Goal: Find specific page/section: Find specific page/section

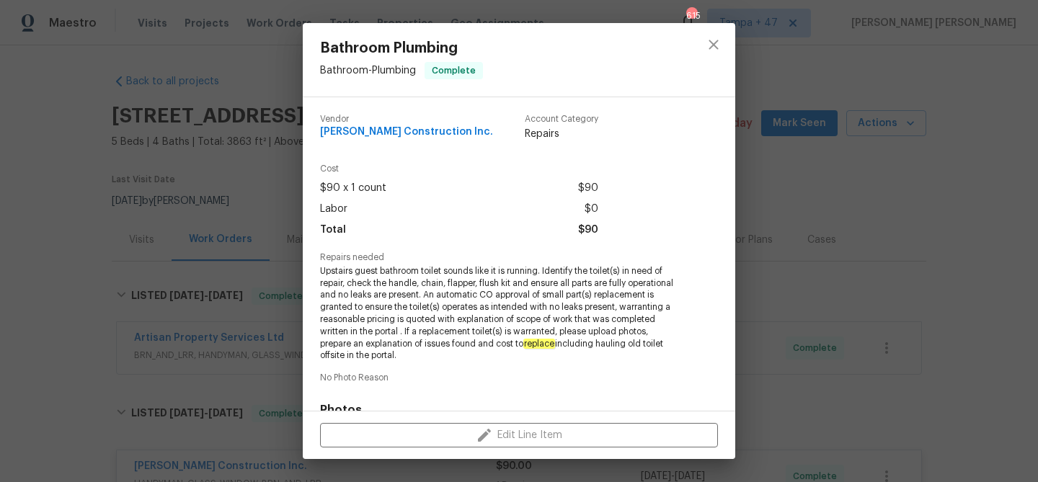
click at [269, 56] on div "Bathroom Plumbing Bathroom - Plumbing Complete Vendor Hanson Construction Inc. …" at bounding box center [519, 241] width 1038 height 482
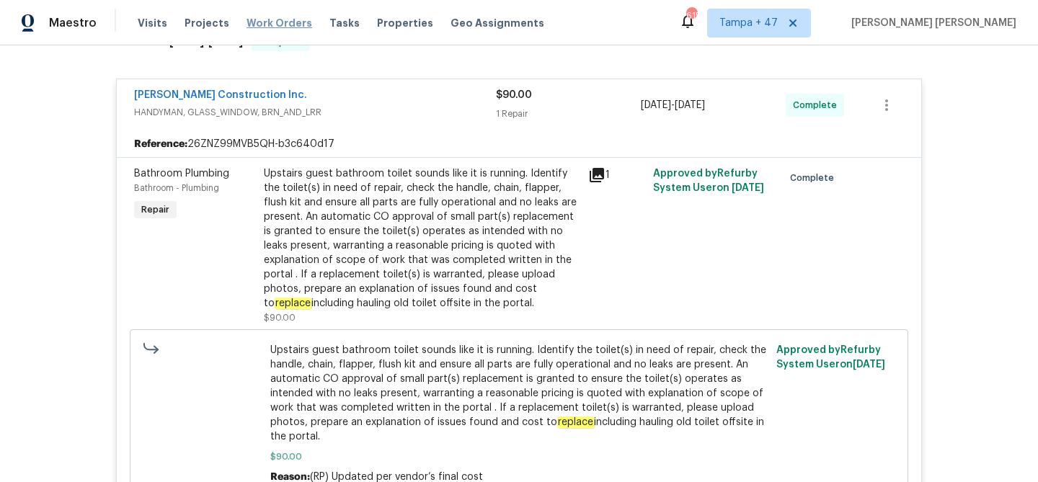
click at [280, 25] on span "Work Orders" at bounding box center [280, 23] width 66 height 14
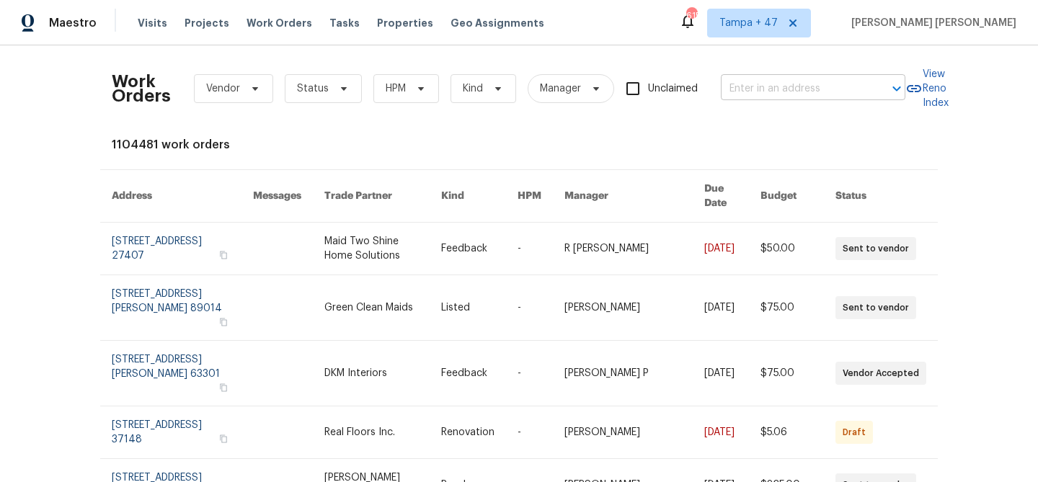
click at [756, 99] on input "text" at bounding box center [793, 89] width 144 height 22
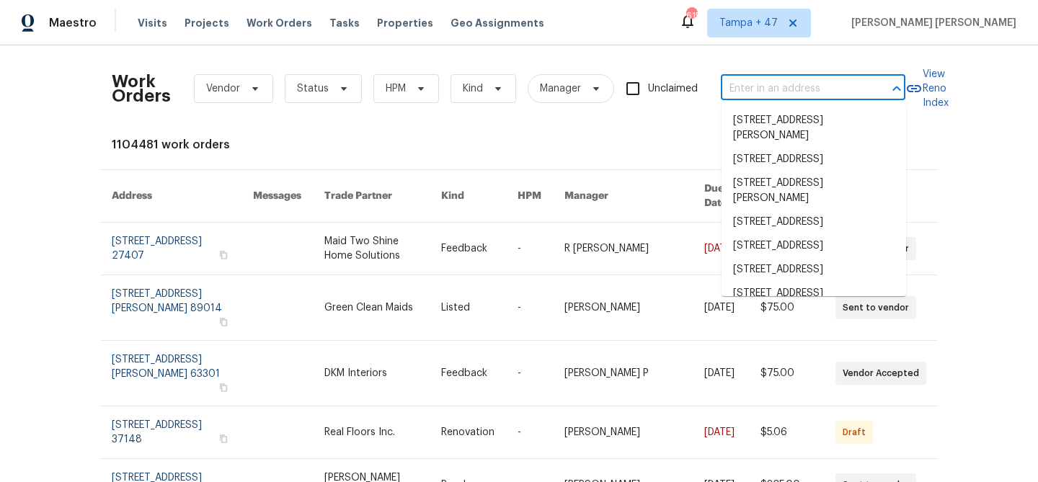
paste input "29743 Chelmsford Rd, Southfield, MI 48076"
type input "29743 Chelmsford Rd, Southfield, MI 48076"
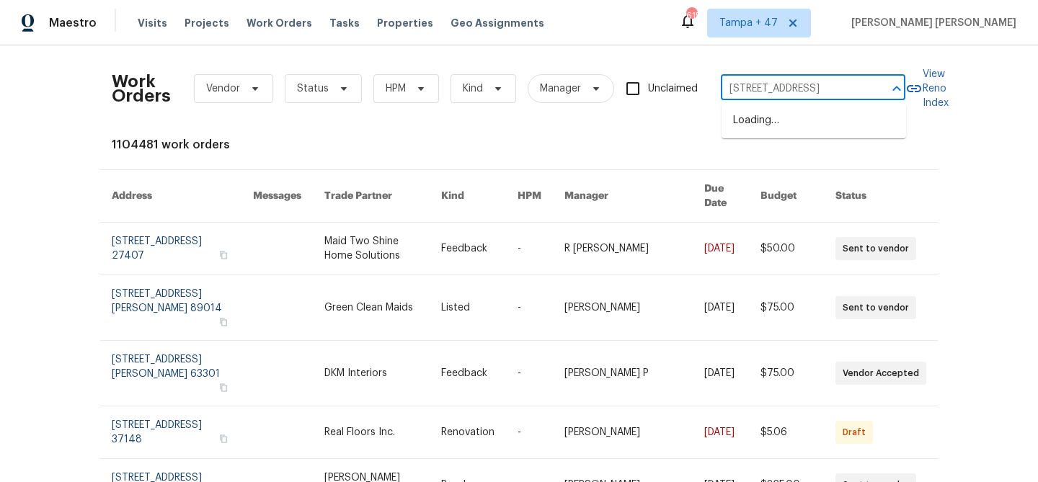
scroll to position [0, 69]
click at [764, 117] on li "29743 Chelmsford Rd, Southfield, MI 48076" at bounding box center [814, 121] width 185 height 24
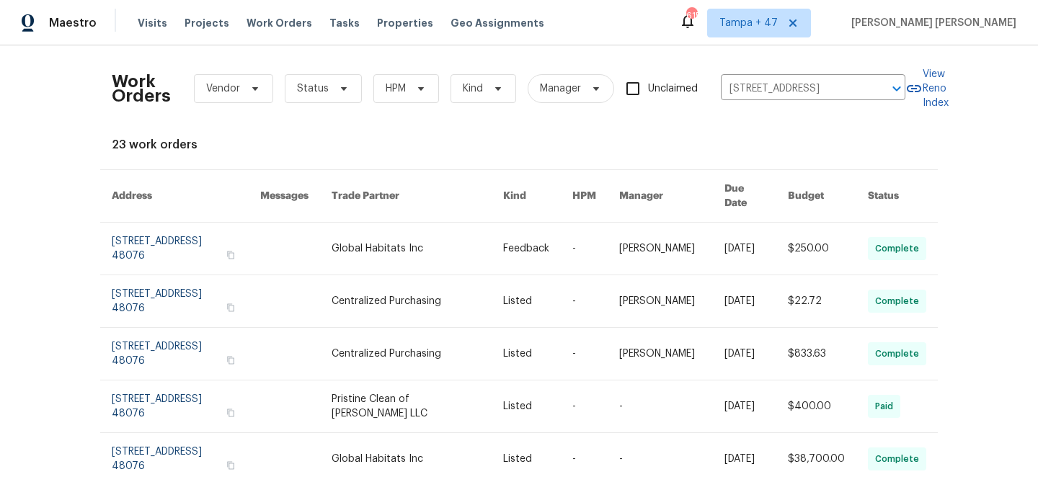
click at [713, 231] on td "[DATE]" at bounding box center [744, 249] width 63 height 53
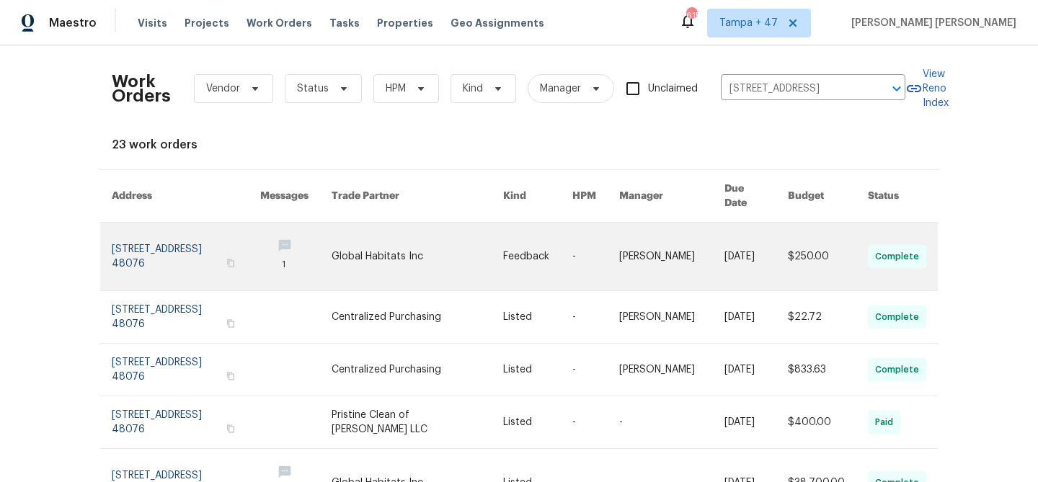
click at [634, 259] on td "[PERSON_NAME]" at bounding box center [660, 257] width 105 height 68
click at [436, 236] on link at bounding box center [418, 257] width 172 height 68
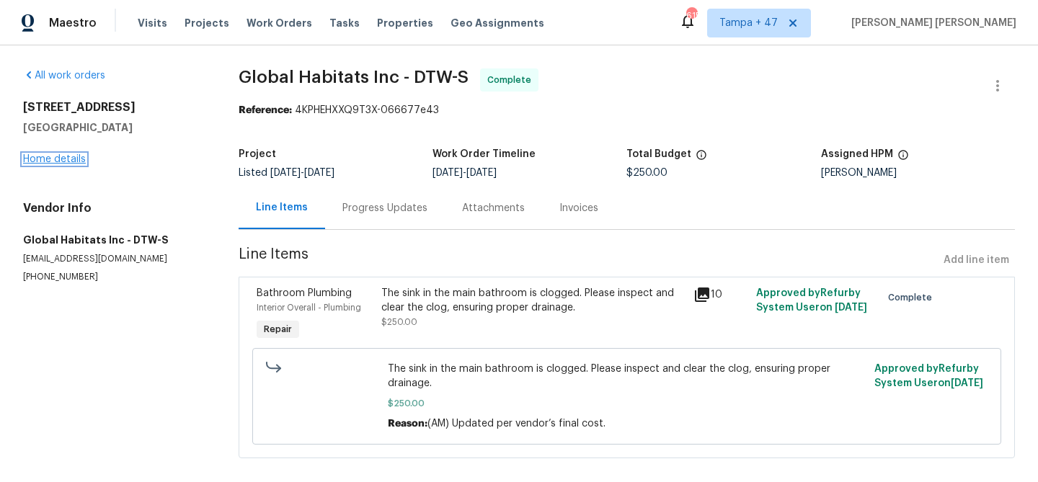
click at [66, 163] on link "Home details" at bounding box center [54, 159] width 63 height 10
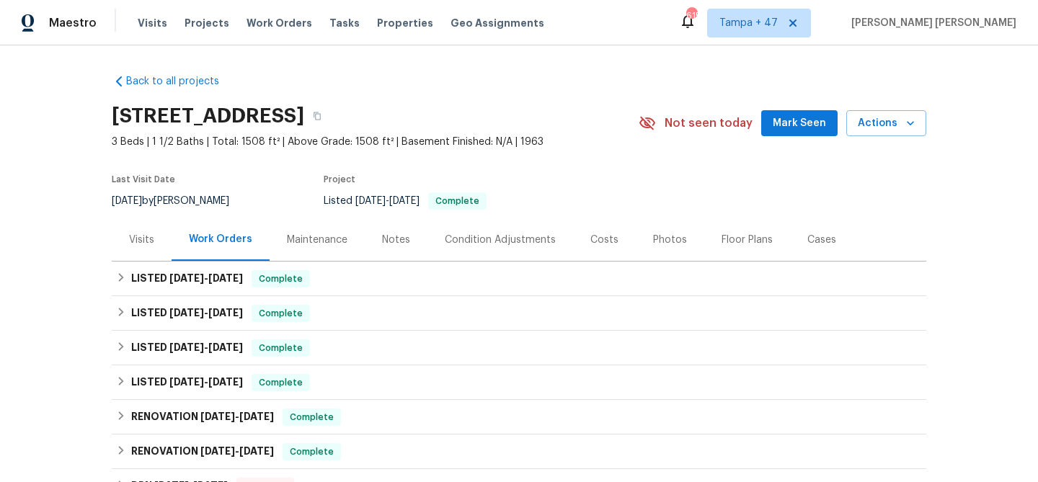
scroll to position [76, 0]
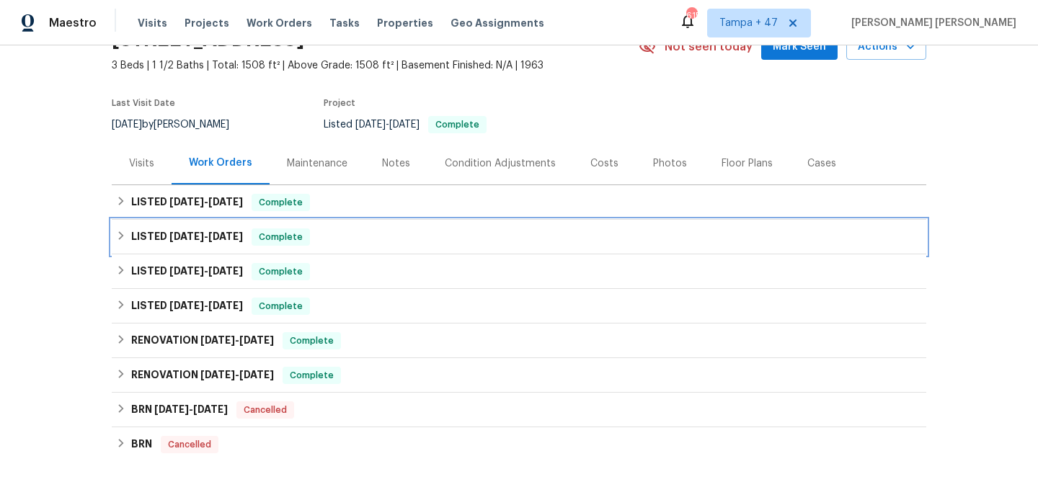
click at [278, 234] on span "Complete" at bounding box center [281, 237] width 56 height 14
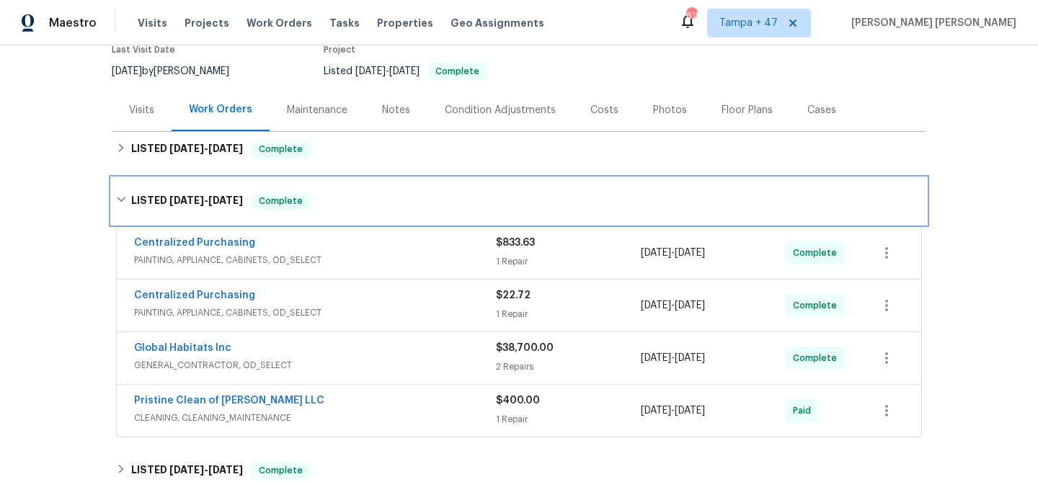
scroll to position [168, 0]
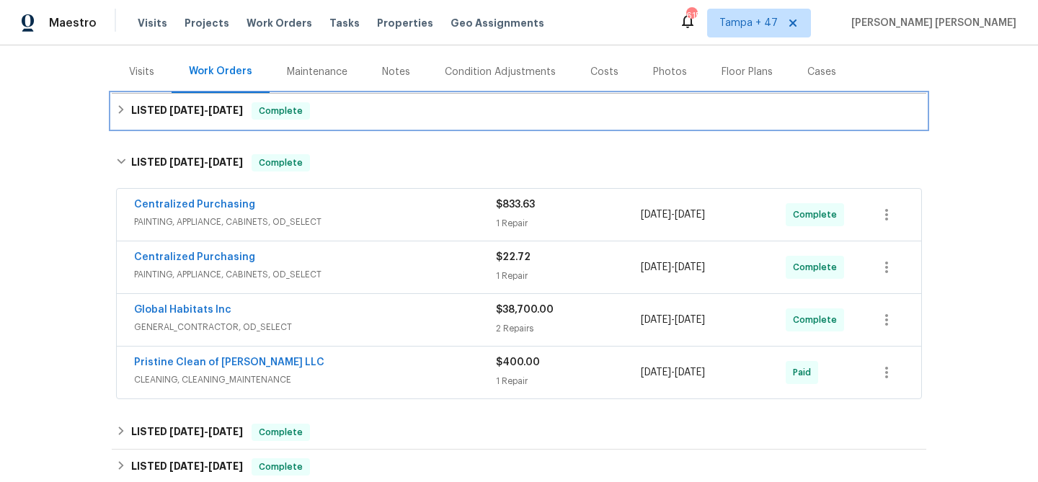
click at [390, 110] on div "LISTED 8/22/25 - 8/27/25 Complete" at bounding box center [519, 110] width 806 height 17
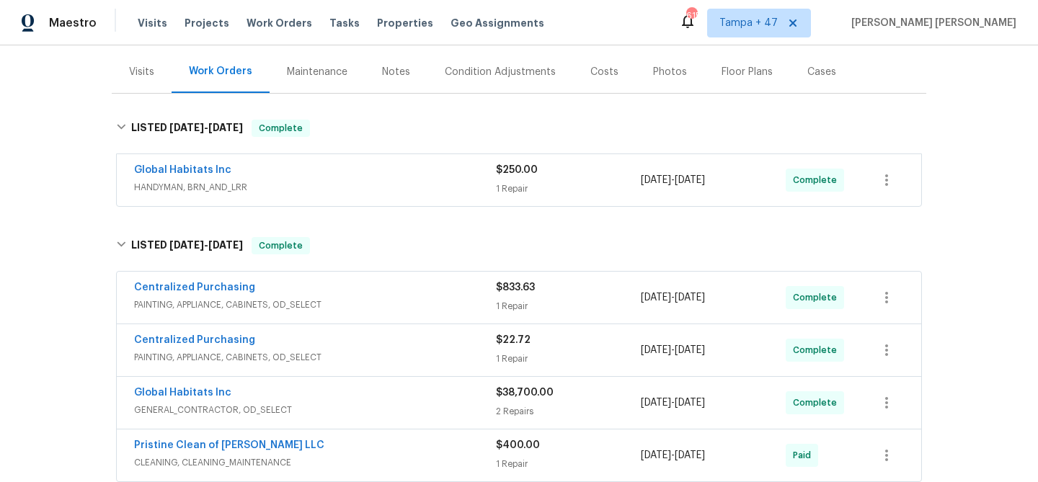
click at [412, 164] on div "Global Habitats Inc" at bounding box center [315, 171] width 362 height 17
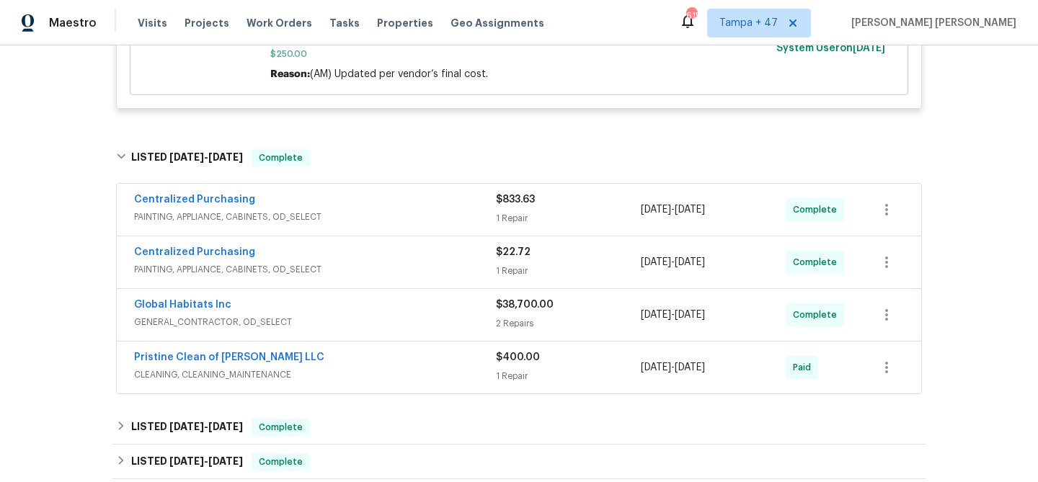
scroll to position [476, 0]
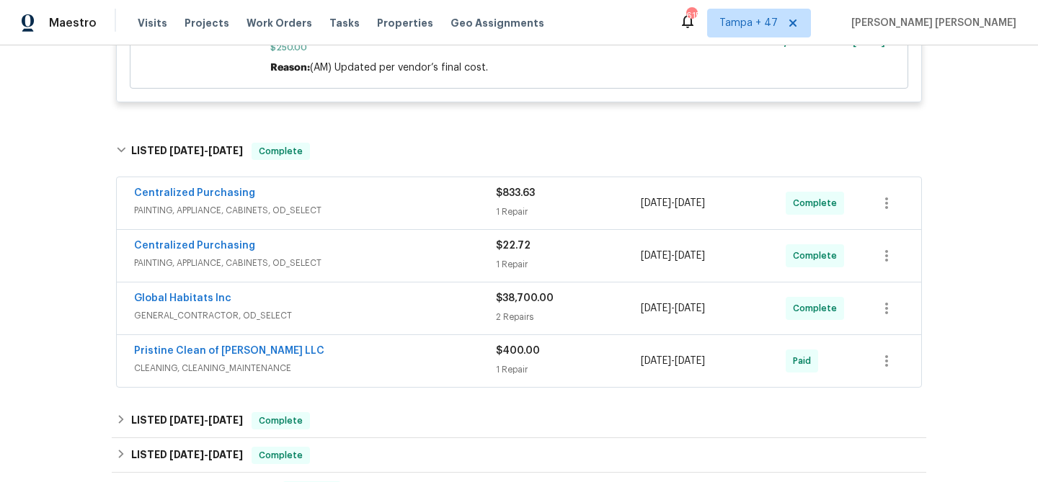
click at [412, 204] on span "PAINTING, APPLIANCE, CABINETS, OD_SELECT" at bounding box center [315, 210] width 362 height 14
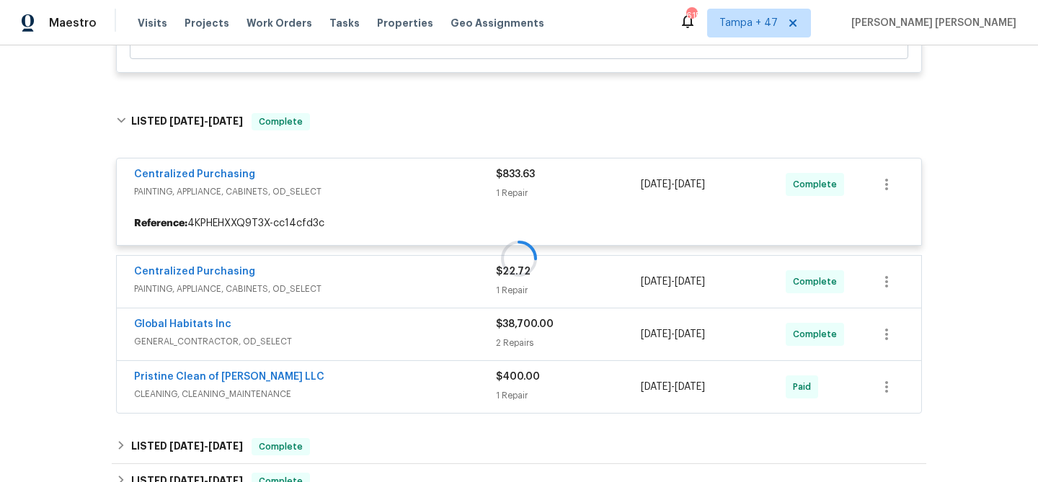
scroll to position [506, 0]
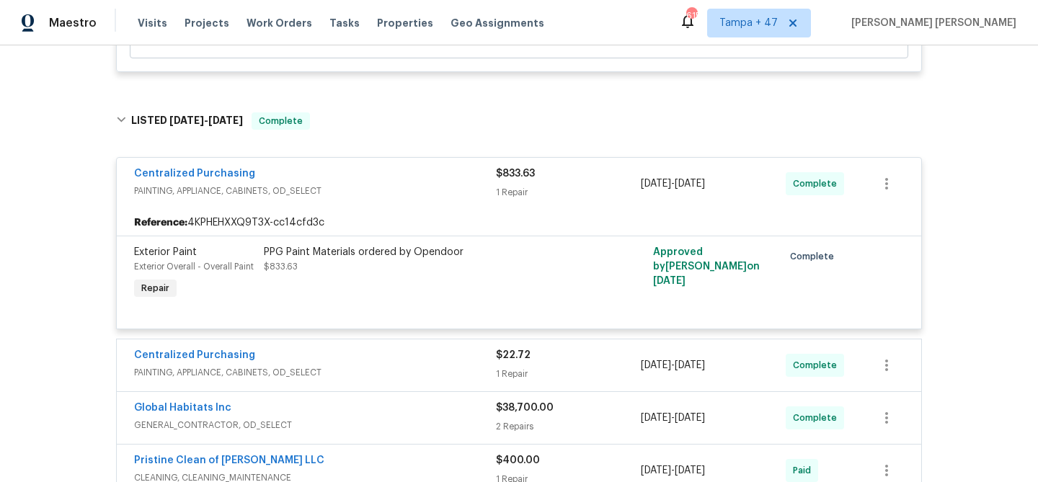
click at [410, 359] on div "Centralized Purchasing" at bounding box center [315, 356] width 362 height 17
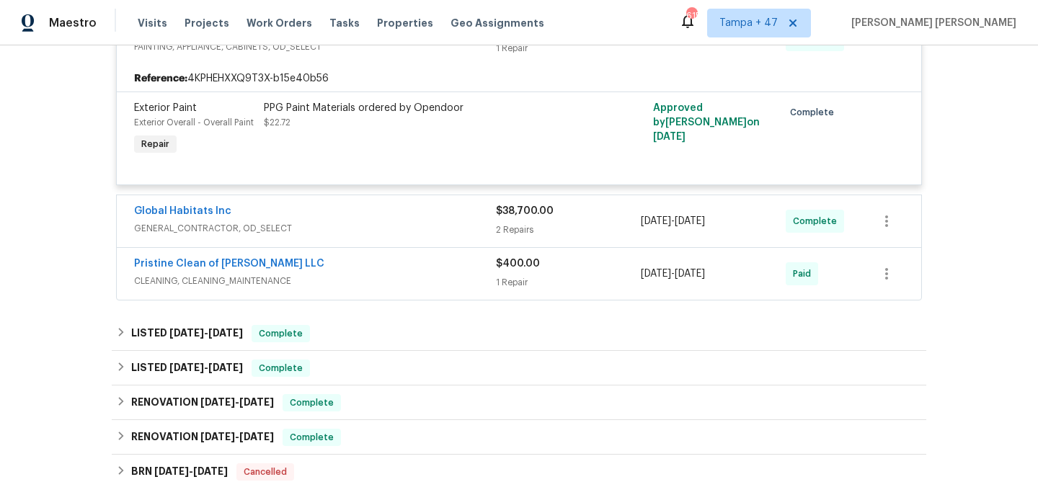
scroll to position [869, 0]
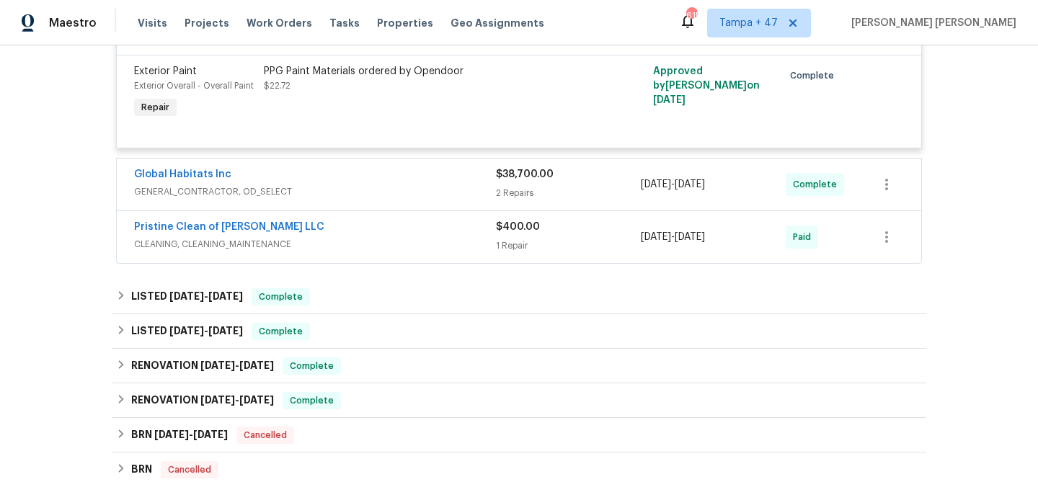
click at [342, 229] on div "Pristine Clean of Troy LLC" at bounding box center [315, 228] width 362 height 17
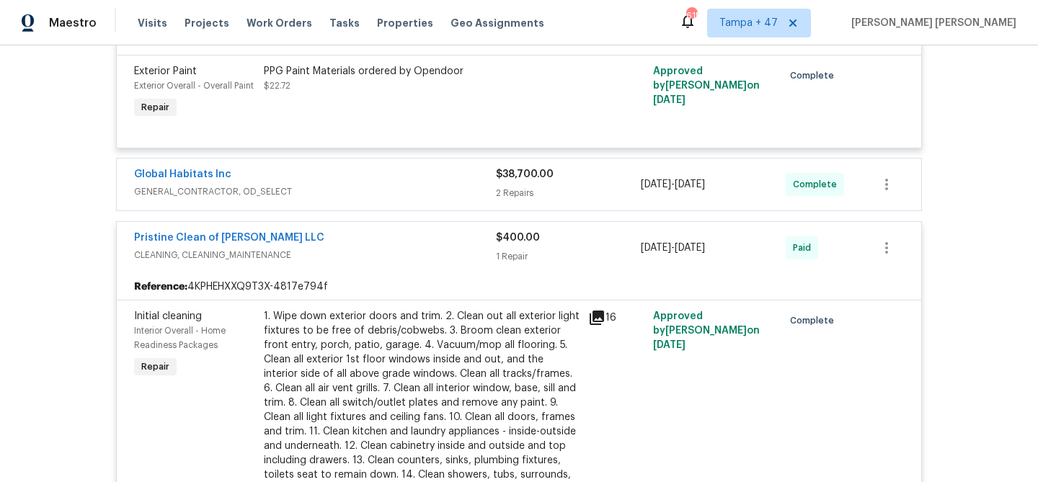
click at [358, 190] on span "GENERAL_CONTRACTOR, OD_SELECT" at bounding box center [315, 192] width 362 height 14
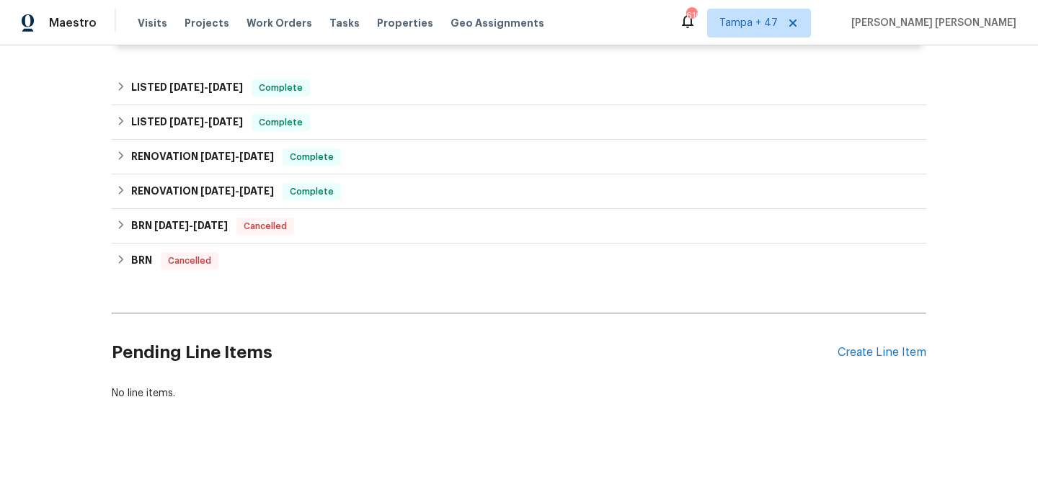
scroll to position [1812, 0]
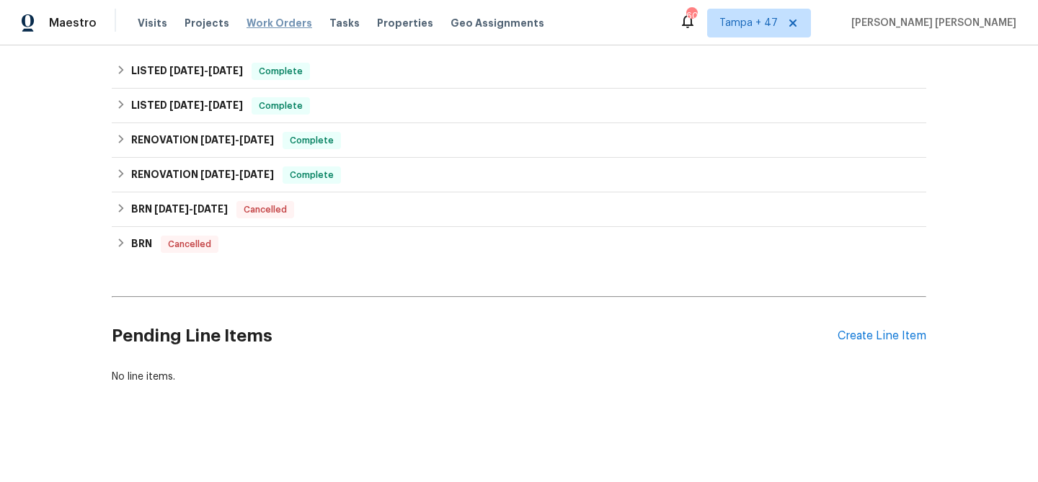
click at [264, 17] on span "Work Orders" at bounding box center [280, 23] width 66 height 14
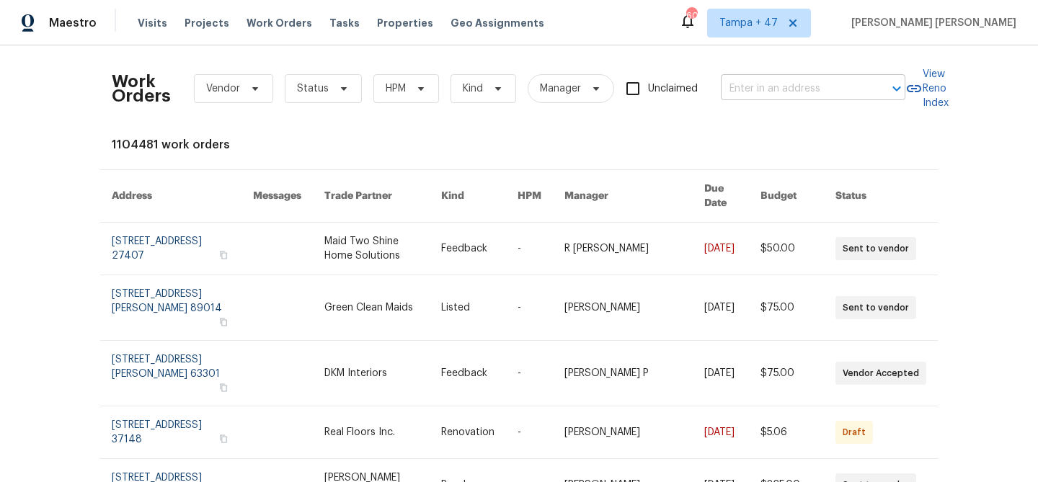
click at [744, 84] on input "text" at bounding box center [793, 89] width 144 height 22
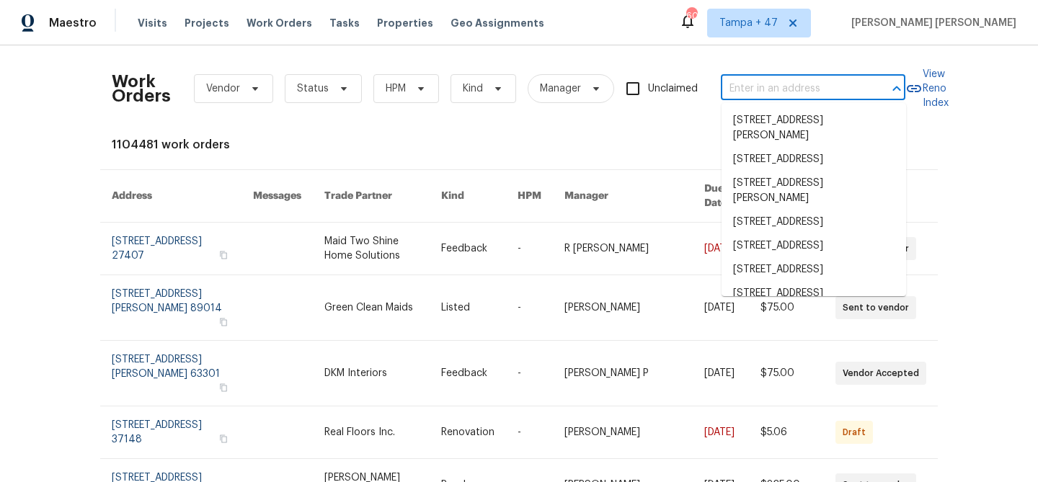
paste input "2311 Branchway Creek Dr, Powhatan, VA 23139"
type input "2311 Branchway Creek Dr, Powhatan, VA 23139"
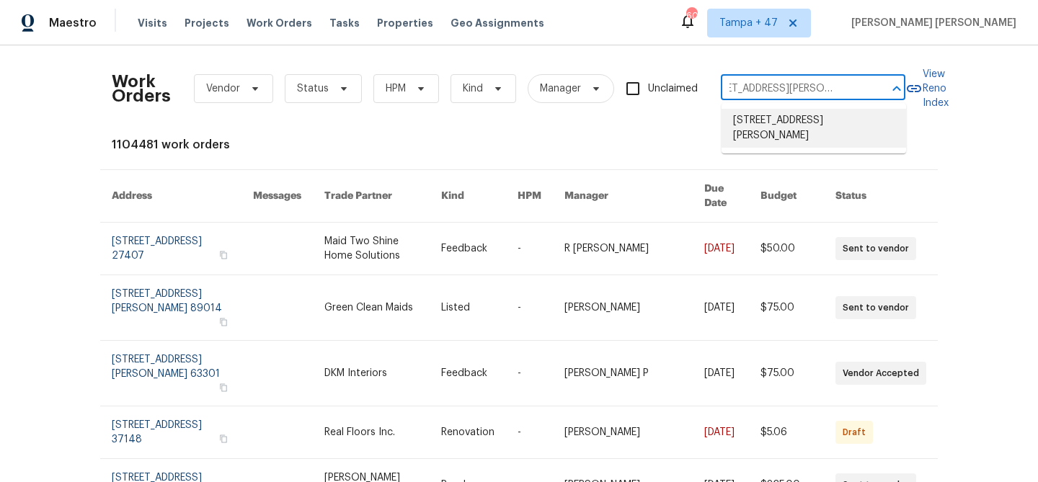
click at [766, 124] on li "2311 Branchway Creek Dr, Powhatan, VA 23139" at bounding box center [814, 128] width 185 height 39
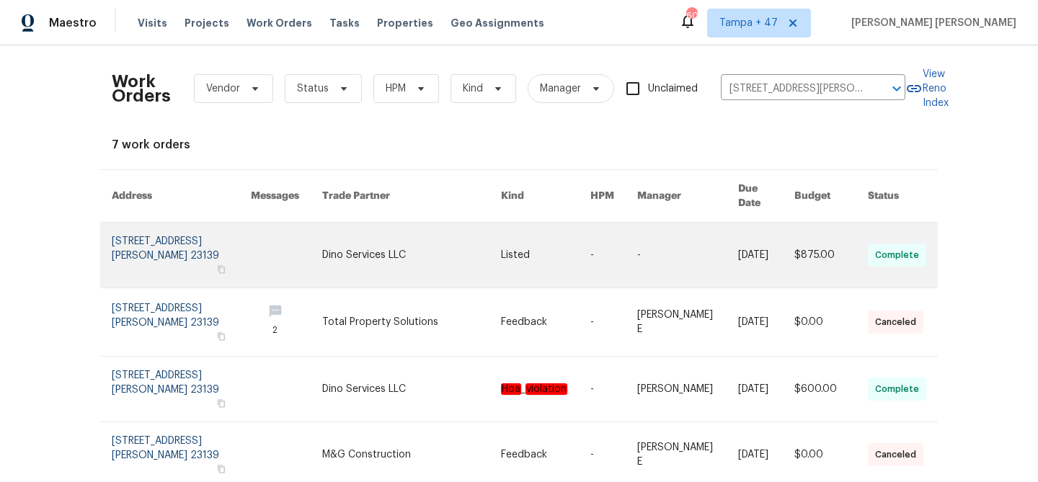
click at [668, 239] on link at bounding box center [687, 255] width 100 height 65
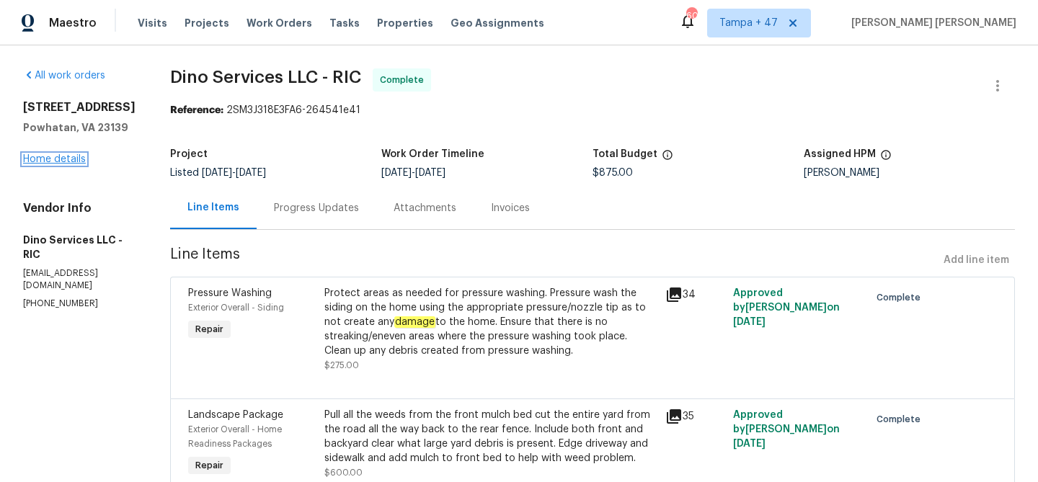
click at [66, 164] on link "Home details" at bounding box center [54, 159] width 63 height 10
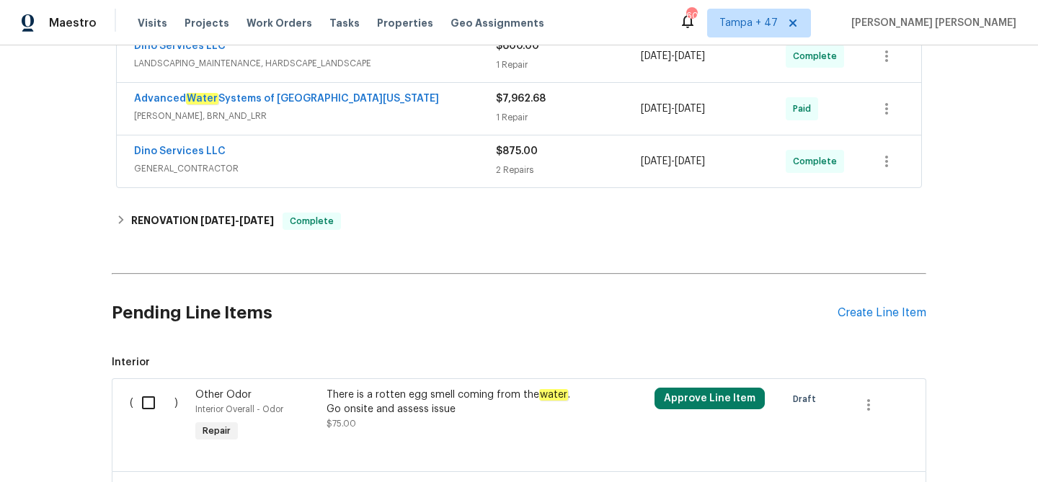
click at [377, 150] on div "Dino Services LLC" at bounding box center [315, 152] width 362 height 17
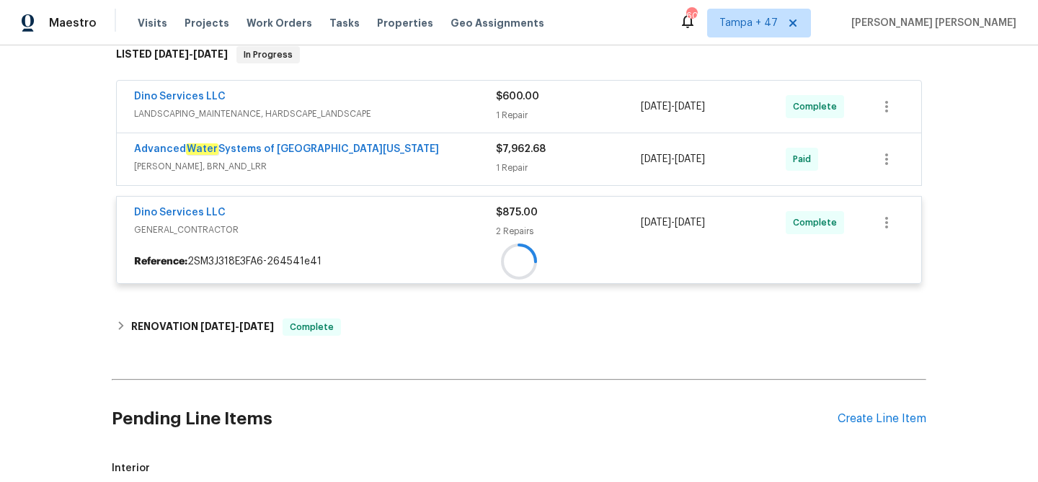
scroll to position [239, 0]
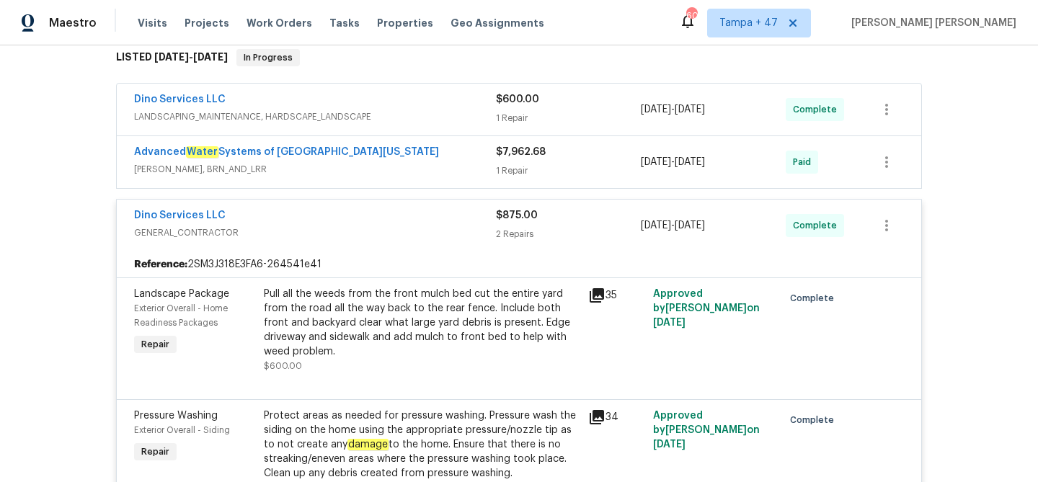
click at [395, 163] on span "WELLS, BRN_AND_LRR" at bounding box center [315, 169] width 362 height 14
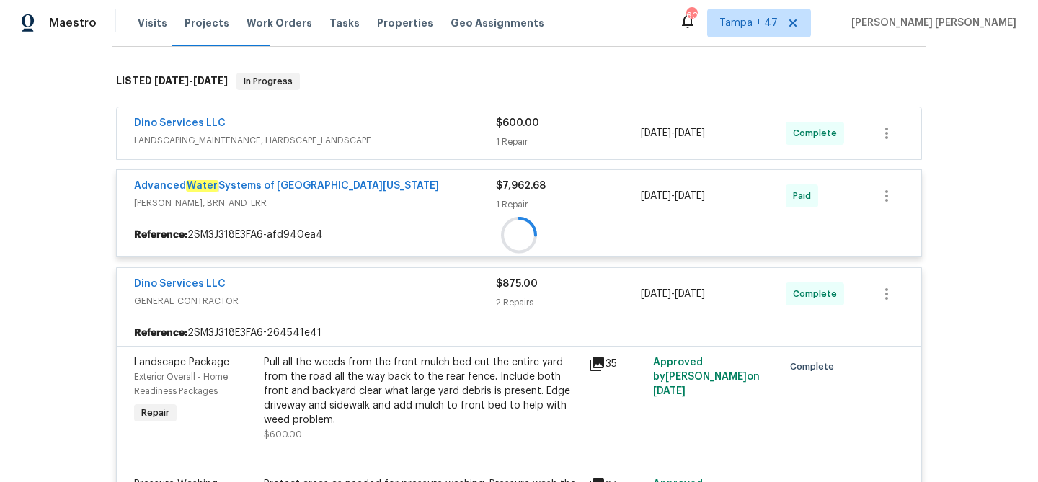
scroll to position [210, 0]
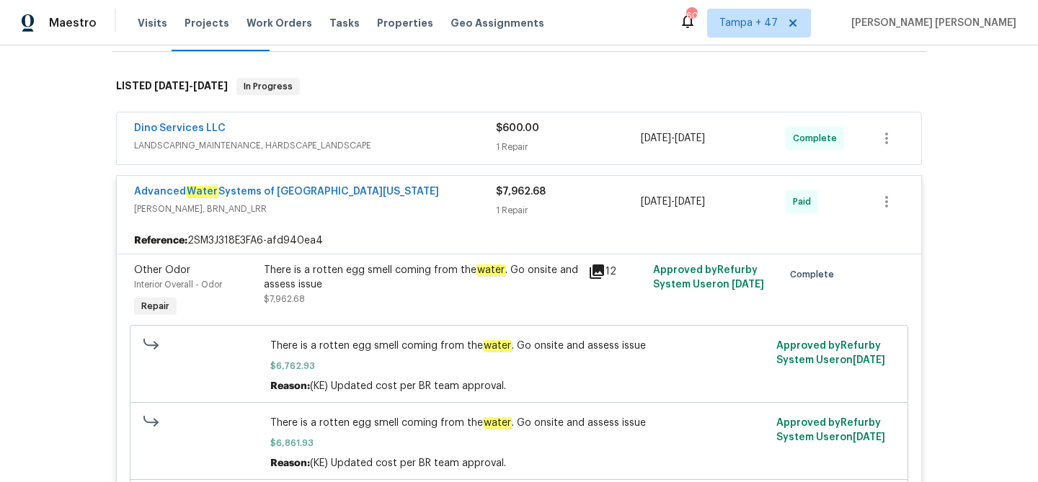
click at [420, 128] on div "Dino Services LLC" at bounding box center [315, 129] width 362 height 17
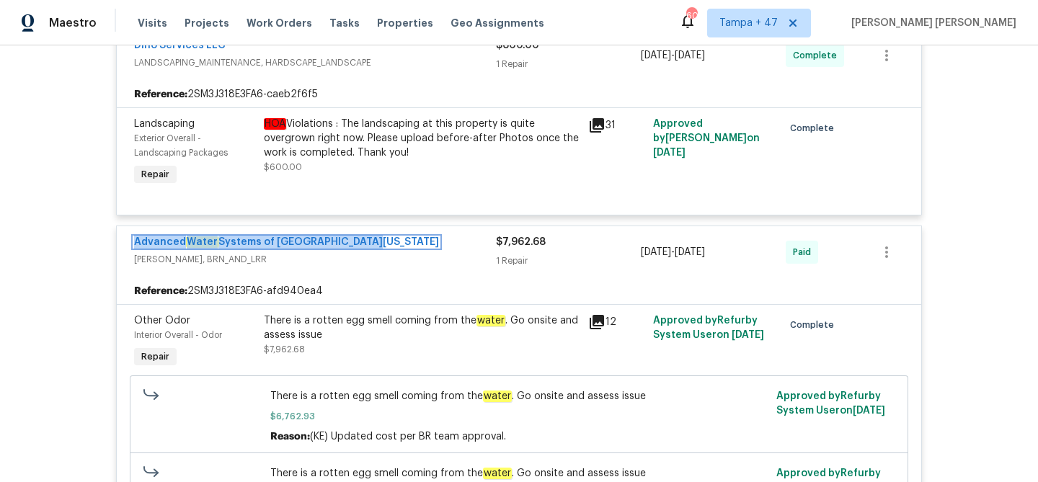
scroll to position [272, 0]
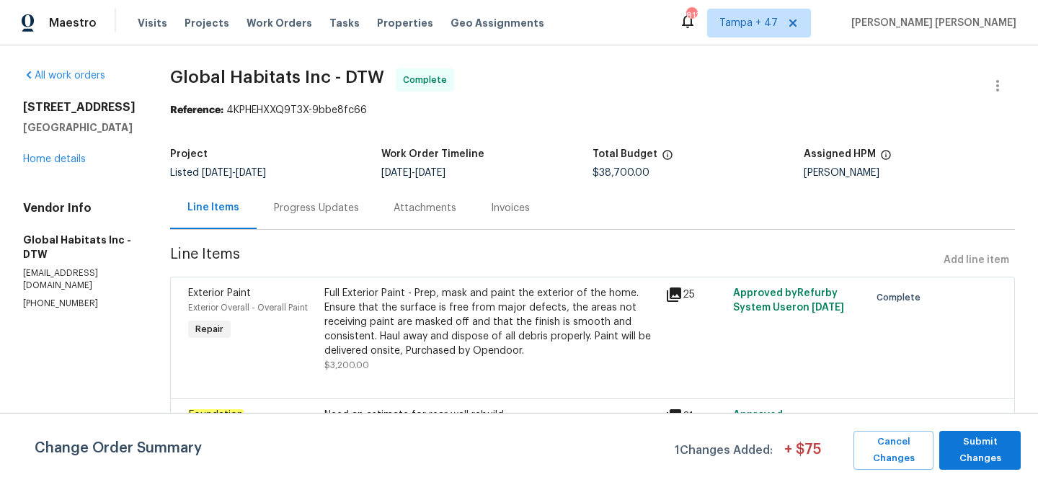
scroll to position [125, 0]
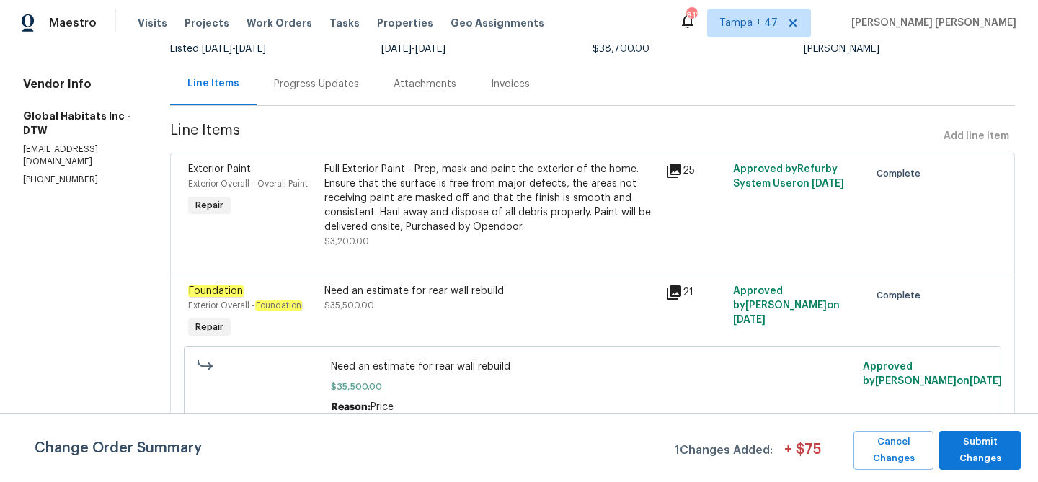
click at [326, 75] on div "Progress Updates" at bounding box center [317, 84] width 120 height 43
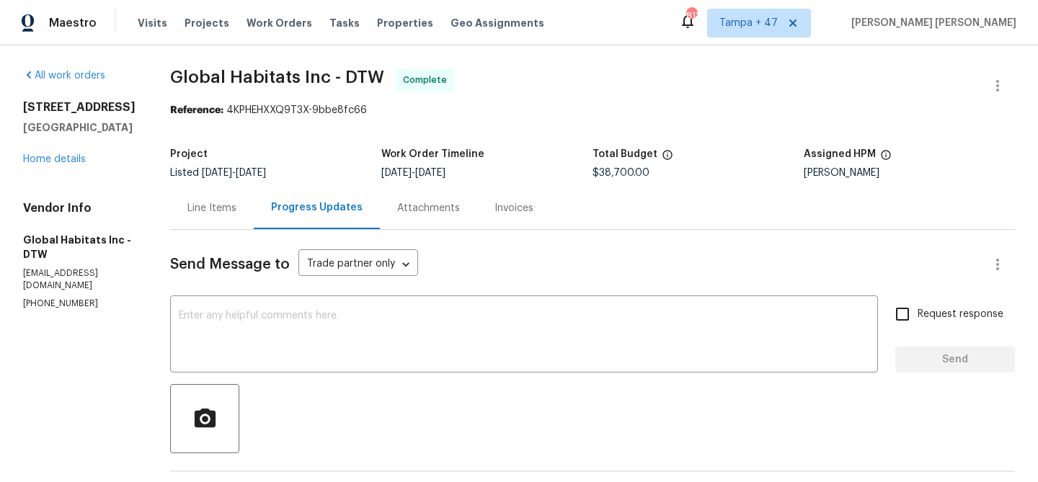
click at [182, 217] on div "Line Items" at bounding box center [212, 208] width 84 height 43
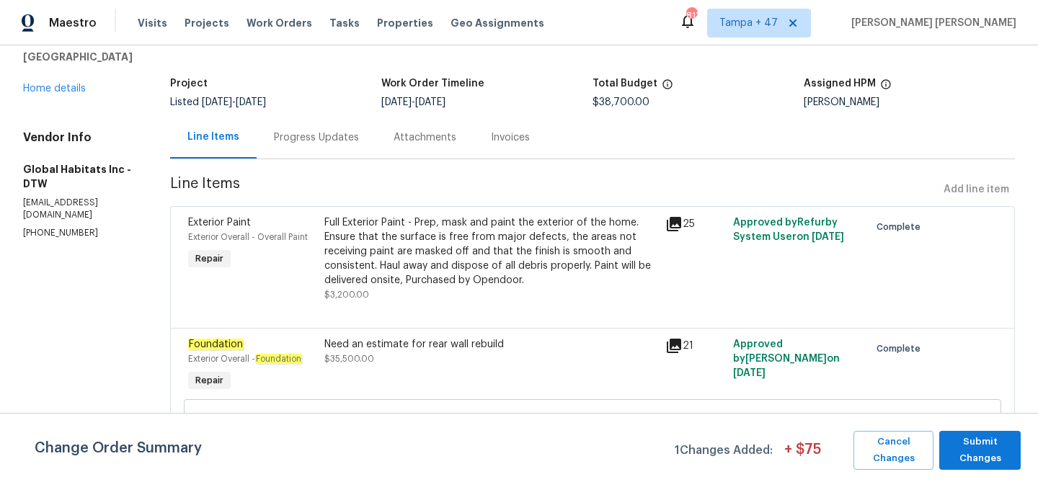
scroll to position [92, 0]
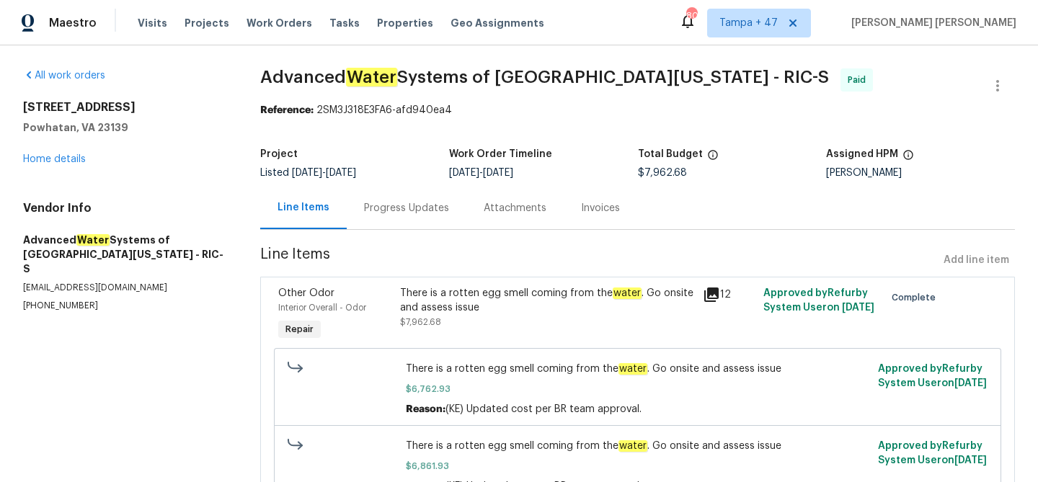
scroll to position [43, 0]
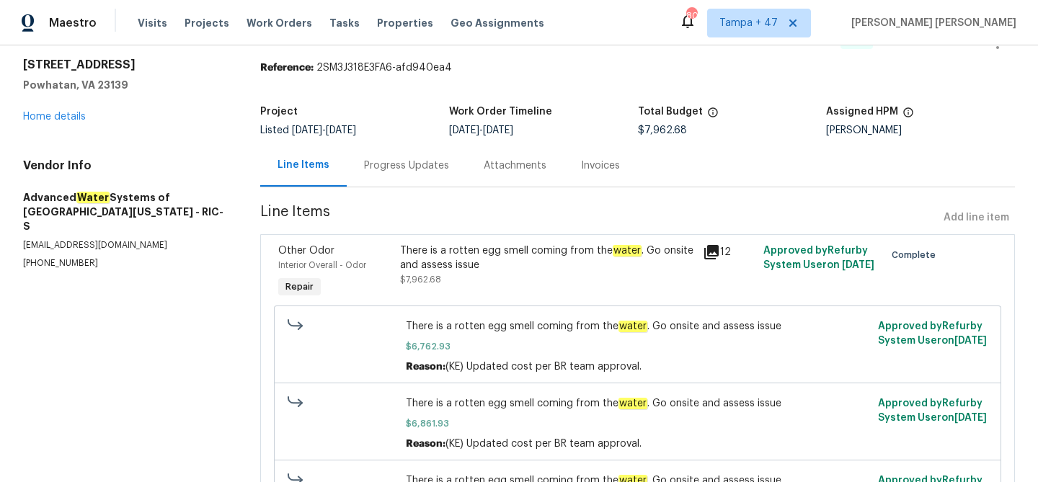
click at [402, 166] on div "Progress Updates" at bounding box center [406, 166] width 85 height 14
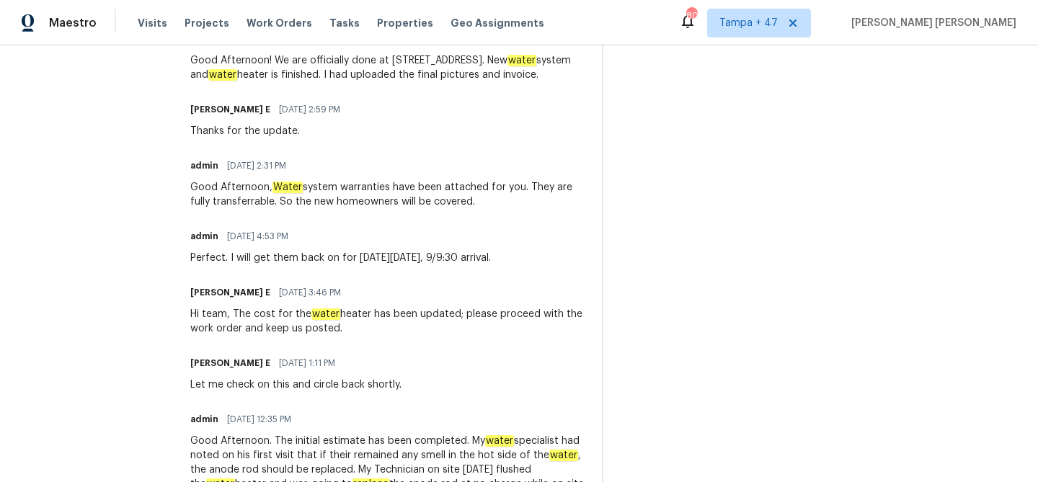
scroll to position [959, 0]
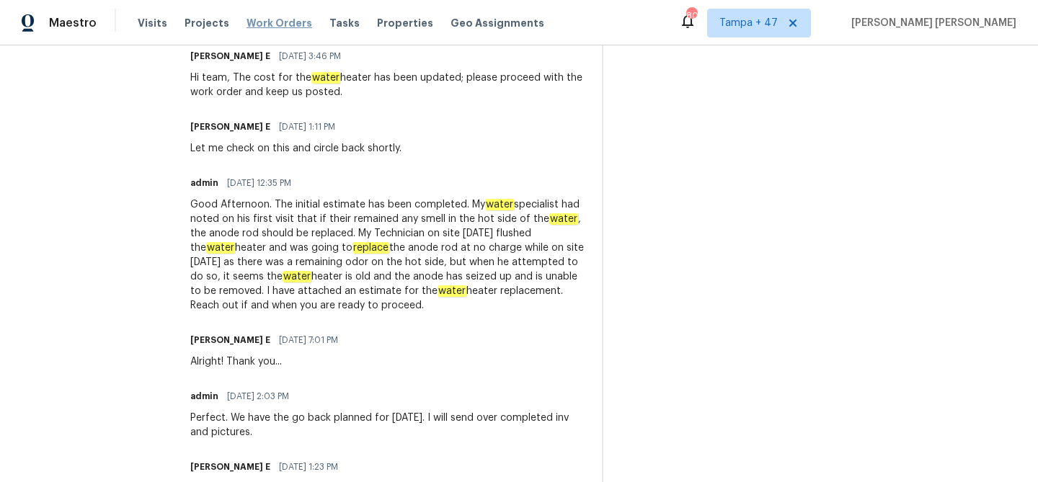
click at [280, 22] on span "Work Orders" at bounding box center [280, 23] width 66 height 14
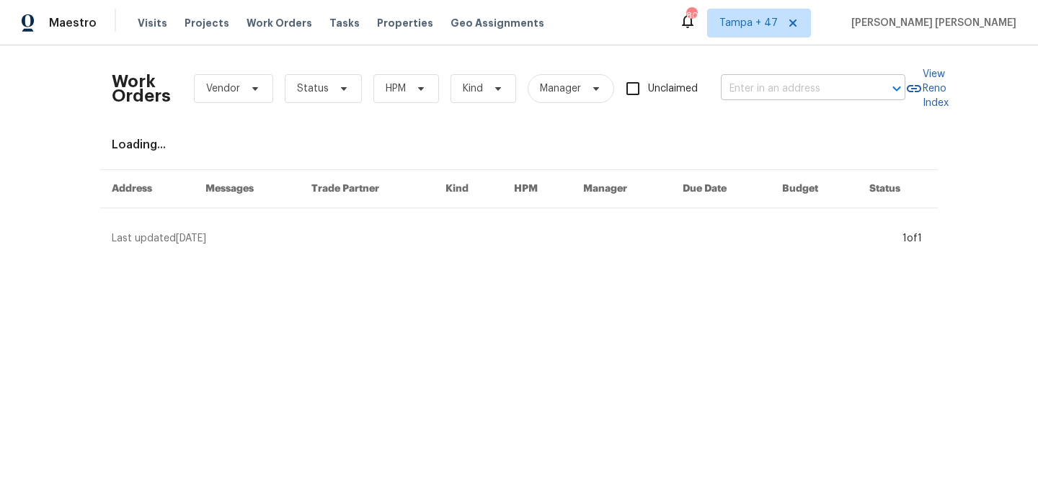
click at [820, 81] on input "text" at bounding box center [793, 89] width 144 height 22
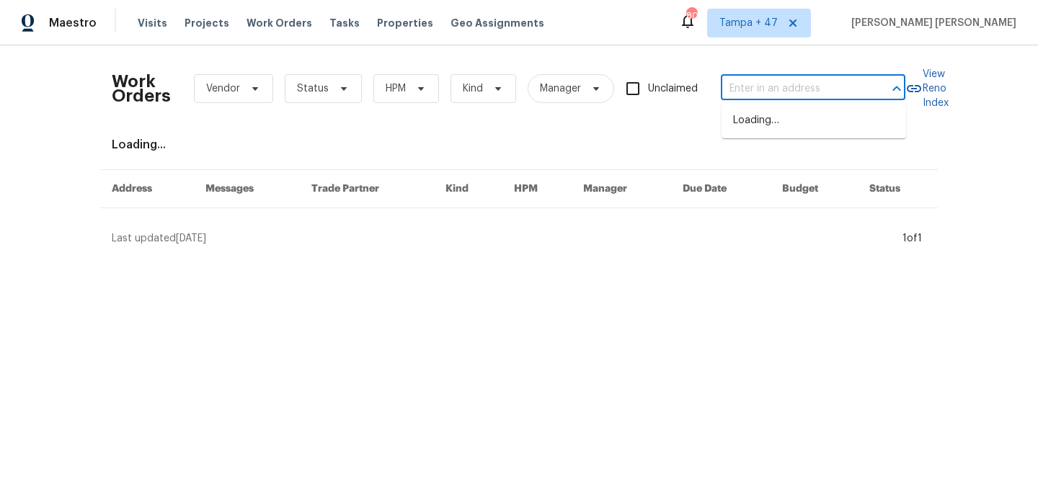
paste input "11300 N Pennsylvania Ave Apt 140, Oklahoma City, OK 73120"
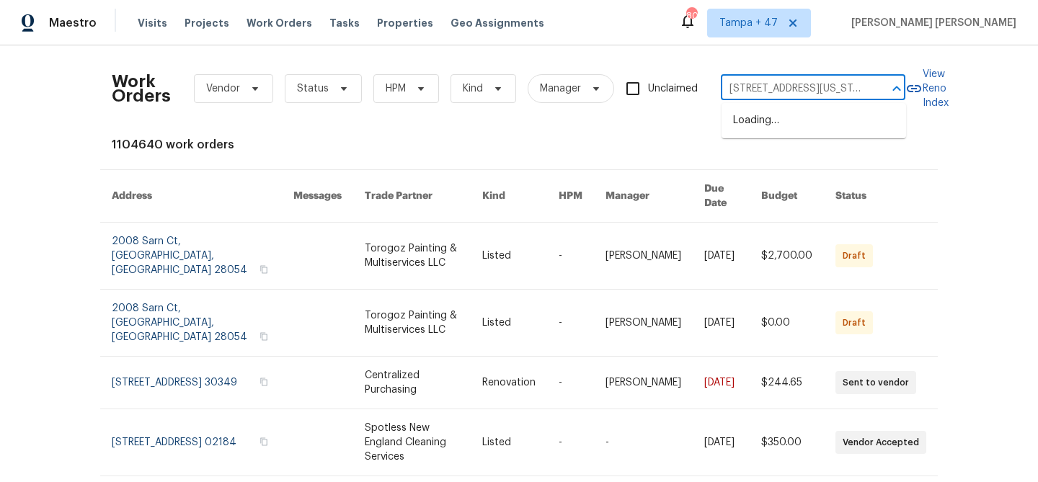
scroll to position [0, 149]
type input "11300 N Pennsylvania Ave Apt 140, Oklahoma City, OK 73120"
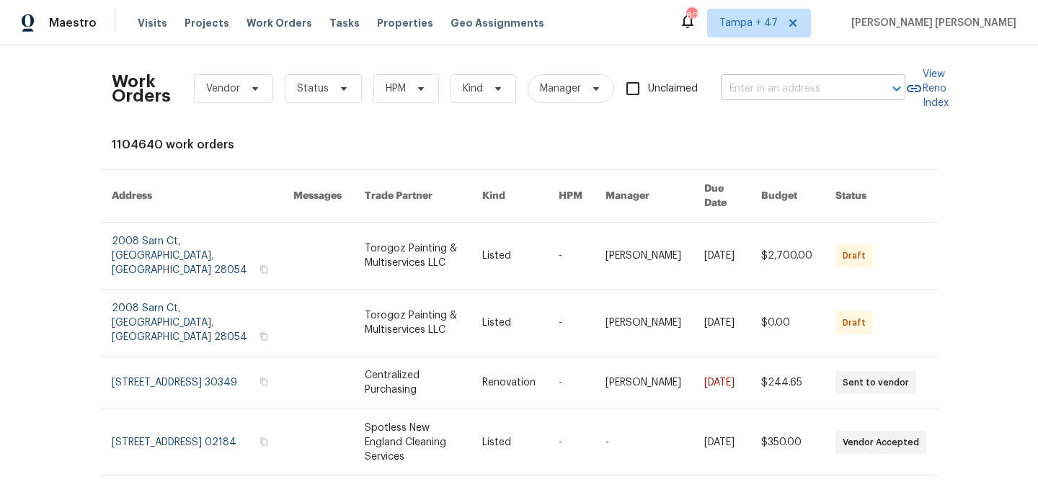
click at [789, 99] on input "text" at bounding box center [793, 89] width 144 height 22
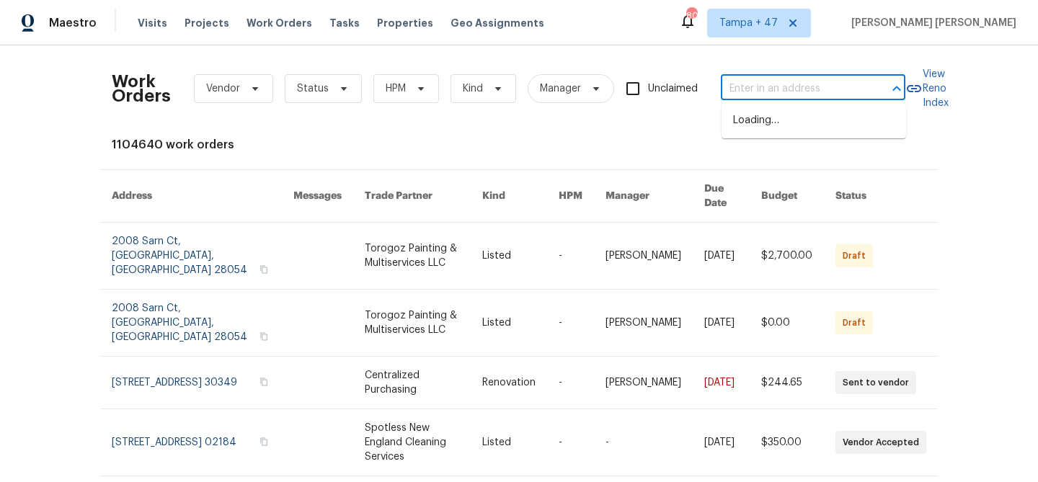
paste input "11300 N Pennsylvania Ave Apt 140, Oklahoma City, OK 73120"
click at [786, 87] on input "11300 N Pennsylvania Ave Apt 140, Oklahoma City, OK 73120" at bounding box center [793, 89] width 144 height 22
type input "11300 N Pennsylvania Ave, Oklahoma City, OK 73120"
click at [829, 115] on li "11300 N Pennsylvania Ave Apt 140, Oklahoma City, OK 73120" at bounding box center [814, 128] width 185 height 39
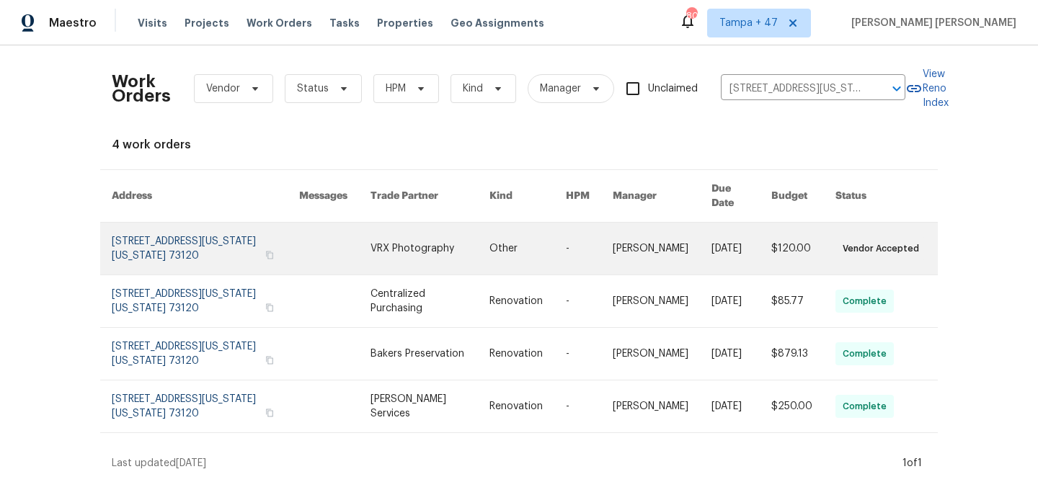
click at [762, 226] on link at bounding box center [741, 249] width 60 height 52
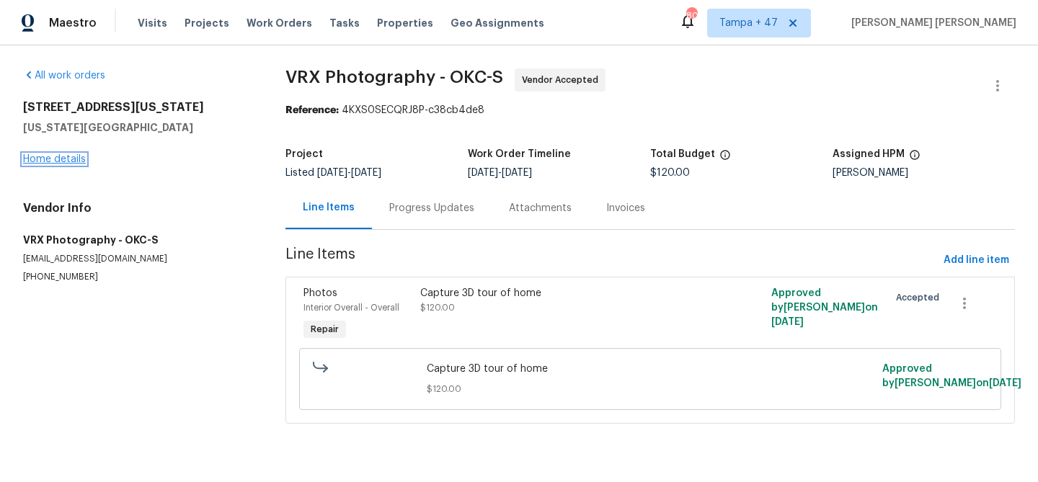
click at [66, 161] on link "Home details" at bounding box center [54, 159] width 63 height 10
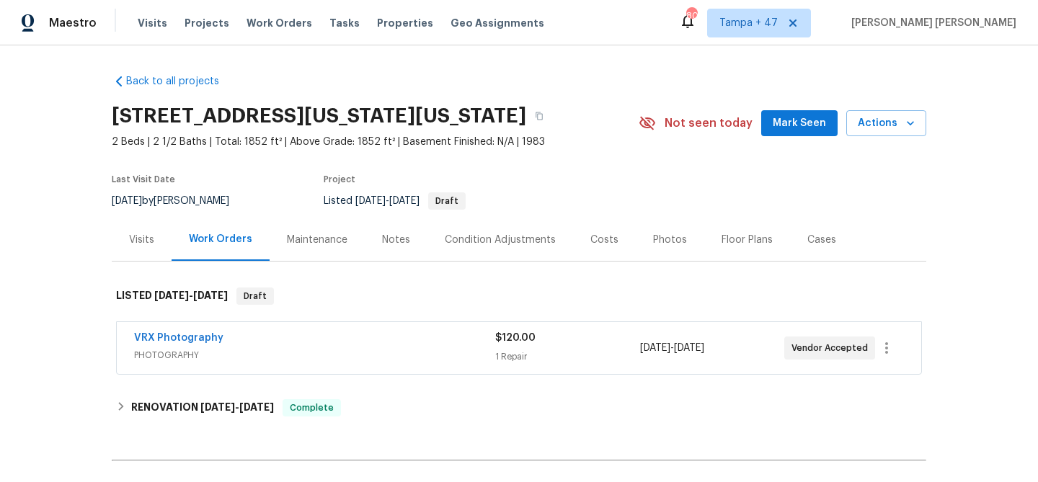
scroll to position [178, 0]
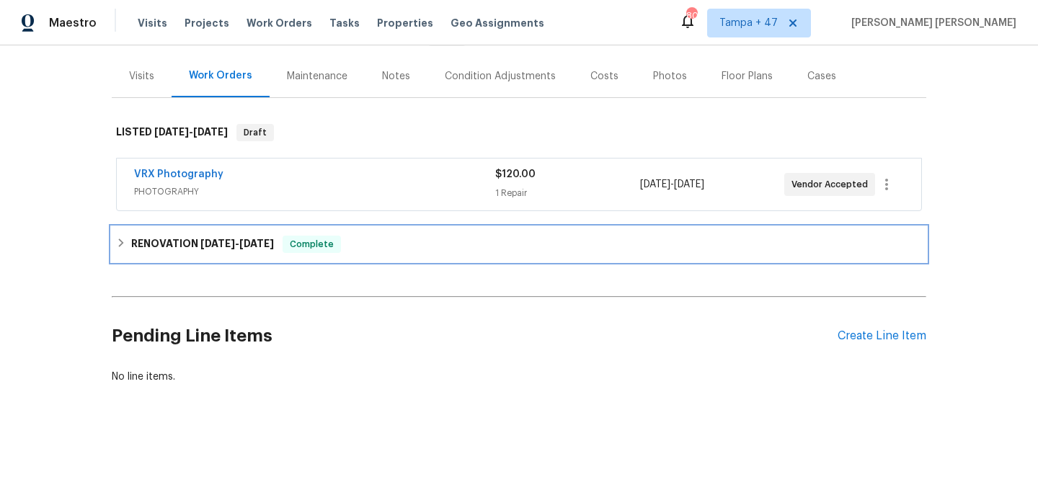
click at [288, 248] on div "RENOVATION 8/19/25 - 8/22/25 Complete" at bounding box center [519, 244] width 806 height 17
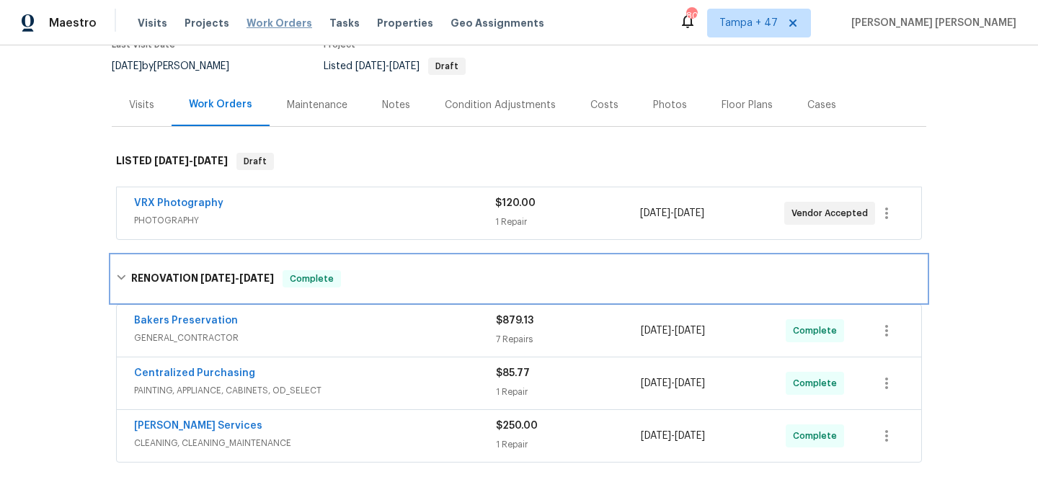
scroll to position [69, 0]
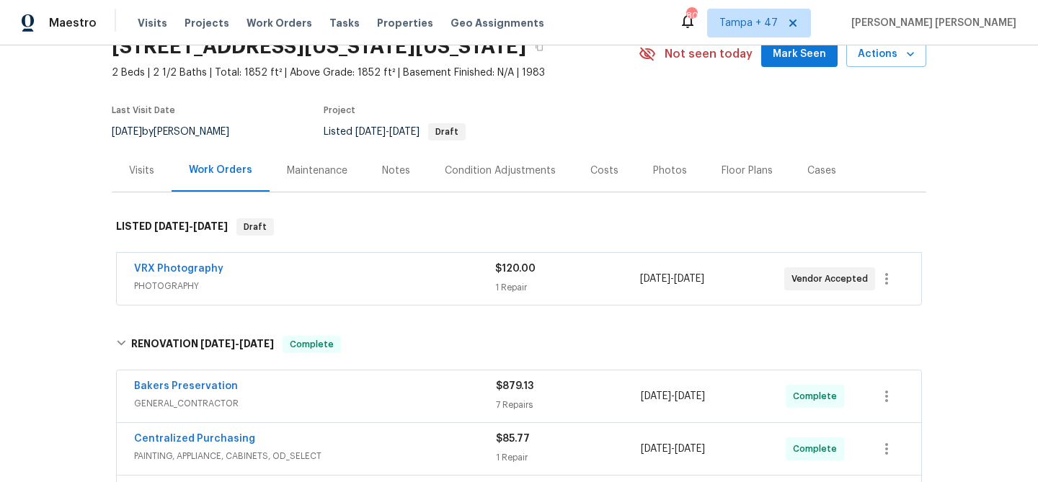
click at [137, 176] on div "Visits" at bounding box center [142, 170] width 60 height 43
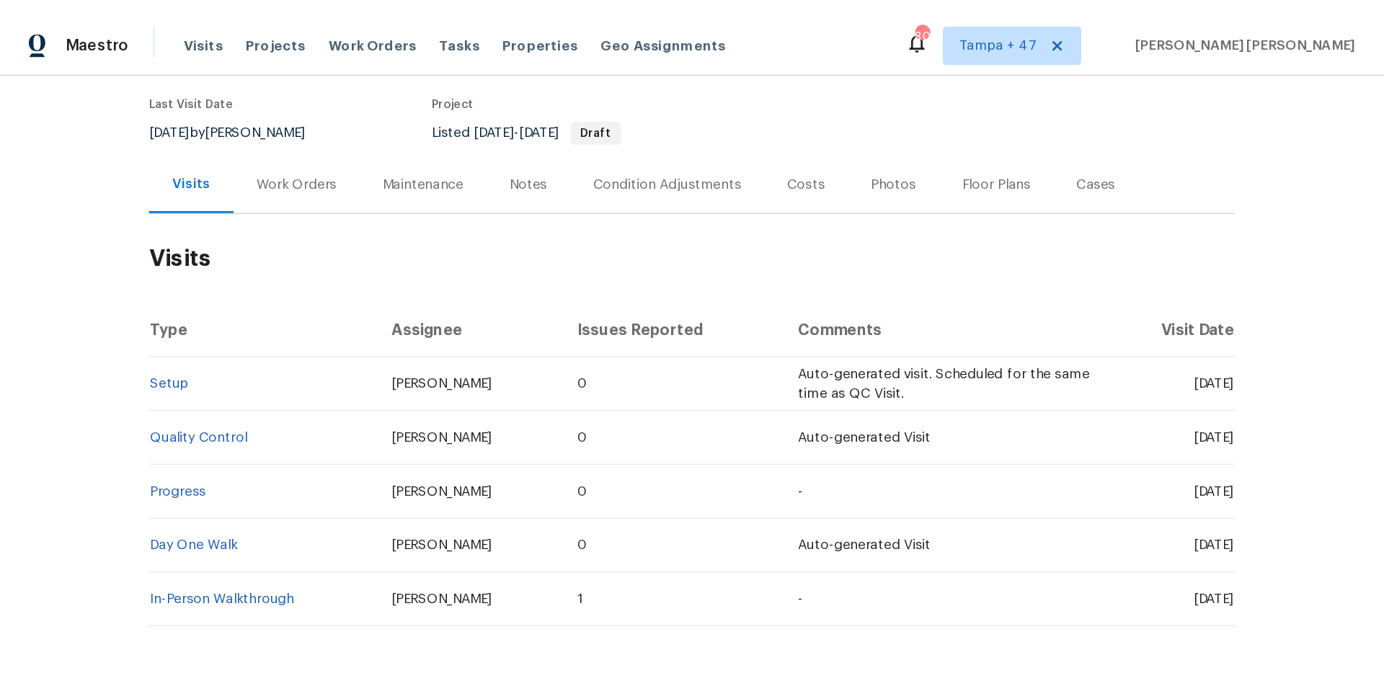
scroll to position [142, 0]
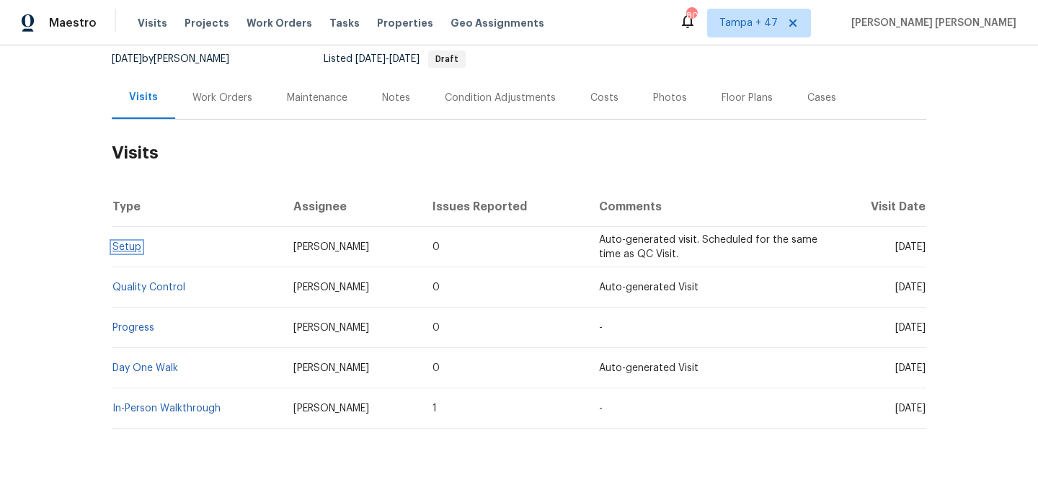
click at [130, 252] on link "Setup" at bounding box center [126, 247] width 29 height 10
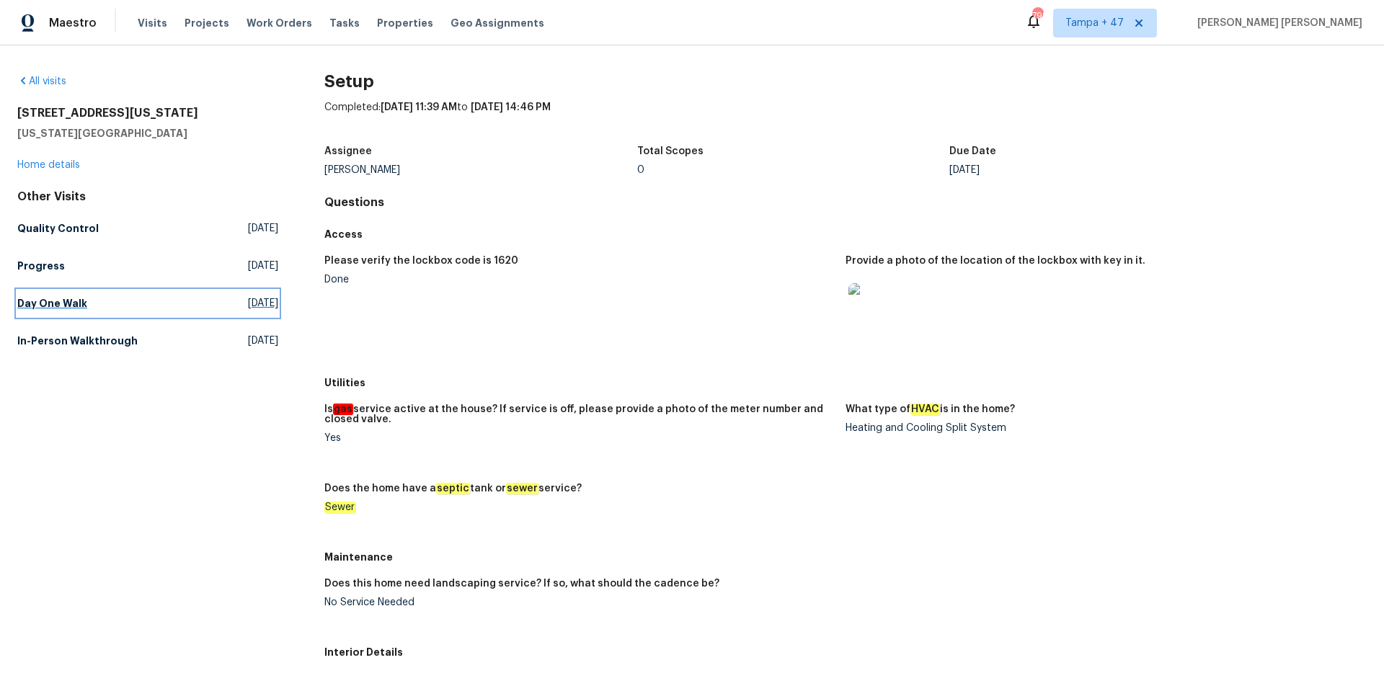
click at [92, 310] on link "Day One Walk Mon, Aug 18 2025" at bounding box center [147, 303] width 261 height 26
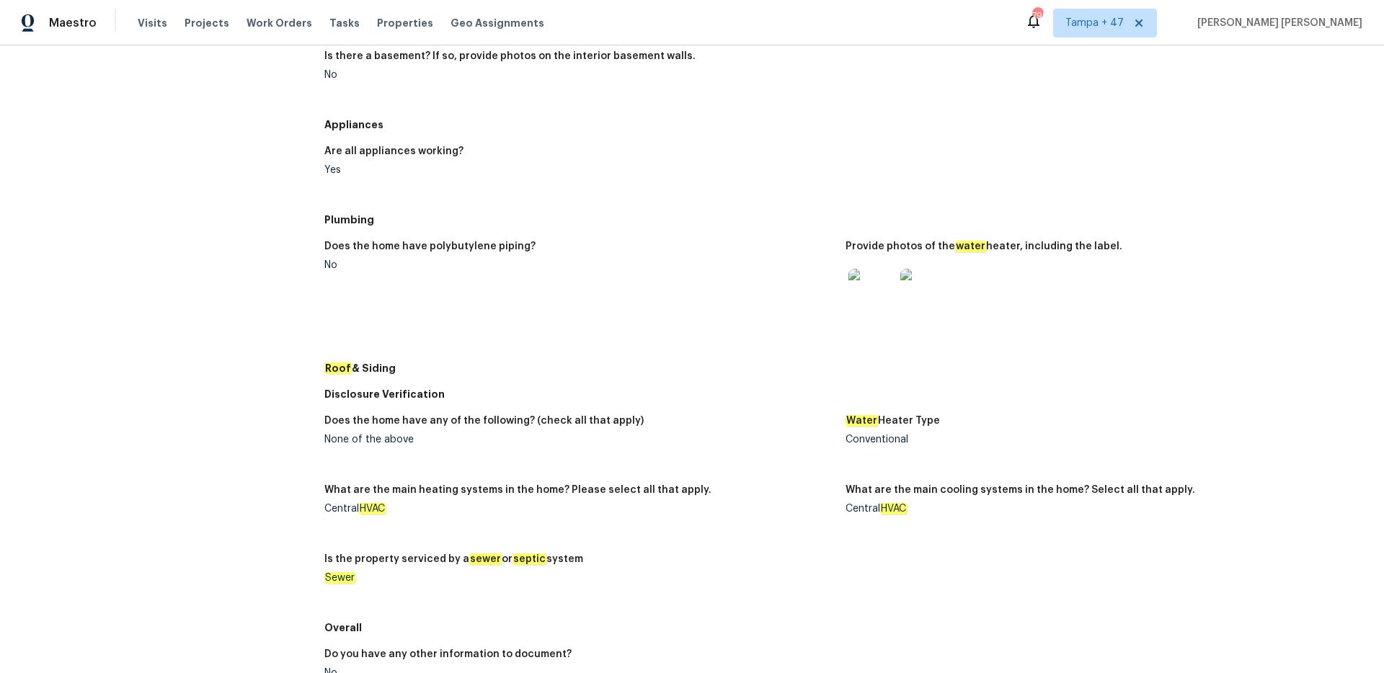
scroll to position [357, 0]
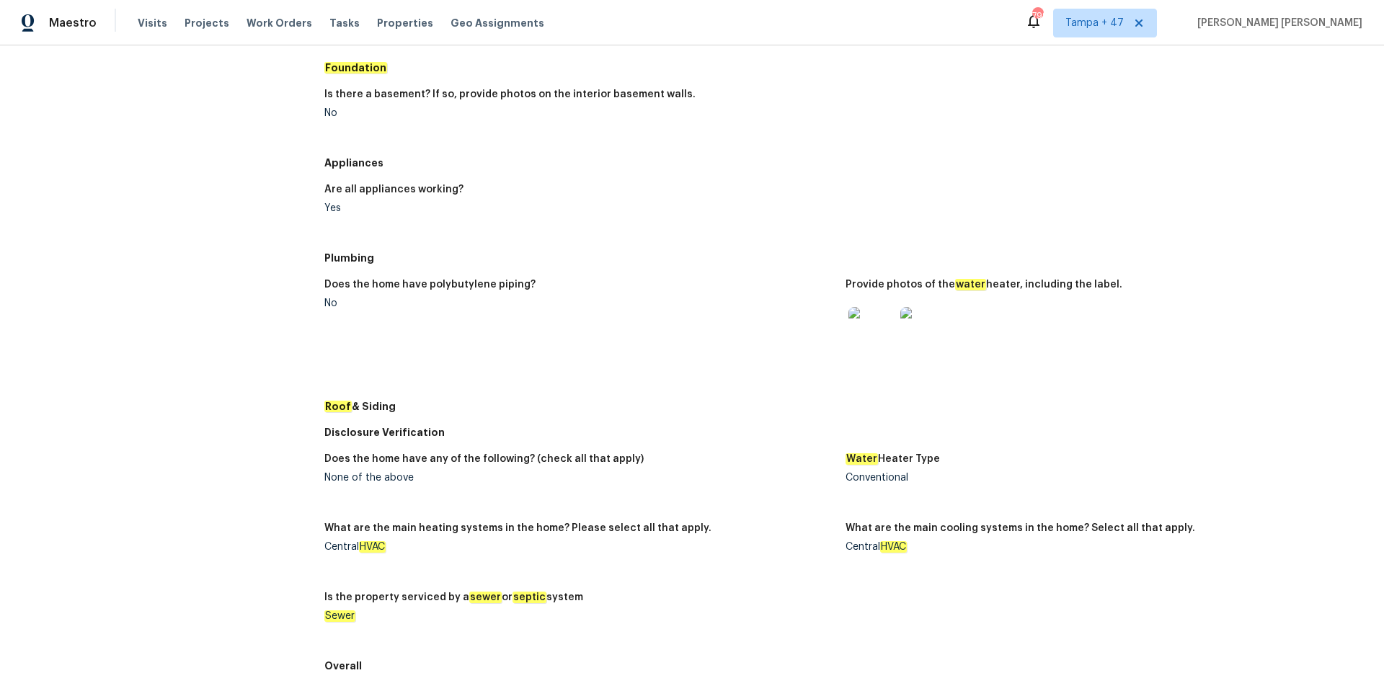
click at [871, 311] on img at bounding box center [871, 330] width 46 height 46
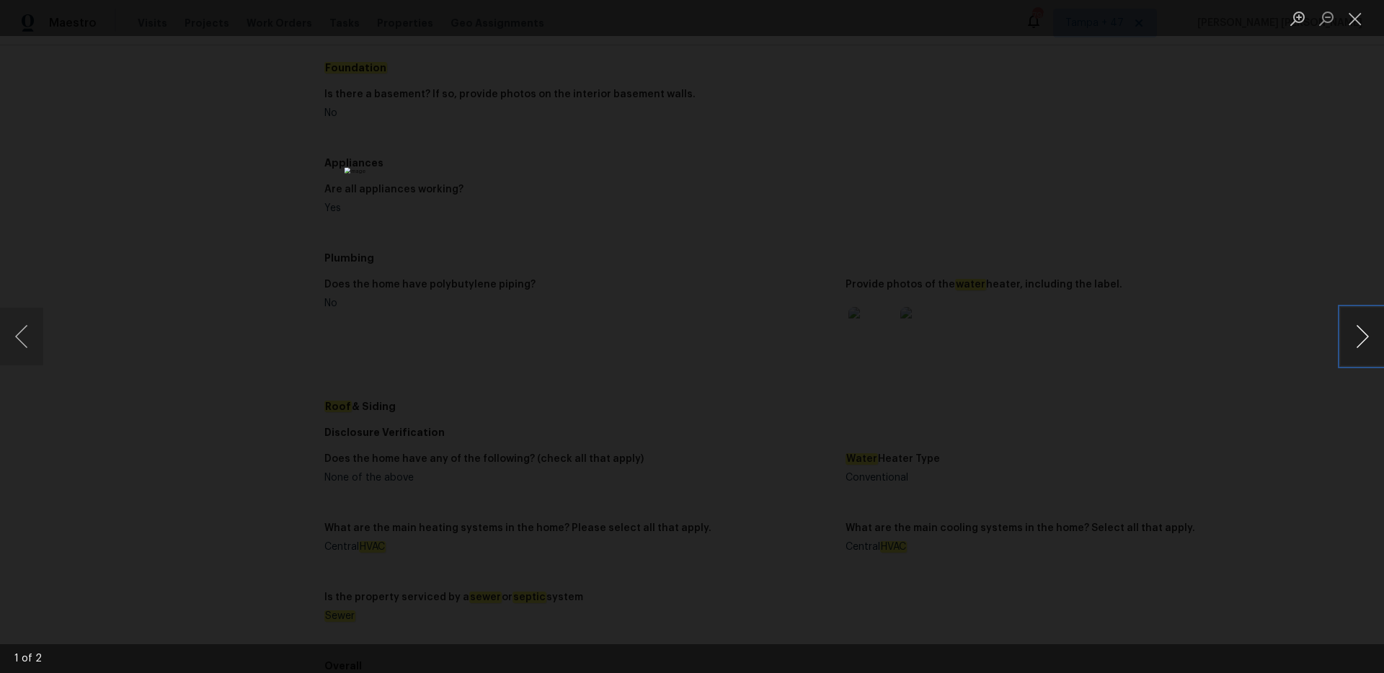
click at [1037, 326] on button "Next image" at bounding box center [1362, 337] width 43 height 58
click at [975, 302] on div "Lightbox" at bounding box center [692, 336] width 1384 height 673
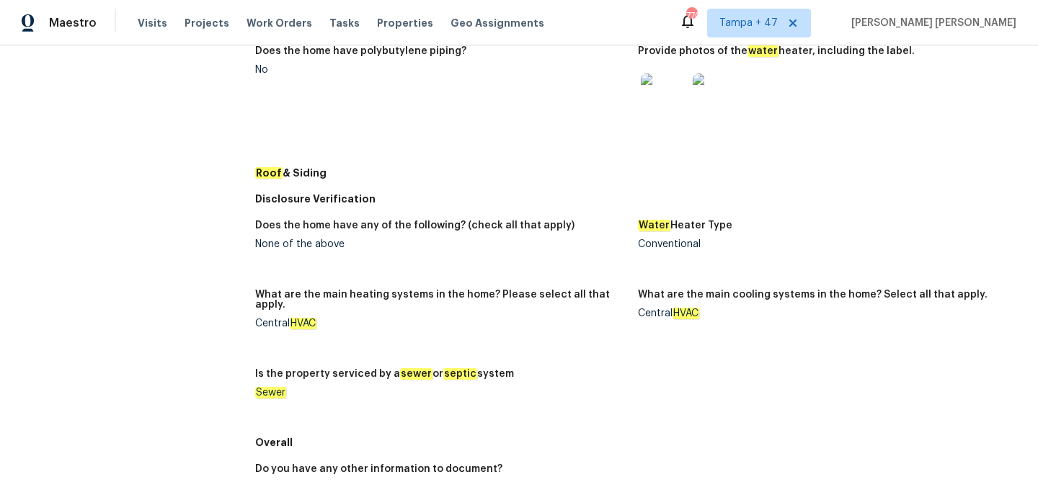
scroll to position [590, 0]
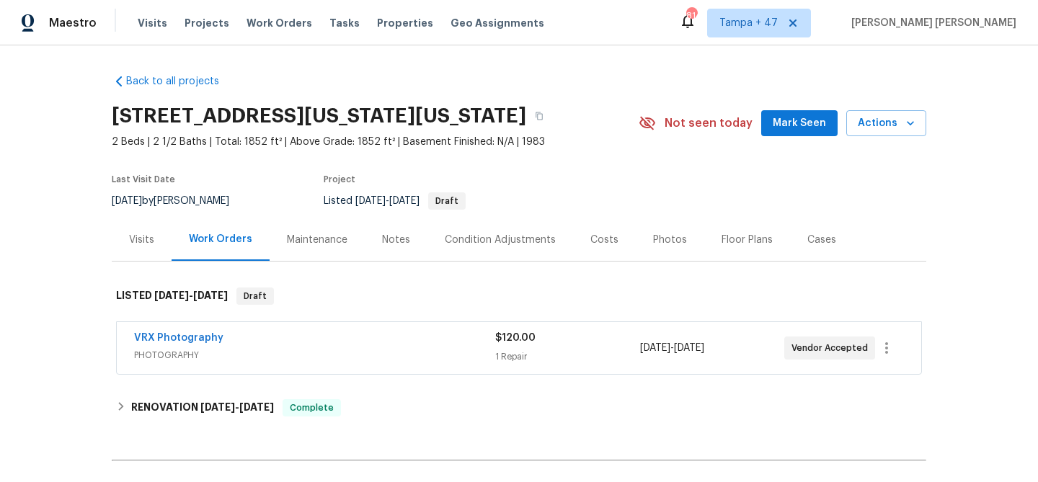
scroll to position [178, 0]
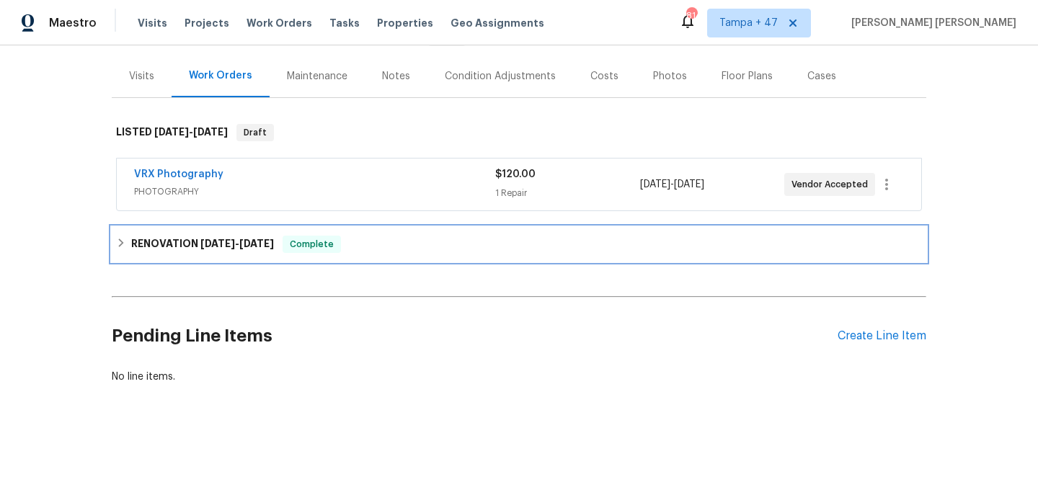
click at [274, 244] on span "[DATE]" at bounding box center [256, 244] width 35 height 10
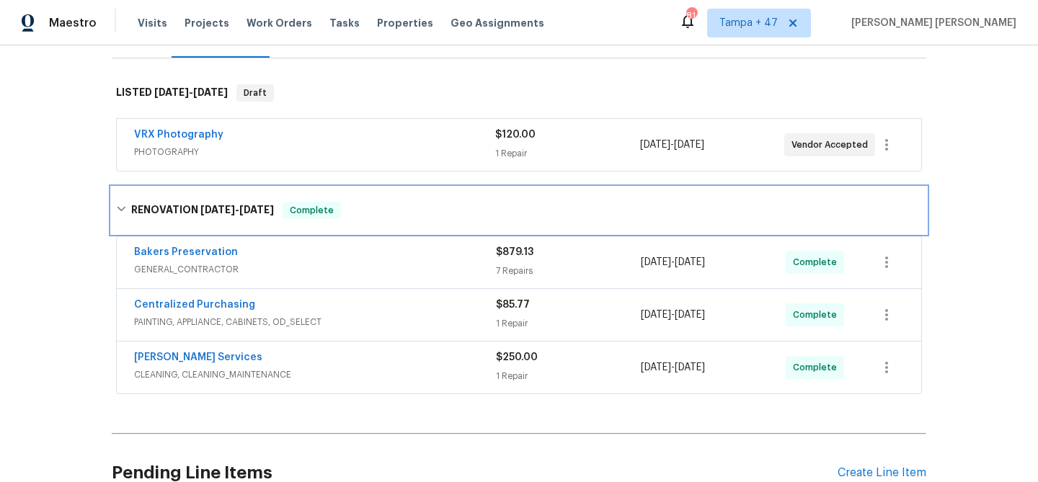
scroll to position [218, 0]
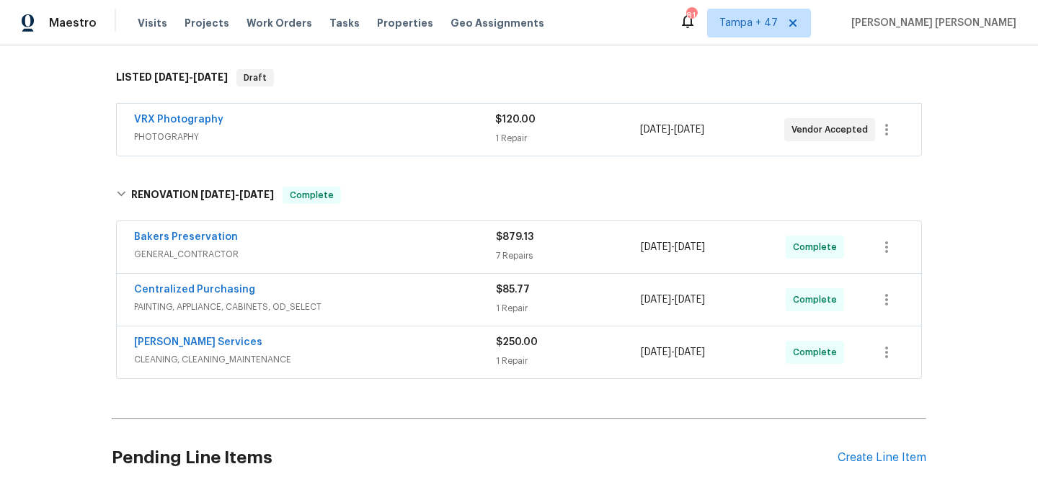
click at [432, 367] on span "CLEANING, CLEANING_MAINTENANCE" at bounding box center [315, 359] width 362 height 14
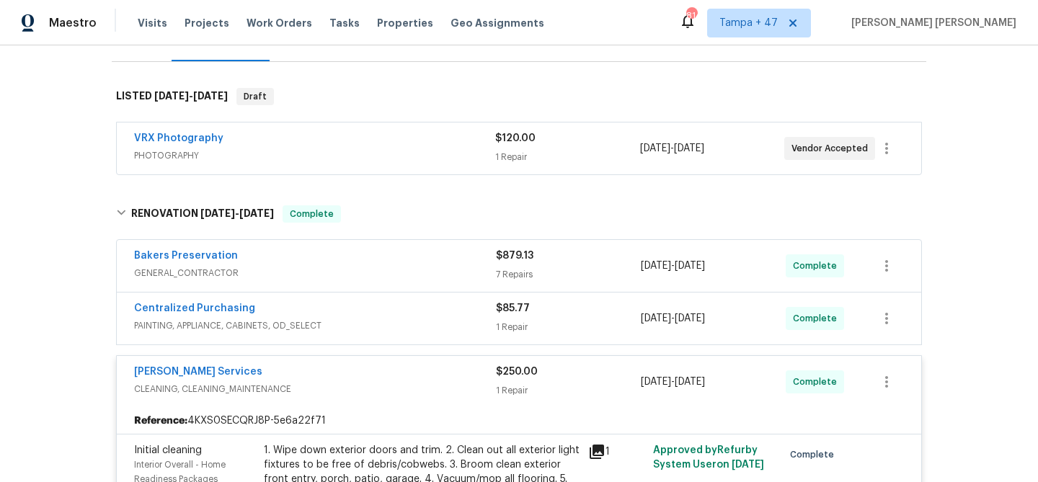
scroll to position [218, 0]
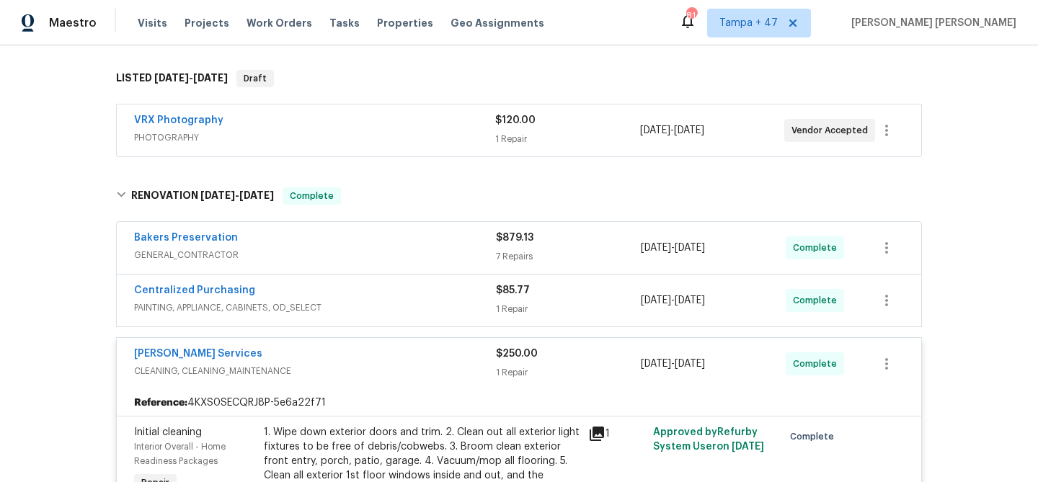
click at [468, 301] on div "Centralized Purchasing" at bounding box center [315, 291] width 362 height 17
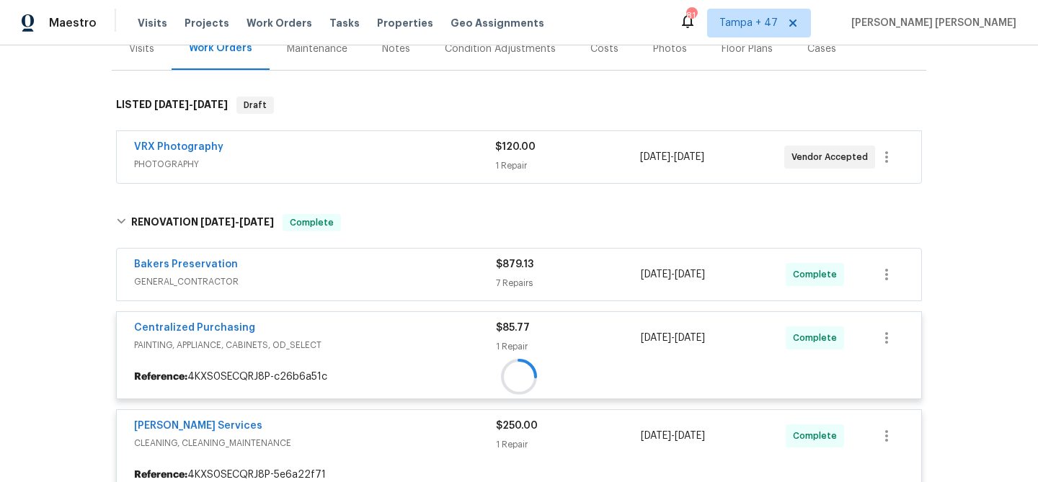
scroll to position [190, 0]
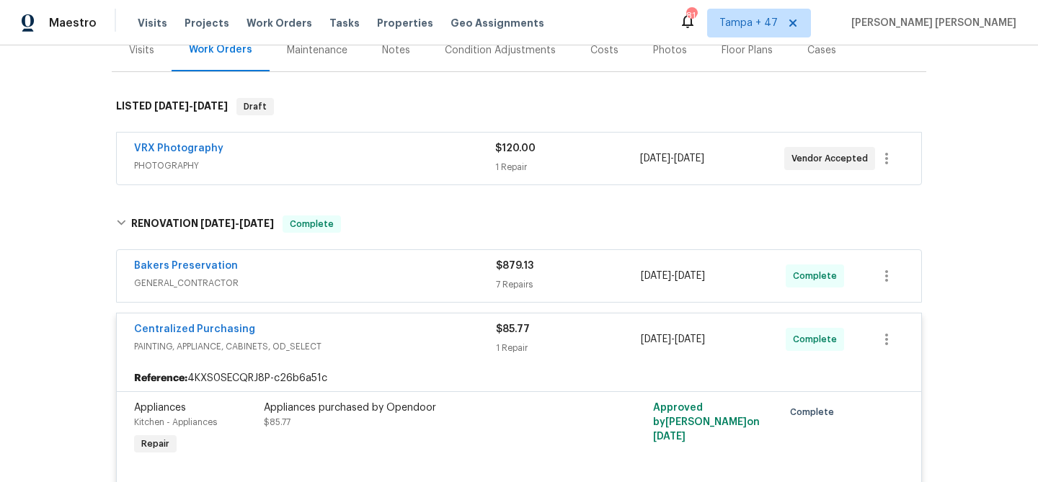
click at [471, 276] on div "Bakers Preservation" at bounding box center [315, 267] width 362 height 17
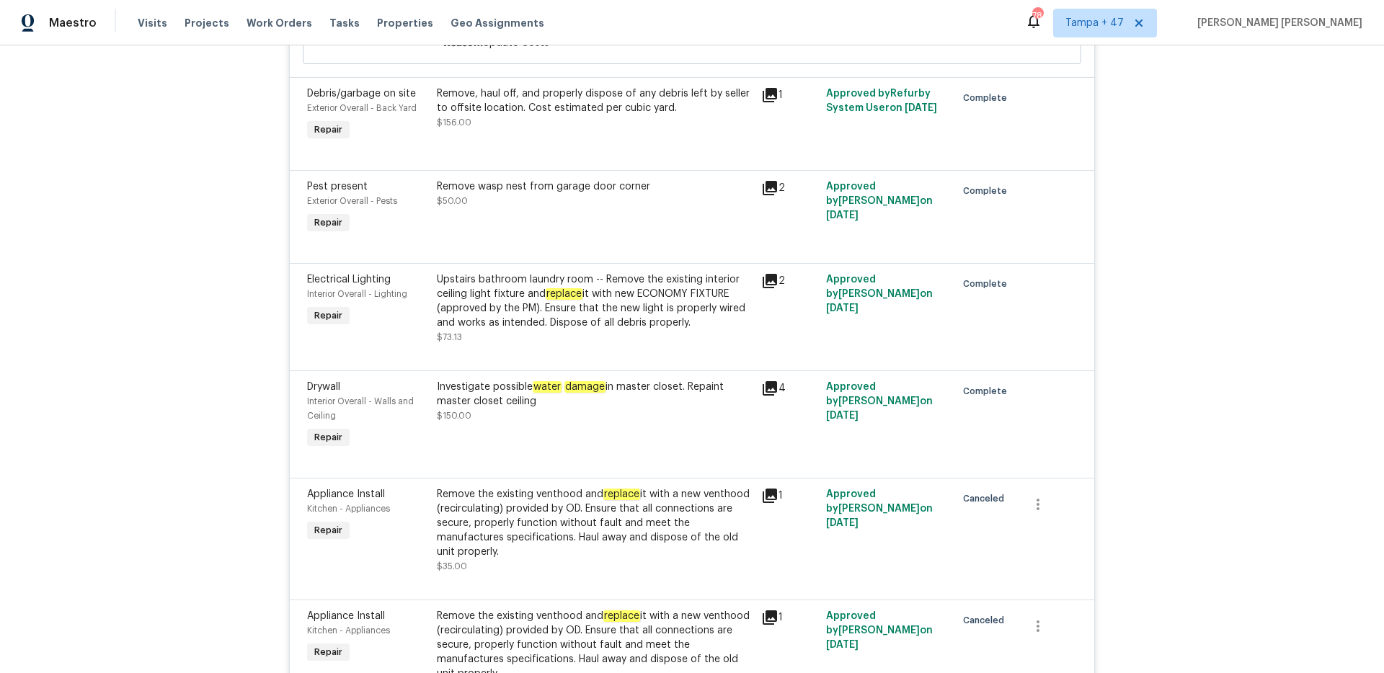
scroll to position [718, 0]
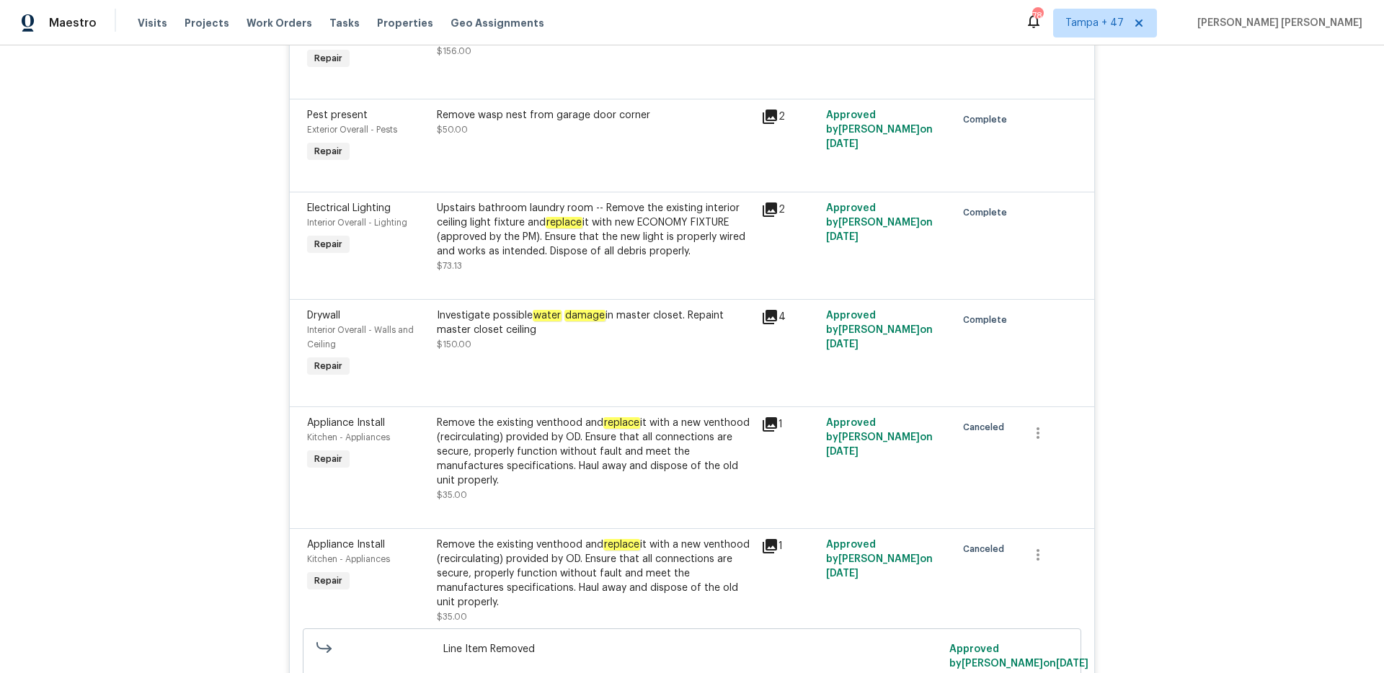
click at [610, 352] on div "Investigate possible water damage in master closet. Repaint master closet ceili…" at bounding box center [595, 330] width 316 height 43
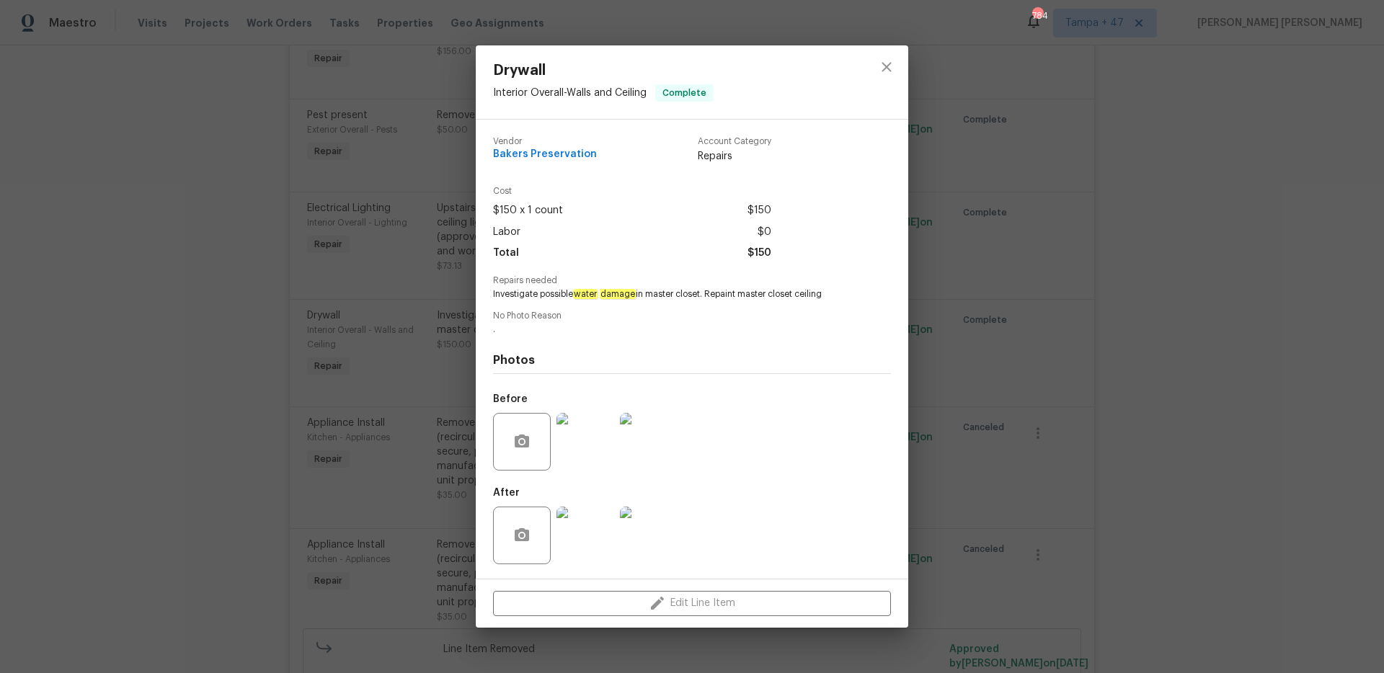
click at [592, 448] on img at bounding box center [585, 442] width 58 height 58
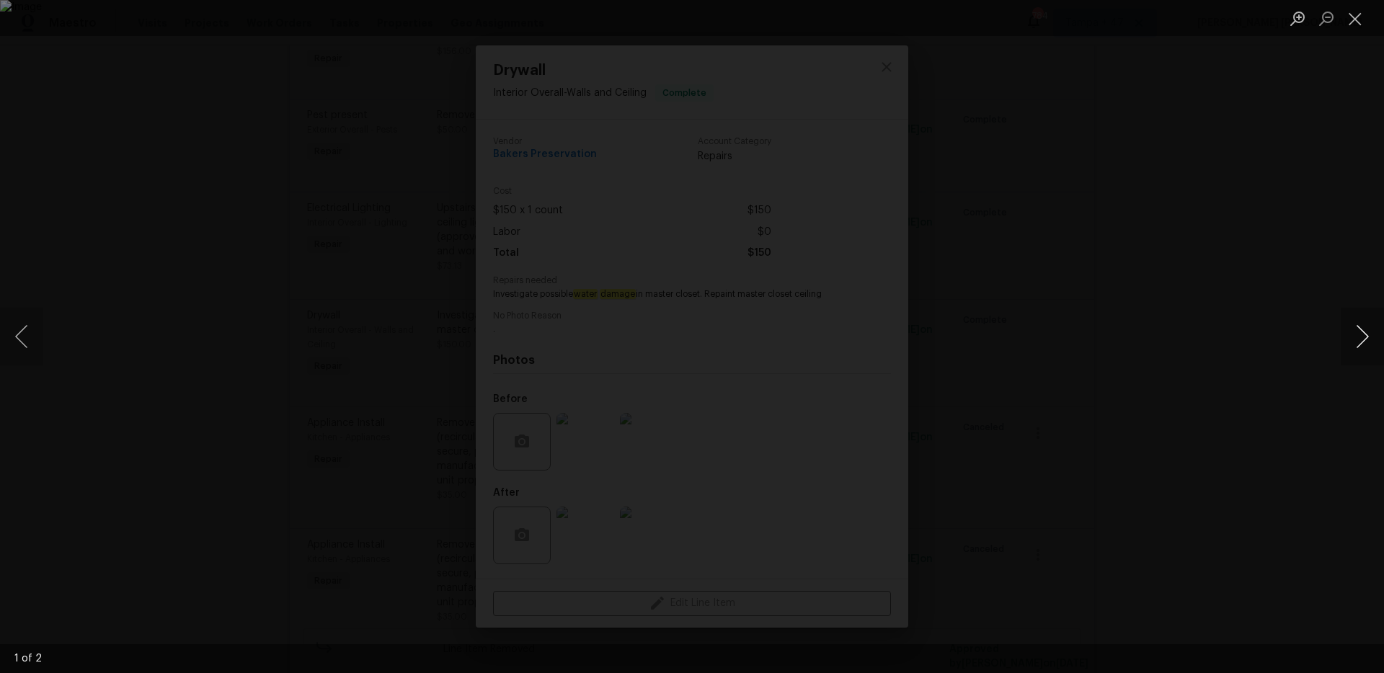
click at [1037, 341] on button "Next image" at bounding box center [1362, 337] width 43 height 58
click at [1037, 442] on div "Lightbox" at bounding box center [692, 336] width 1384 height 673
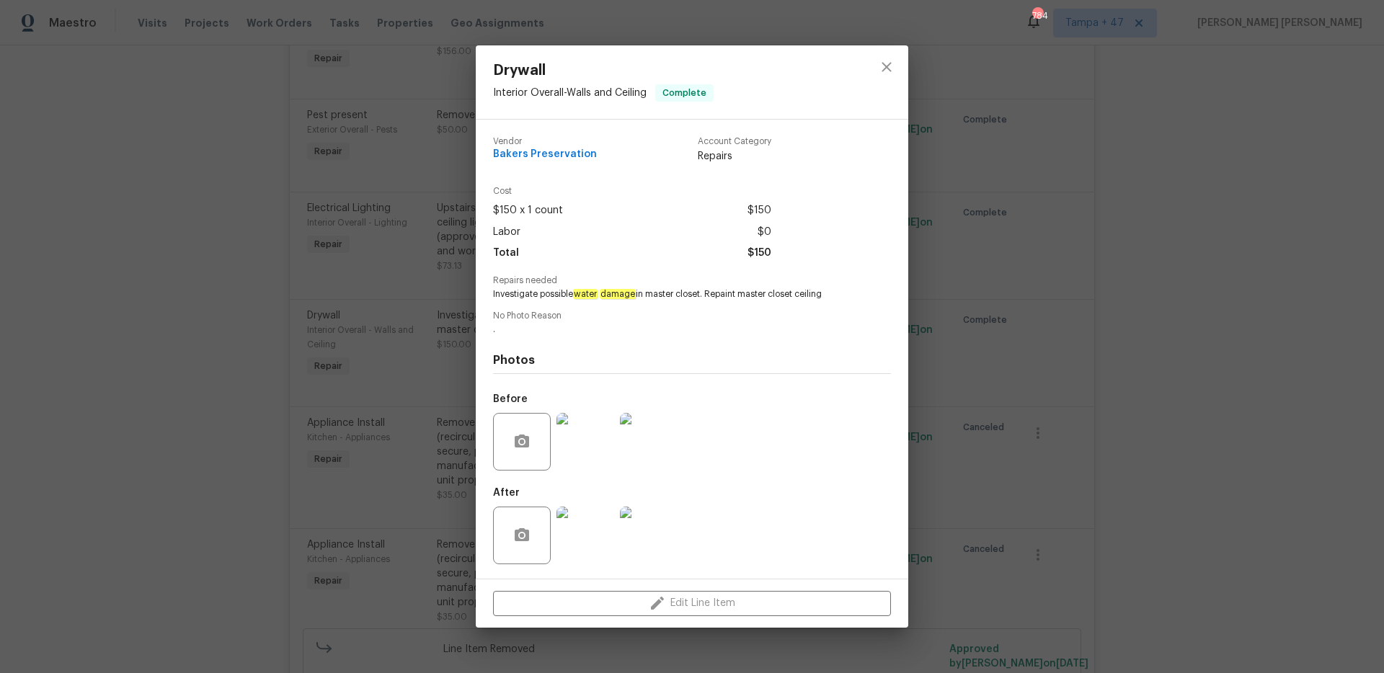
click at [1037, 473] on div "Drywall Interior Overall - Walls and Ceiling Complete Vendor Bakers Preservatio…" at bounding box center [692, 336] width 1384 height 673
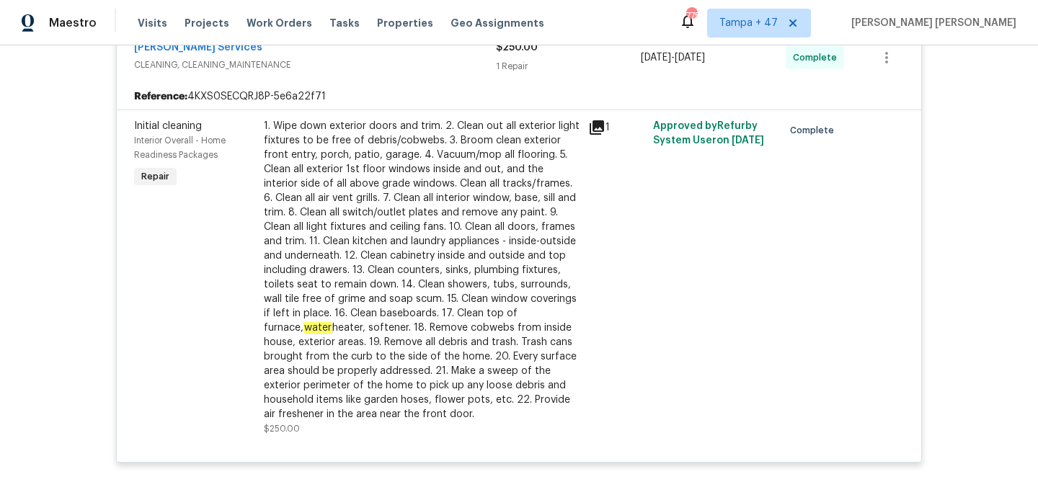
scroll to position [1578, 0]
click at [271, 27] on span "Work Orders" at bounding box center [280, 23] width 66 height 14
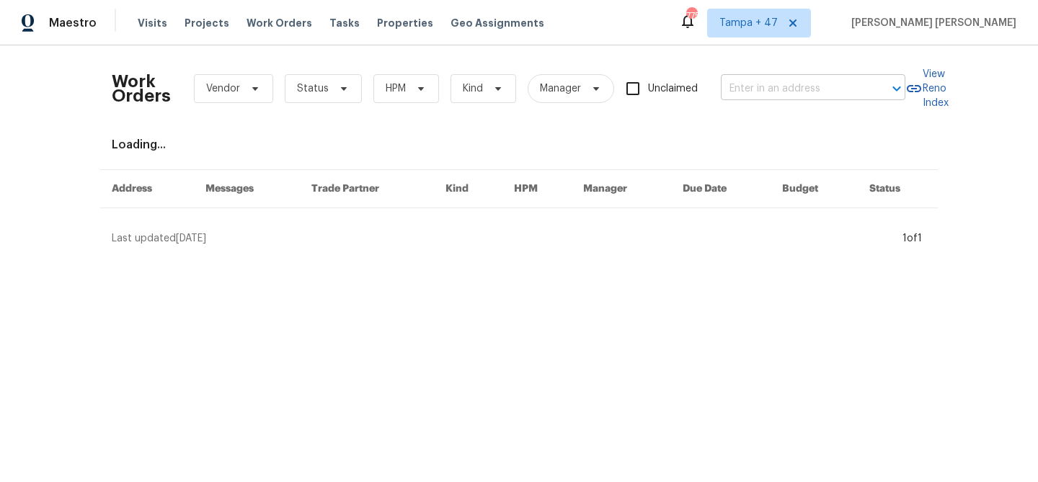
click at [768, 87] on input "text" at bounding box center [793, 89] width 144 height 22
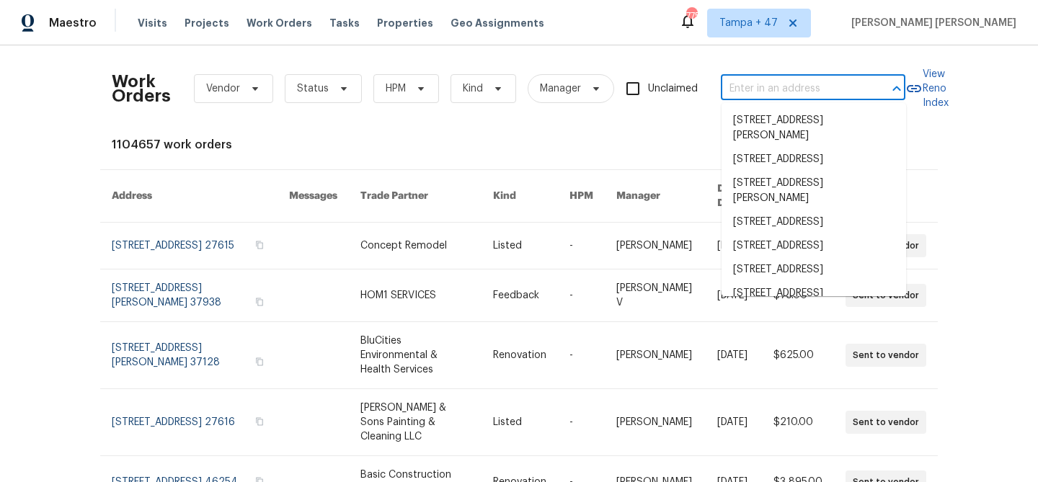
paste input "[STREET_ADDRESS][PERSON_NAME]"
type input "[STREET_ADDRESS][PERSON_NAME]"
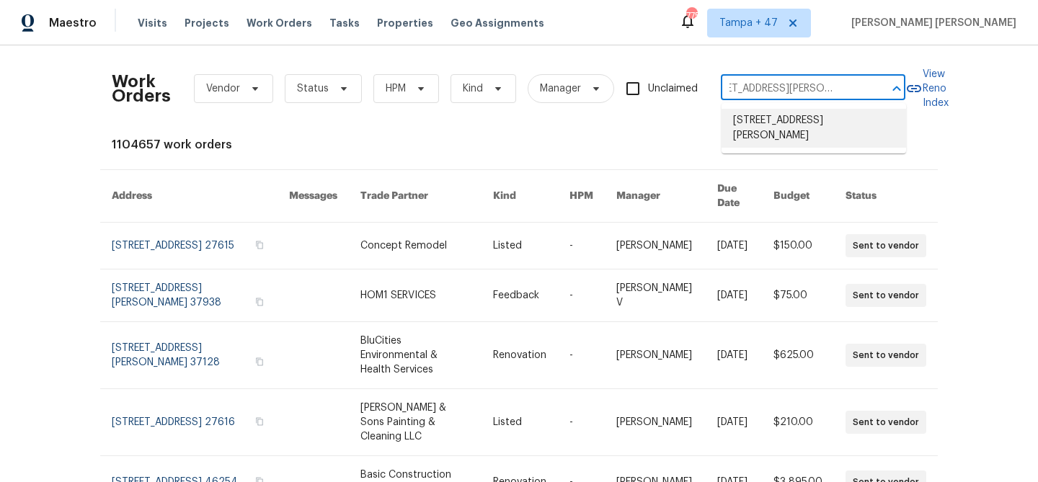
click at [776, 120] on li "[STREET_ADDRESS][PERSON_NAME]" at bounding box center [814, 128] width 185 height 39
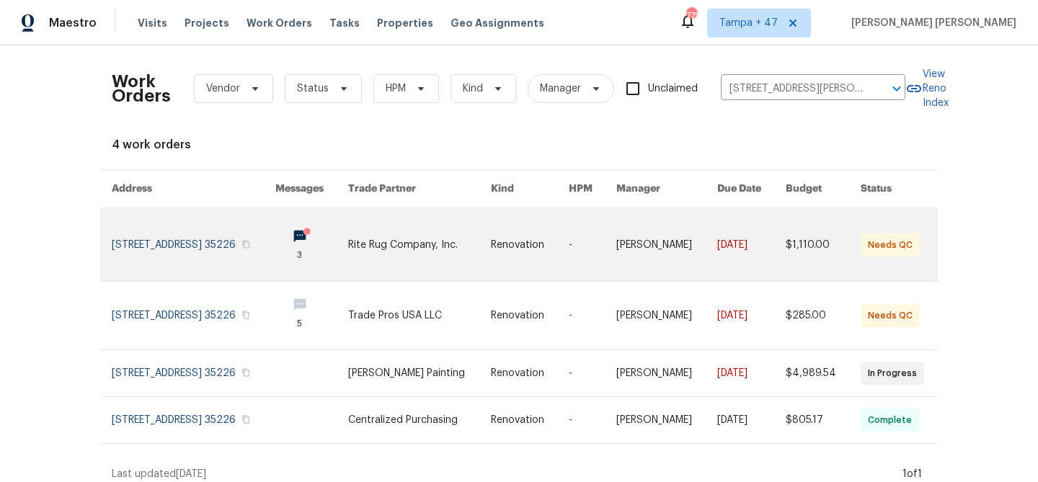
click at [760, 237] on link at bounding box center [751, 244] width 68 height 73
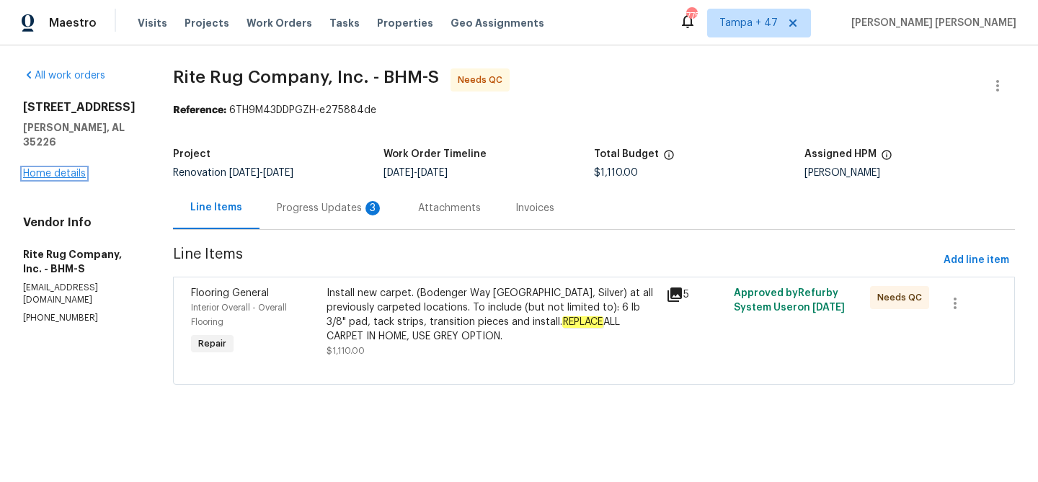
click at [66, 169] on link "Home details" at bounding box center [54, 174] width 63 height 10
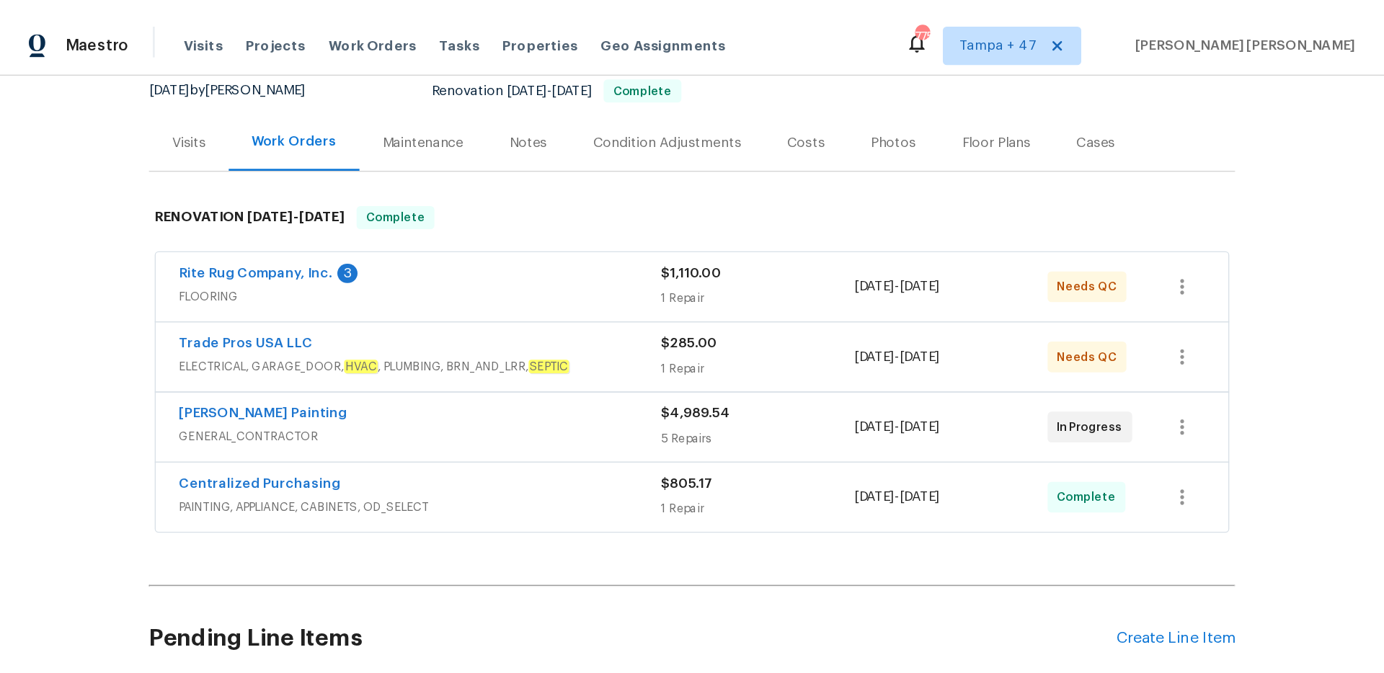
scroll to position [135, 0]
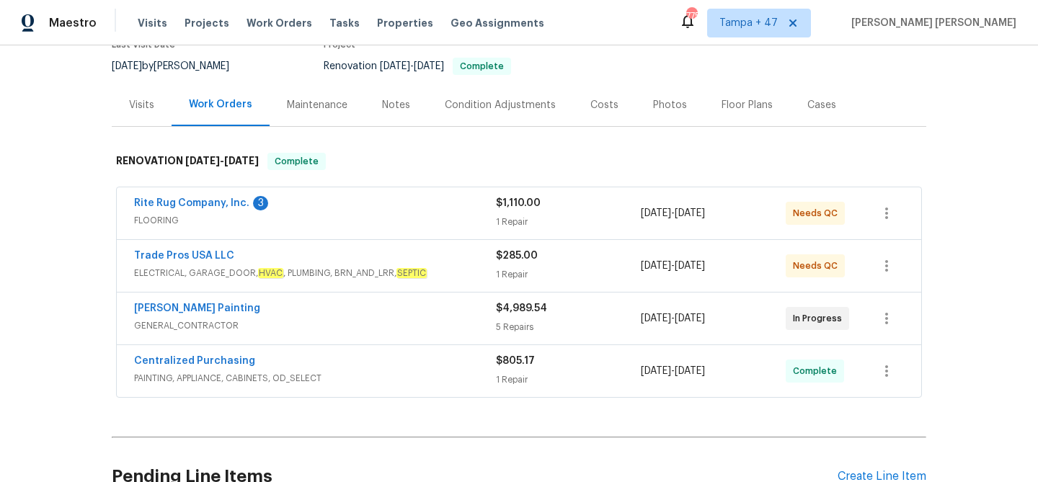
click at [132, 113] on div "Visits" at bounding box center [142, 105] width 60 height 43
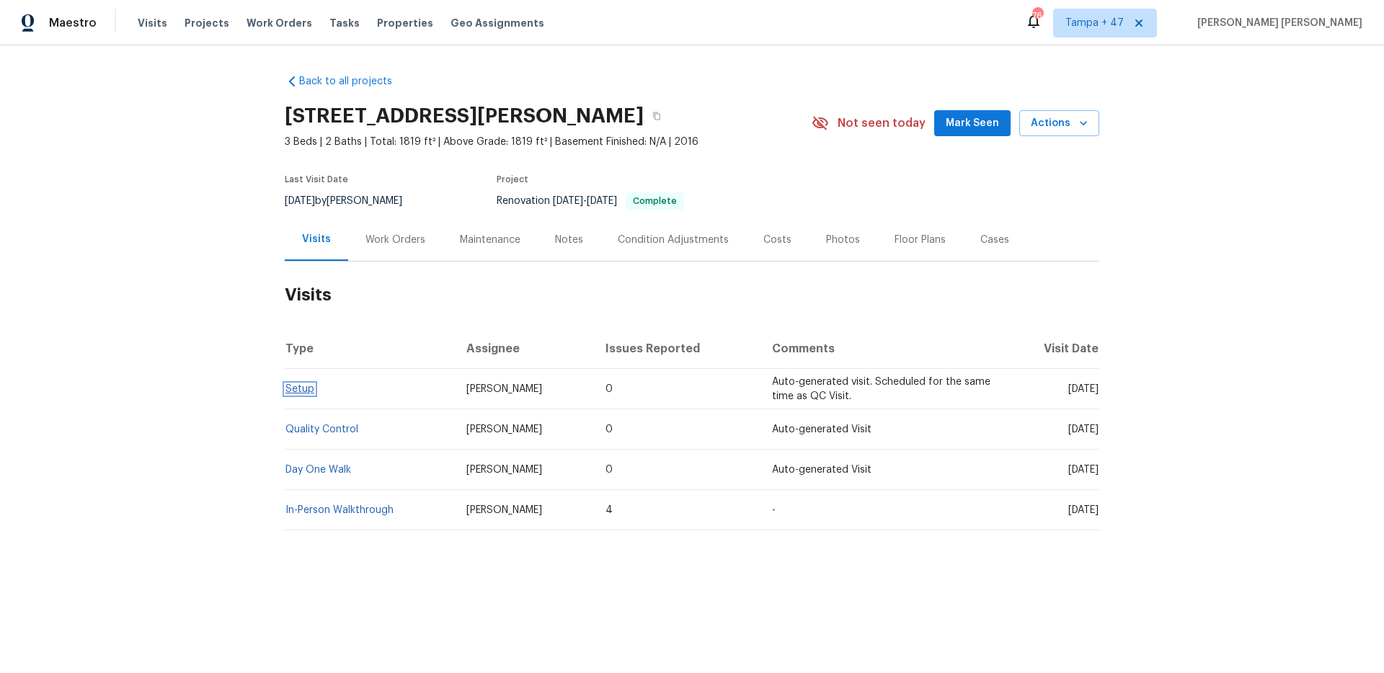
click at [308, 393] on link "Setup" at bounding box center [299, 389] width 29 height 10
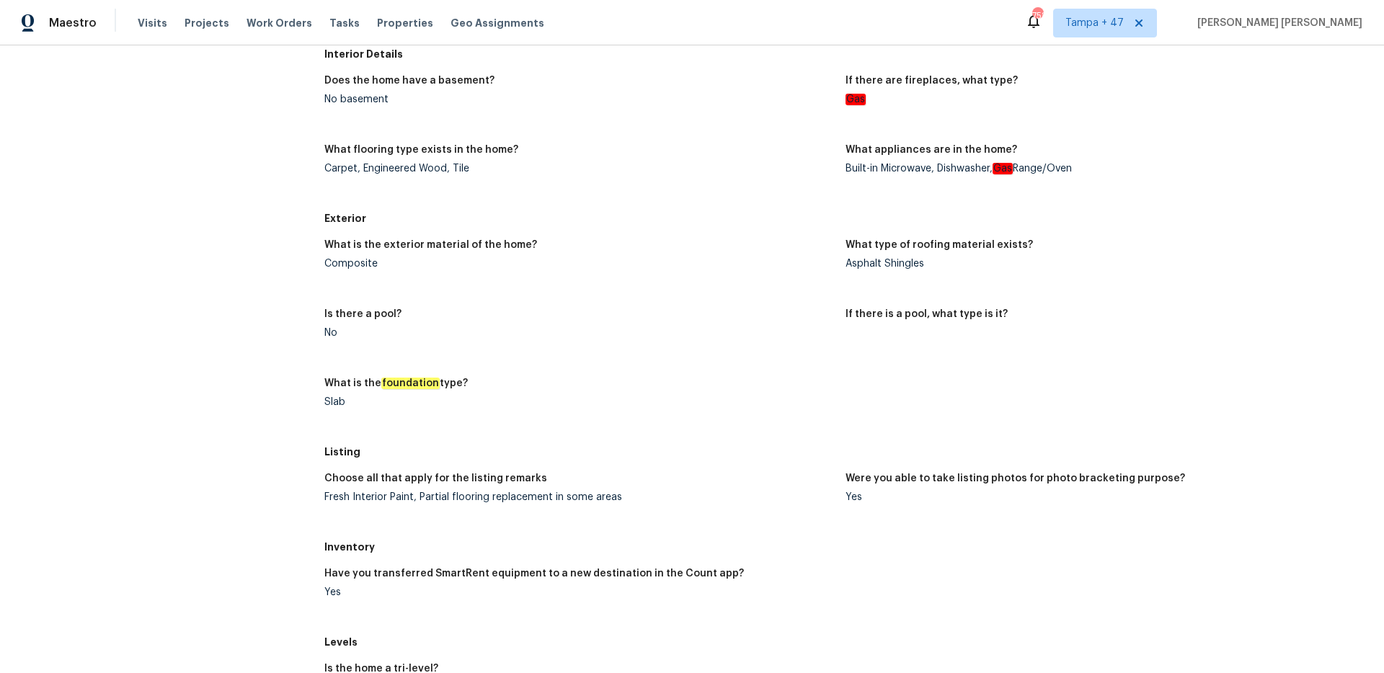
scroll to position [30, 0]
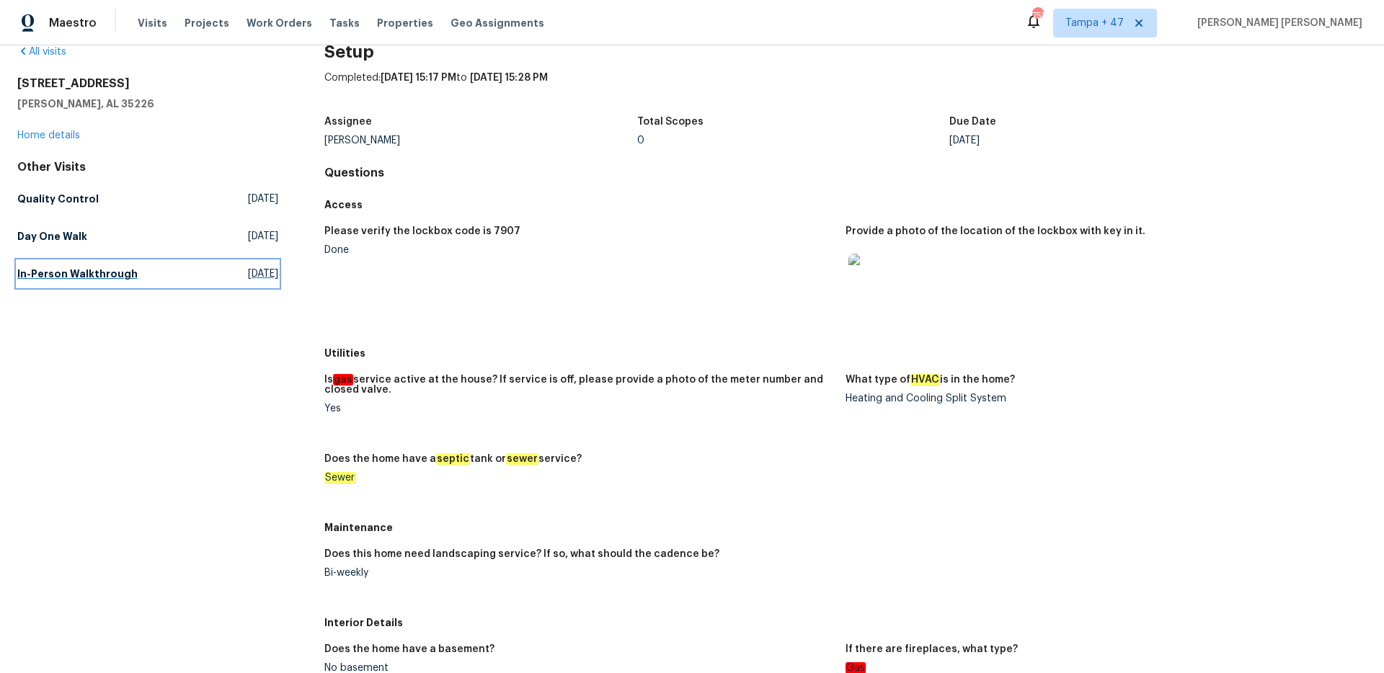
click at [138, 285] on link "In-Person Walkthrough Fri, Jul 11 2025" at bounding box center [147, 274] width 261 height 26
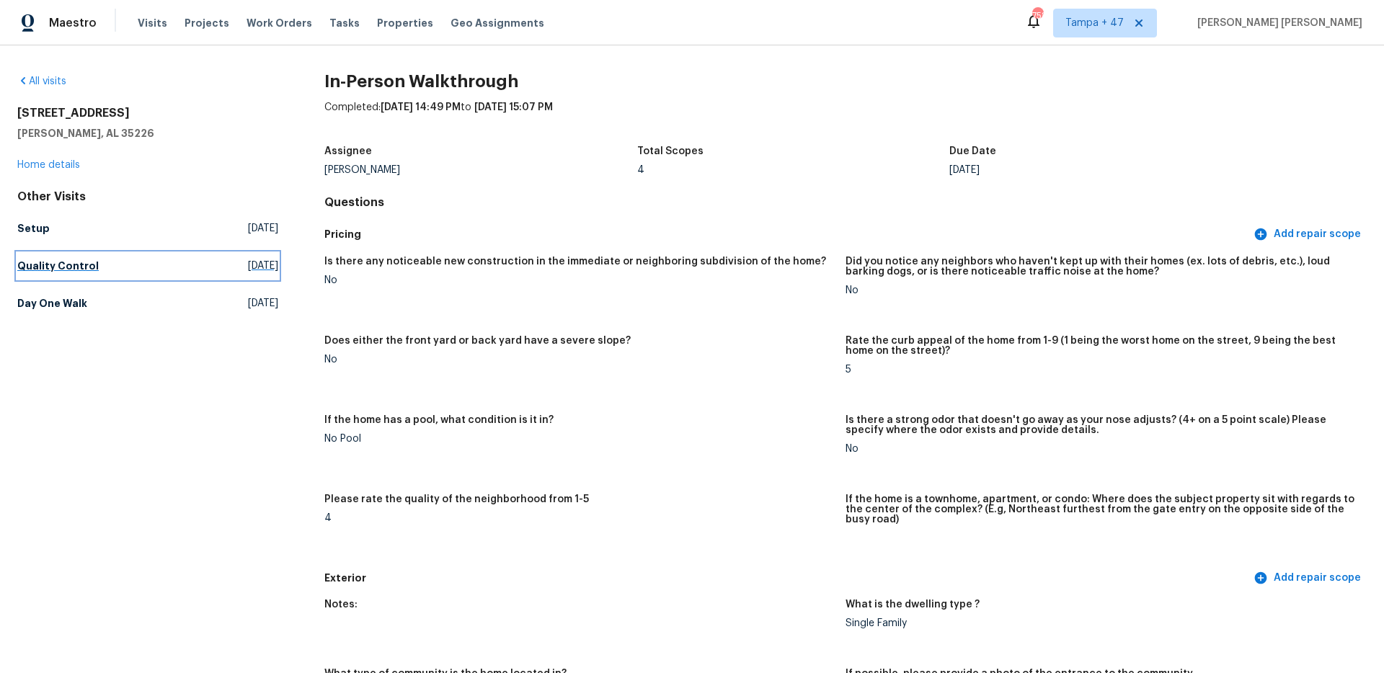
click at [87, 257] on link "Quality Control Wed, Aug 27 2025" at bounding box center [147, 266] width 261 height 26
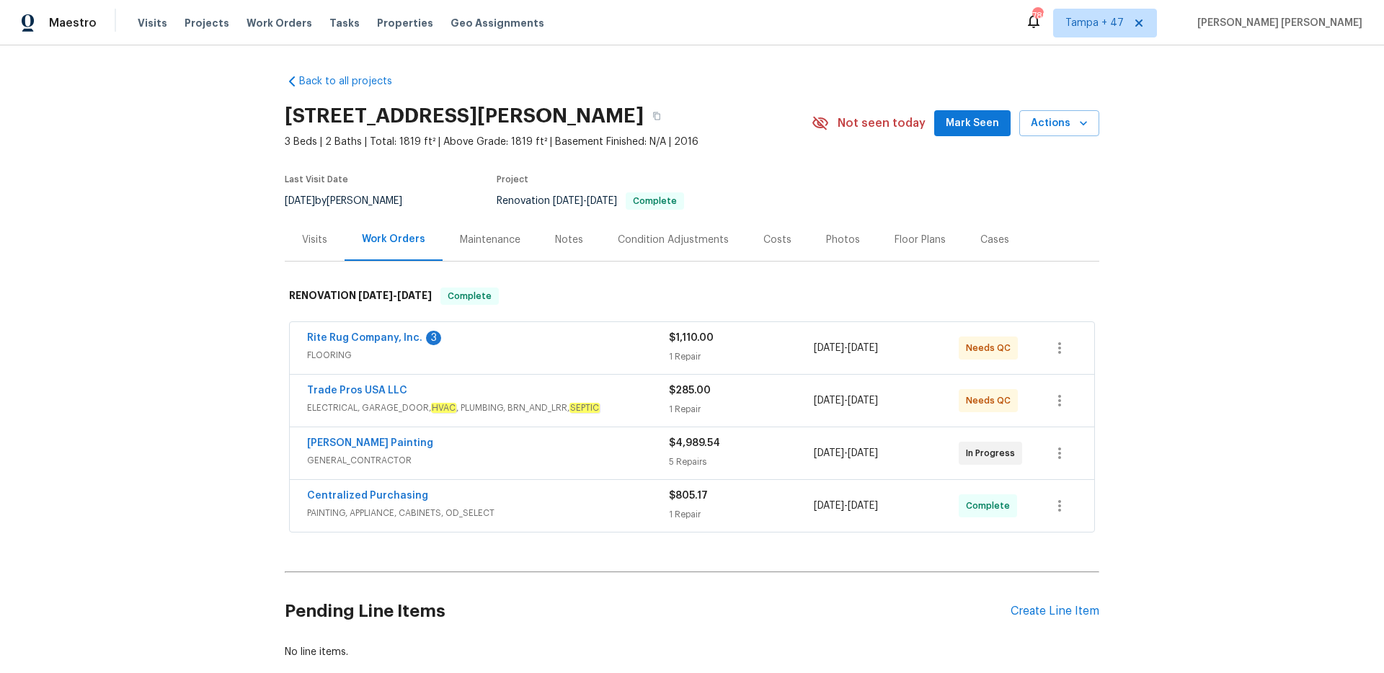
scroll to position [84, 0]
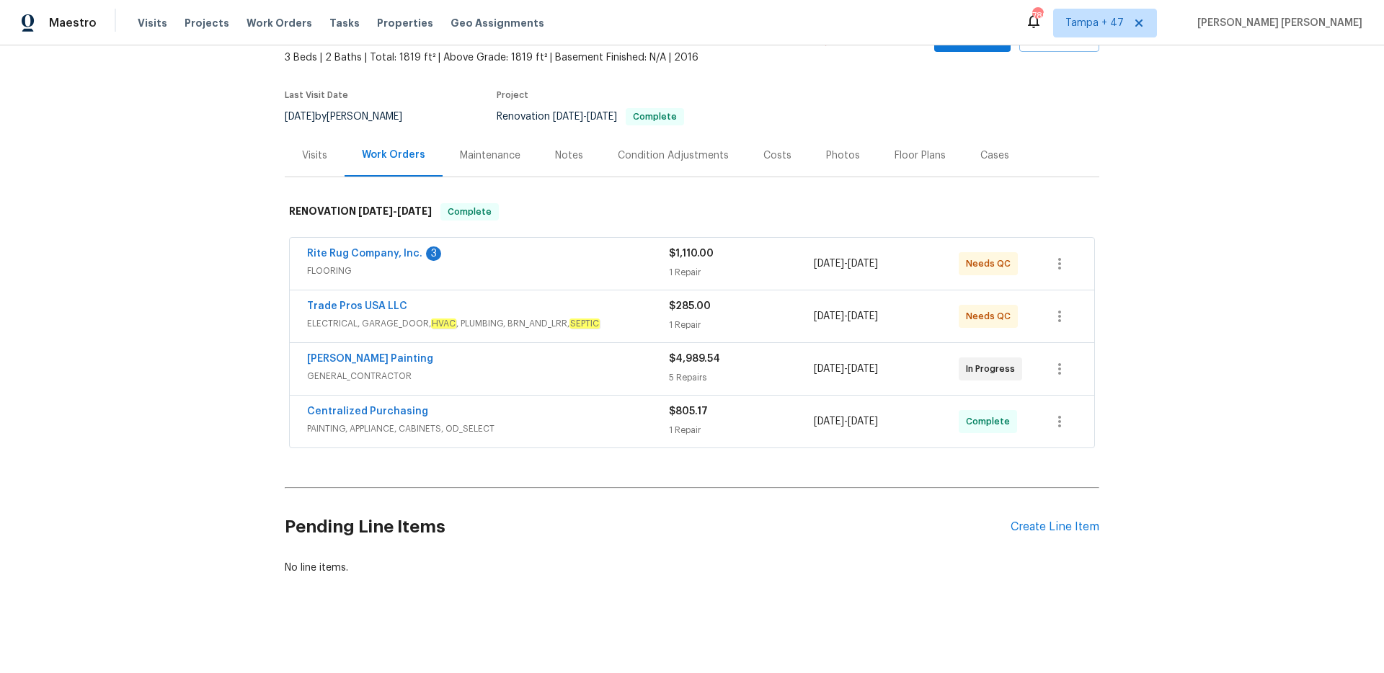
click at [642, 433] on span "PAINTING, APPLIANCE, CABINETS, OD_SELECT" at bounding box center [488, 429] width 362 height 14
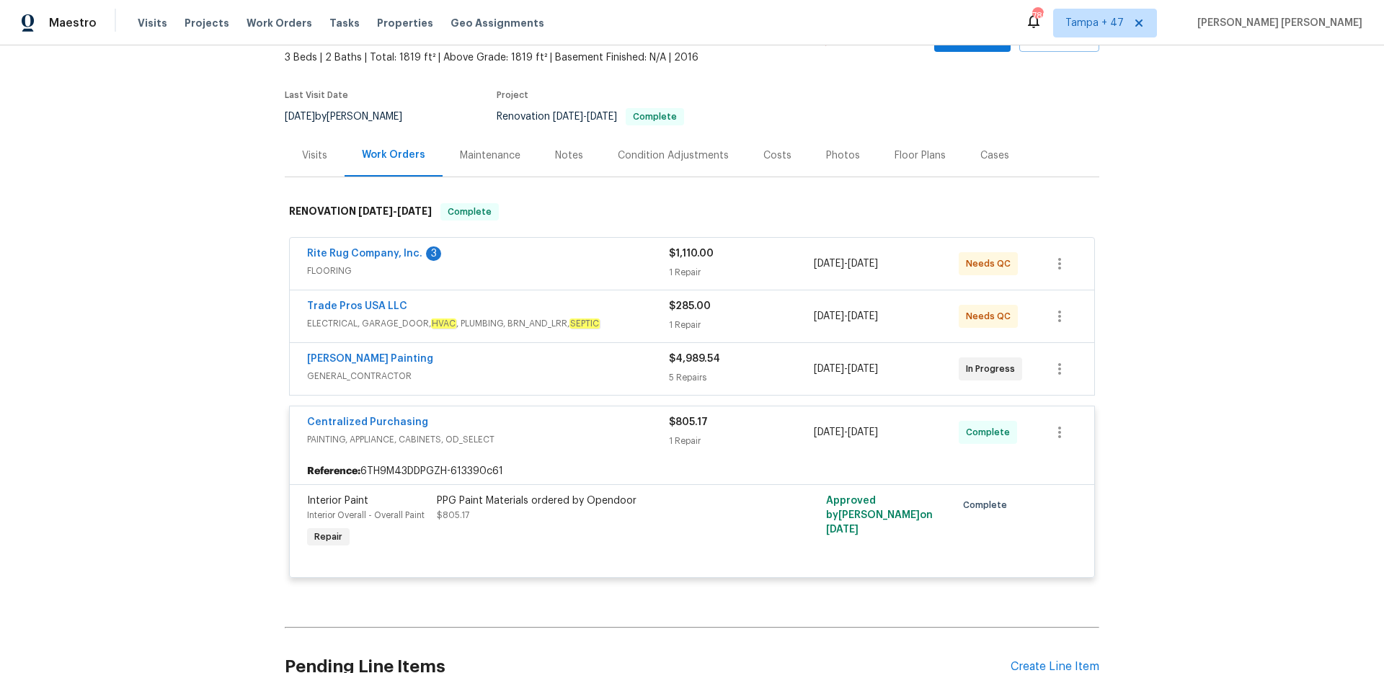
click at [646, 362] on div "[PERSON_NAME] Painting" at bounding box center [488, 360] width 362 height 17
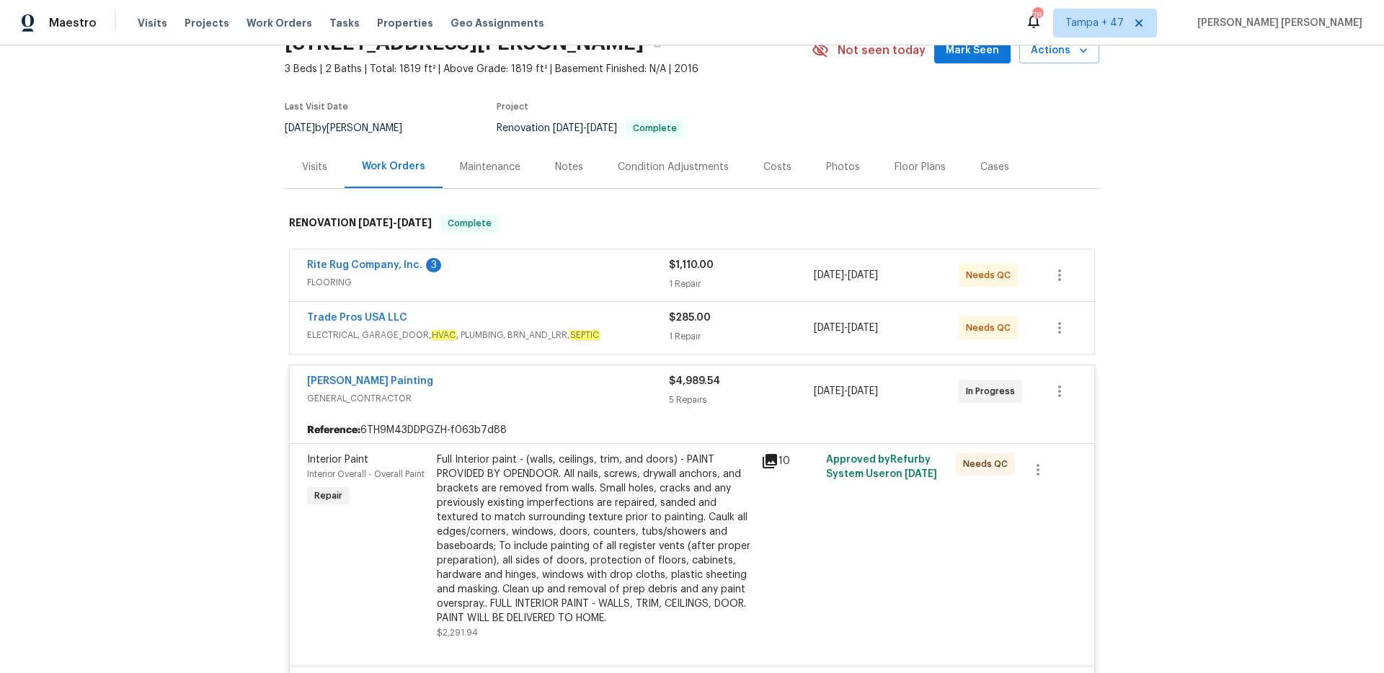
scroll to position [31, 0]
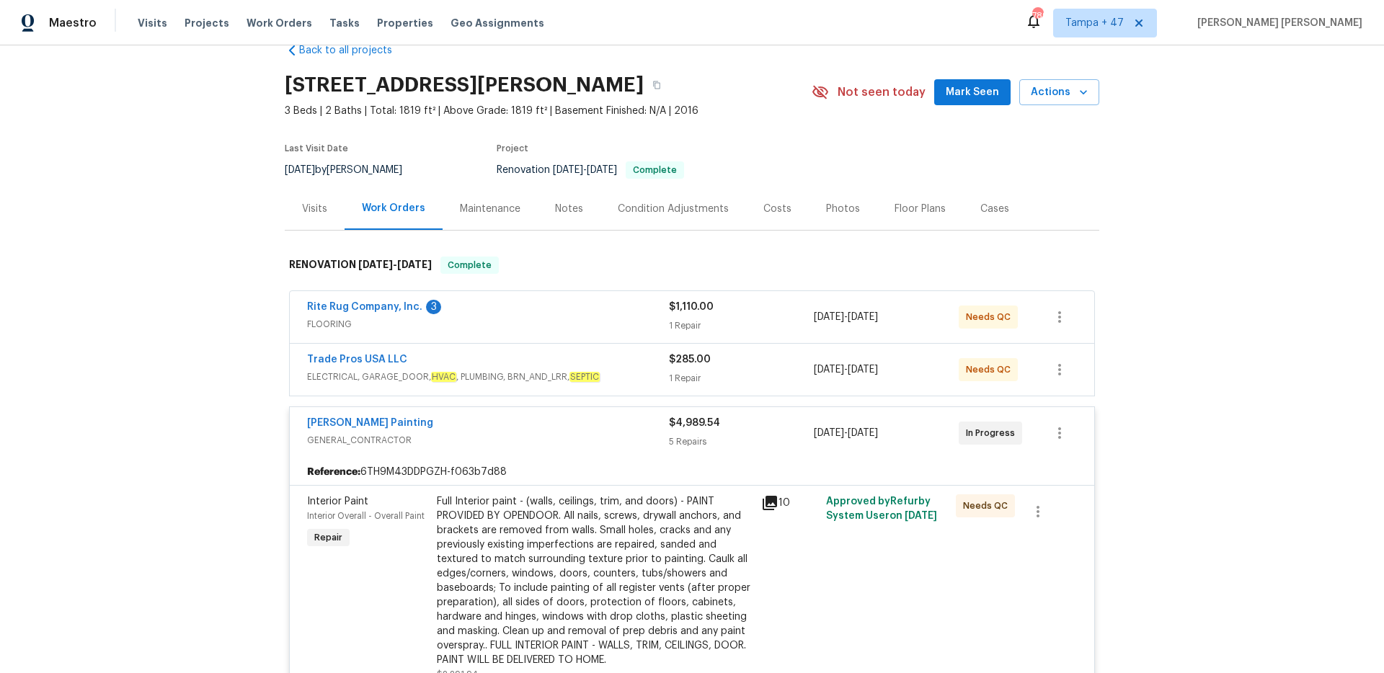
click at [649, 366] on div "Trade Pros USA LLC" at bounding box center [488, 360] width 362 height 17
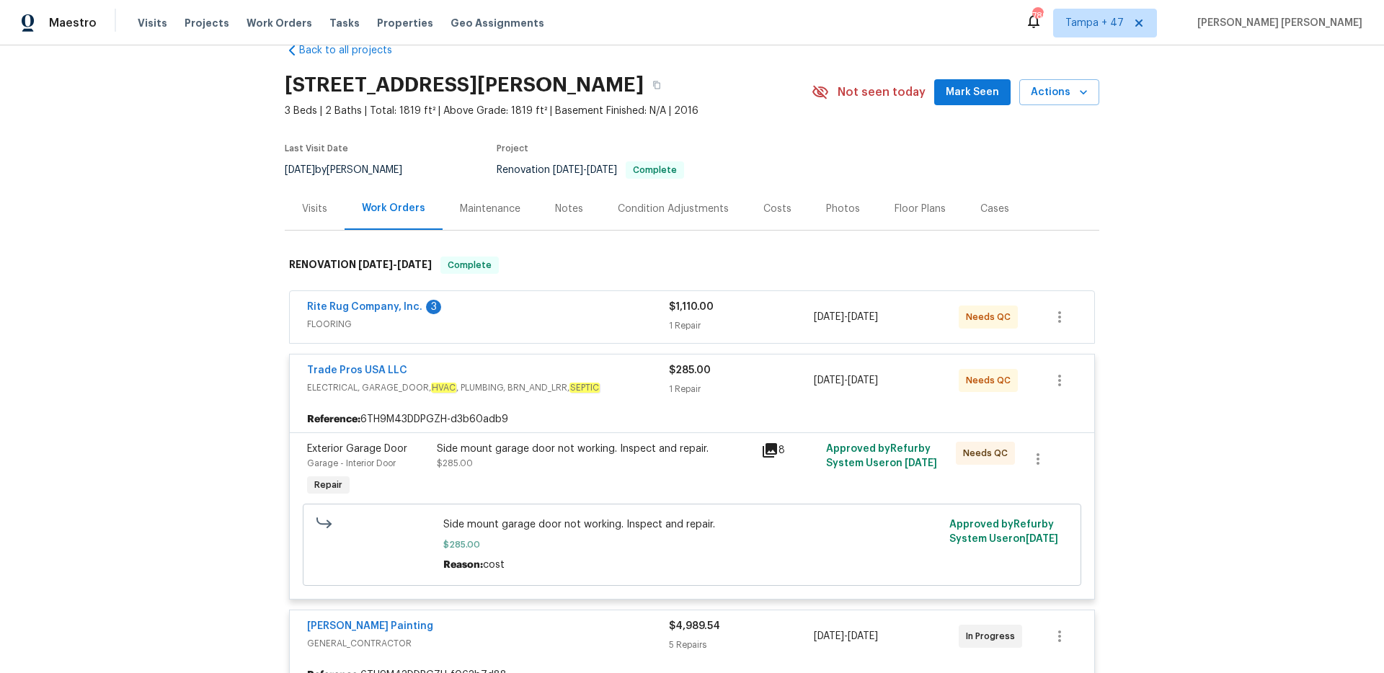
click at [636, 315] on div "Rite Rug Company, Inc. 3" at bounding box center [488, 308] width 362 height 17
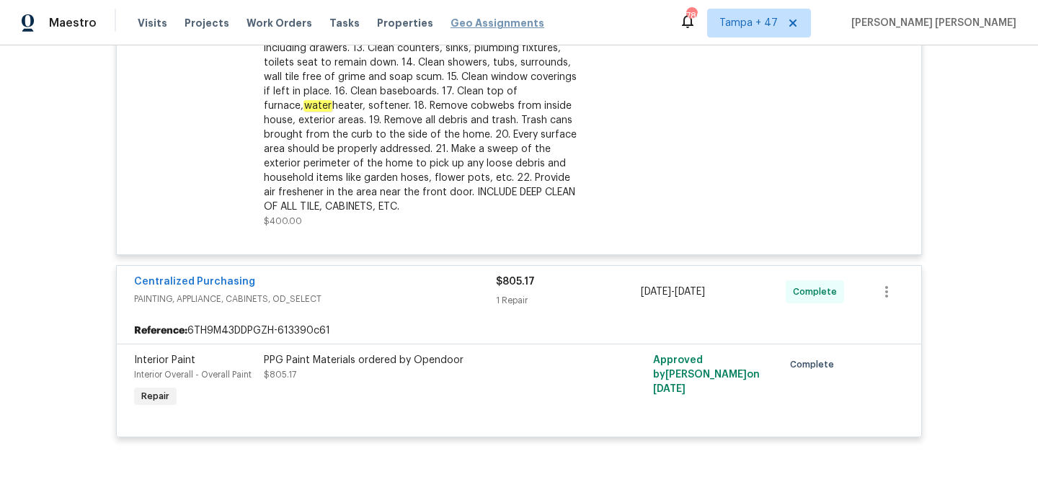
scroll to position [1535, 0]
click at [272, 23] on span "Work Orders" at bounding box center [280, 23] width 66 height 14
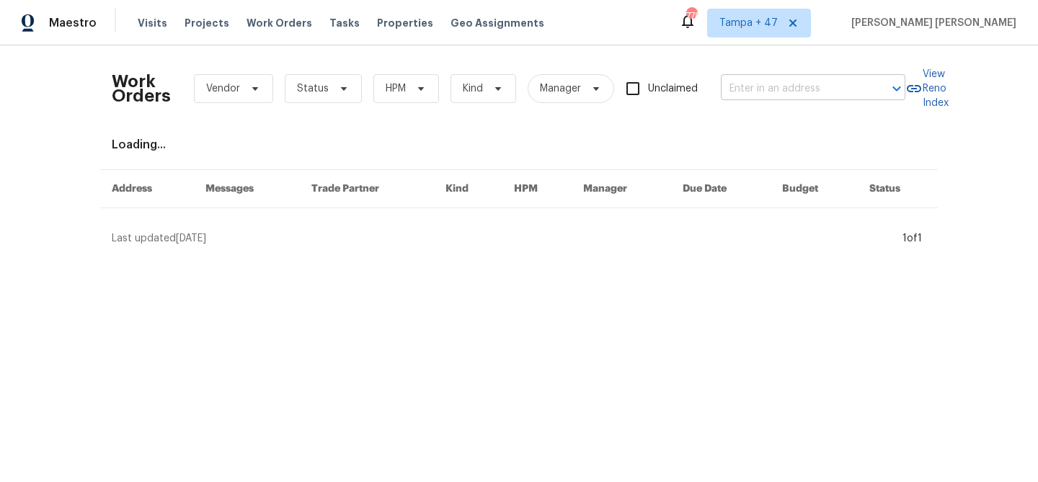
click at [838, 89] on input "text" at bounding box center [793, 89] width 144 height 22
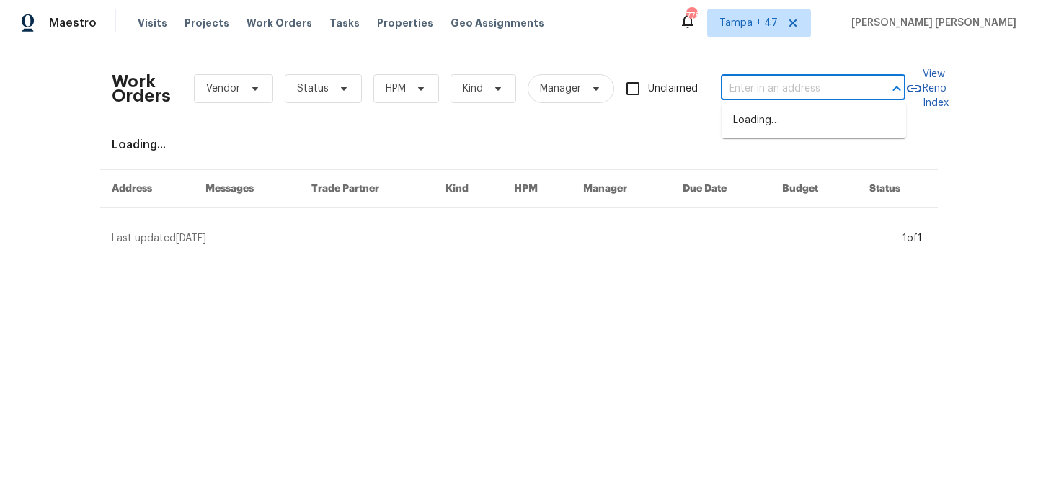
paste input "[STREET_ADDRESS]"
type input "[STREET_ADDRESS]"
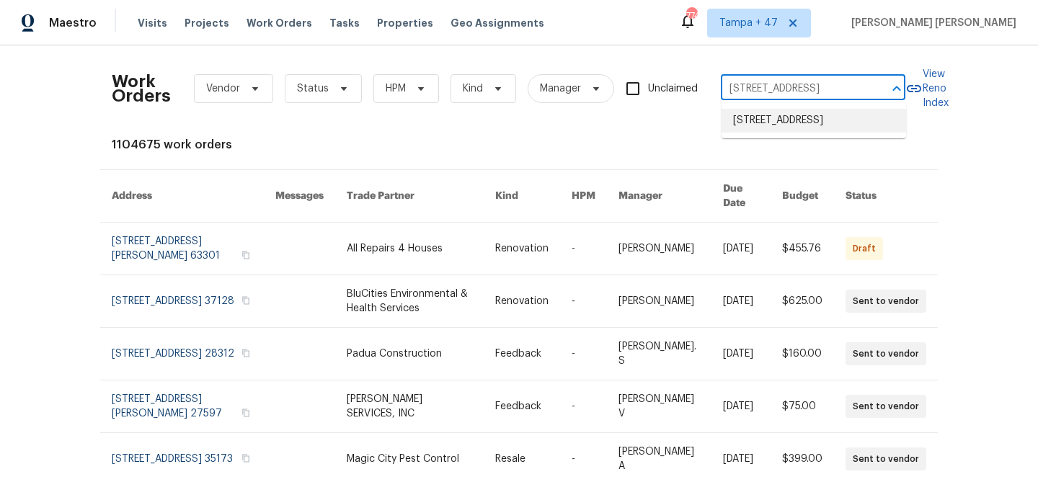
click at [835, 113] on li "[STREET_ADDRESS]" at bounding box center [814, 121] width 185 height 24
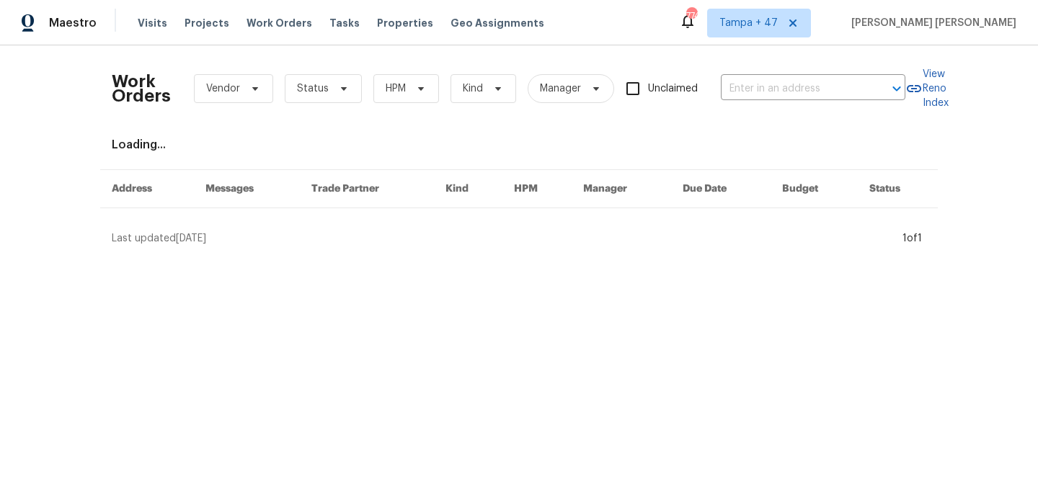
type input "[STREET_ADDRESS]"
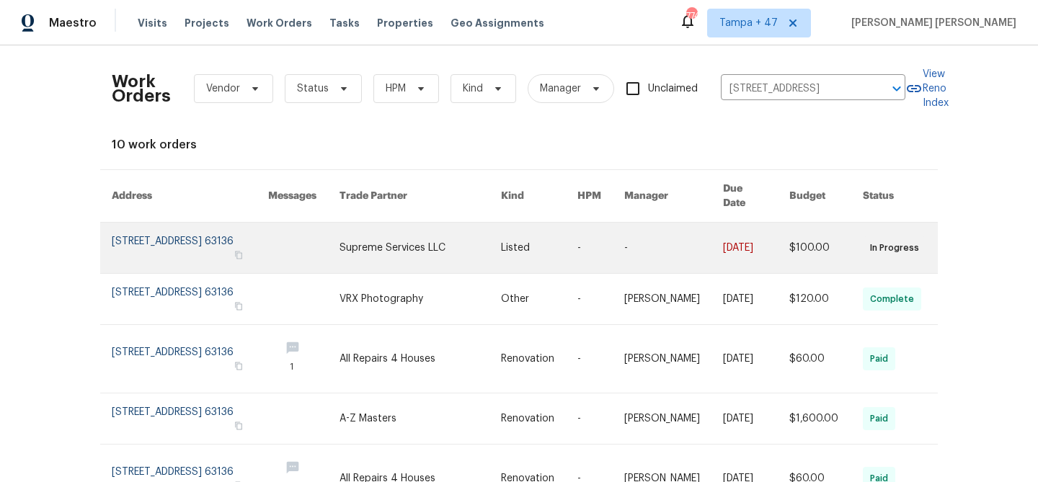
click at [722, 253] on td "[DATE]" at bounding box center [744, 248] width 66 height 51
click at [691, 250] on link at bounding box center [673, 248] width 99 height 50
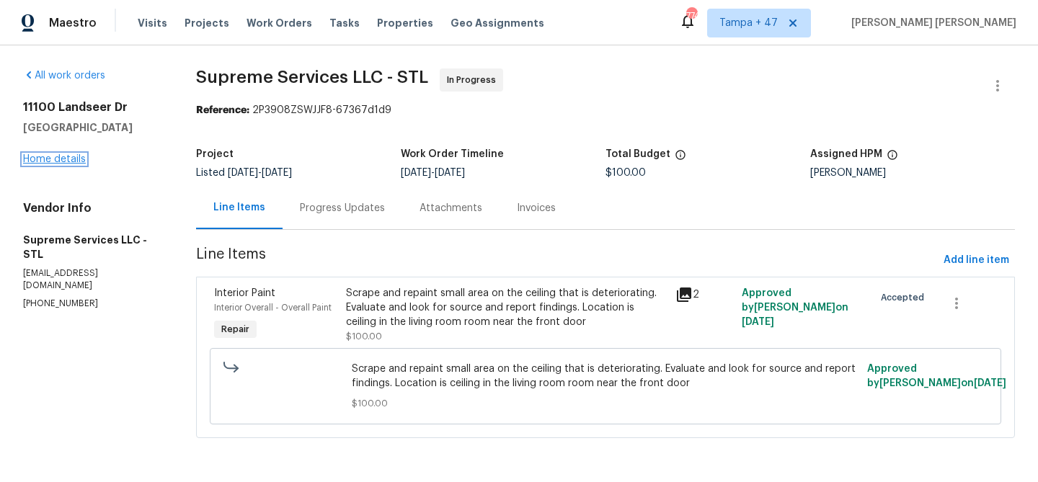
click at [58, 160] on link "Home details" at bounding box center [54, 159] width 63 height 10
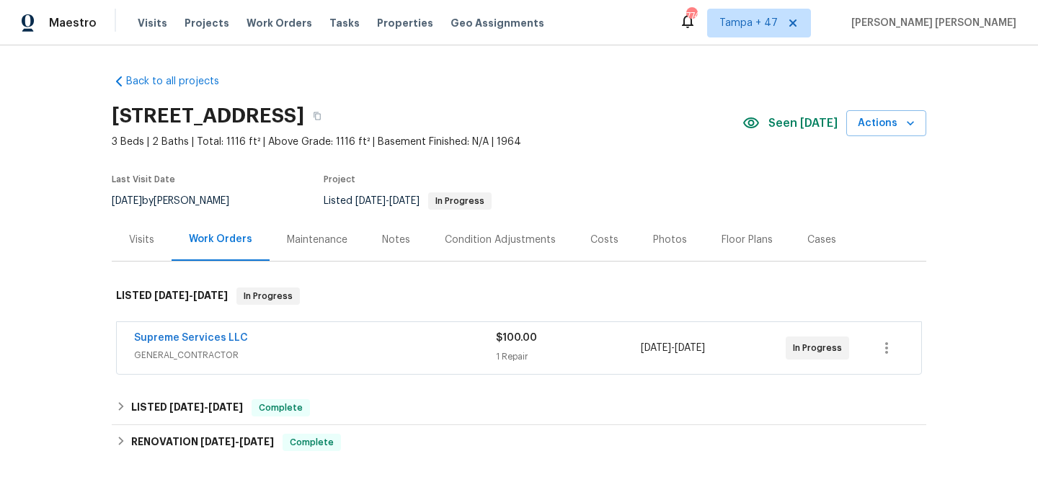
scroll to position [19, 0]
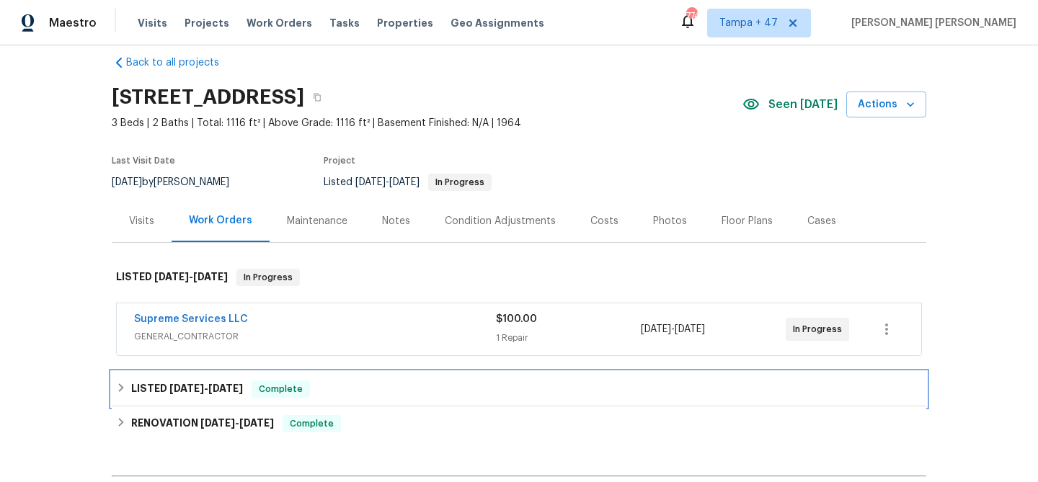
click at [308, 380] on div "LISTED [DATE] - [DATE] Complete" at bounding box center [519, 389] width 815 height 35
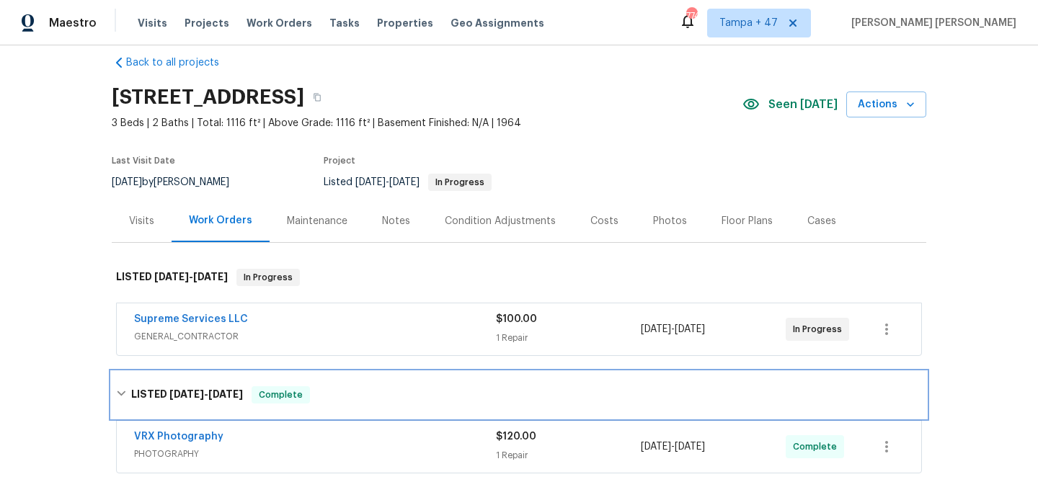
scroll to position [73, 0]
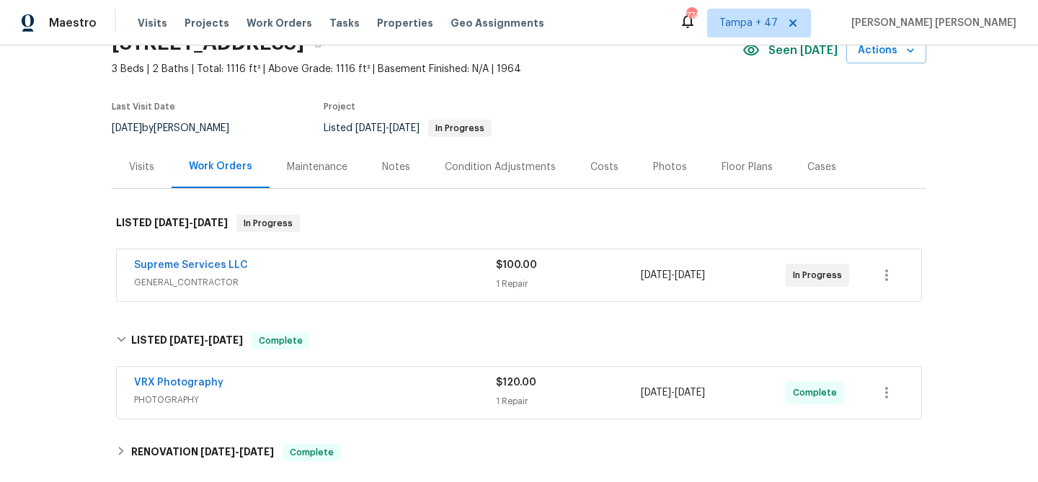
click at [404, 261] on div "Supreme Services LLC" at bounding box center [315, 266] width 362 height 17
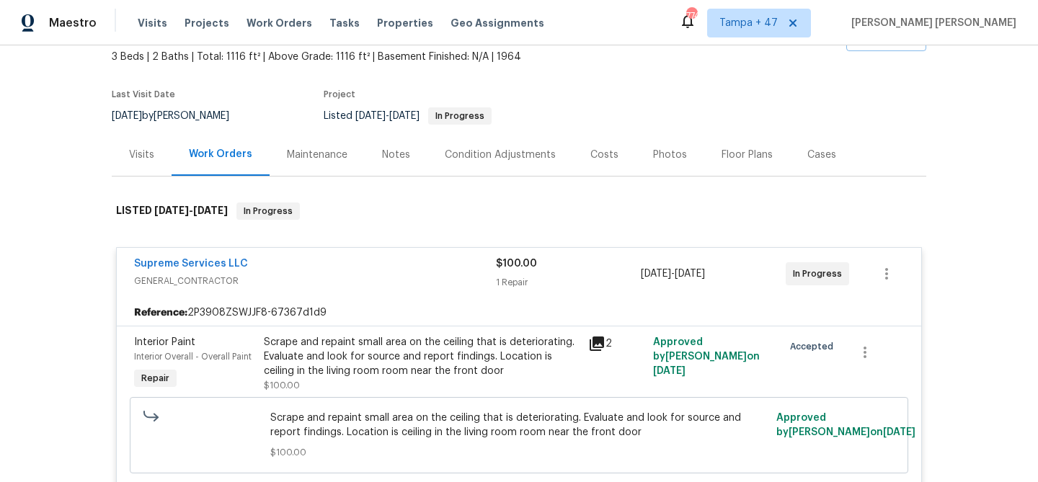
scroll to position [87, 0]
click at [260, 25] on span "Work Orders" at bounding box center [280, 23] width 66 height 14
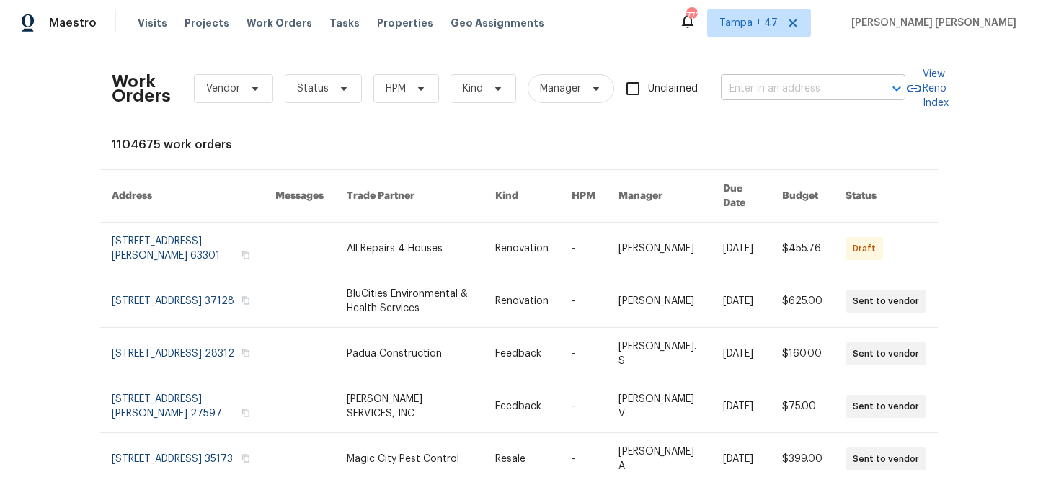
click at [814, 98] on input "text" at bounding box center [793, 89] width 144 height 22
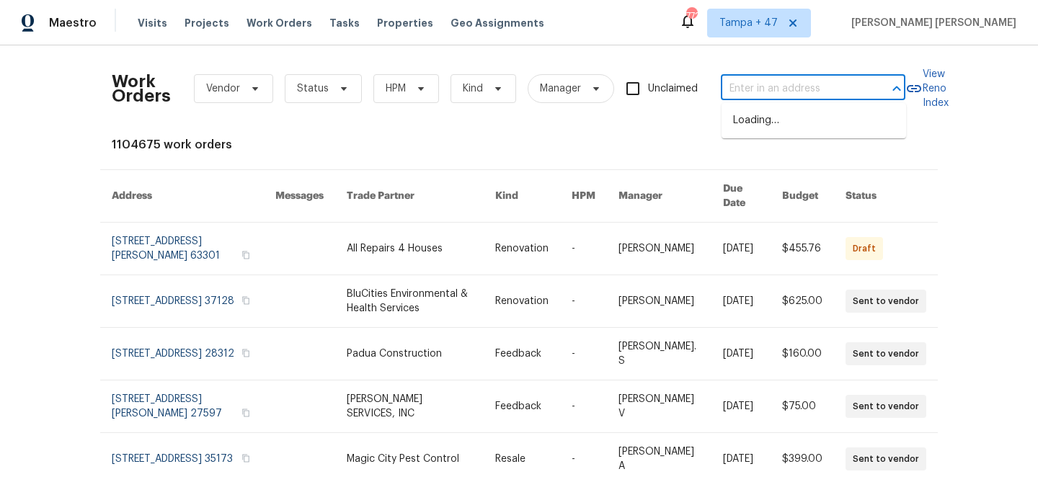
paste input "[STREET_ADDRESS][PERSON_NAME]"
type input "[STREET_ADDRESS][PERSON_NAME]"
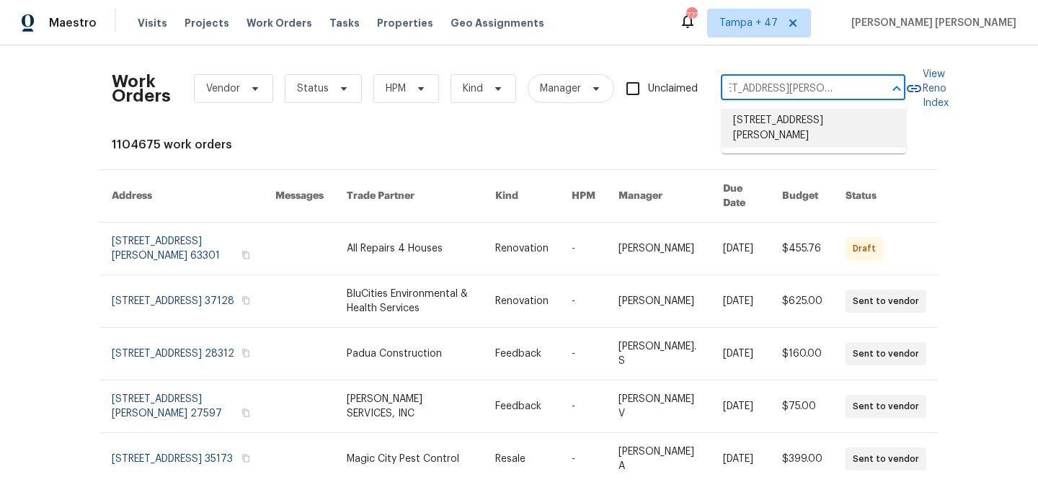
click at [795, 118] on li "[STREET_ADDRESS][PERSON_NAME]" at bounding box center [814, 128] width 185 height 39
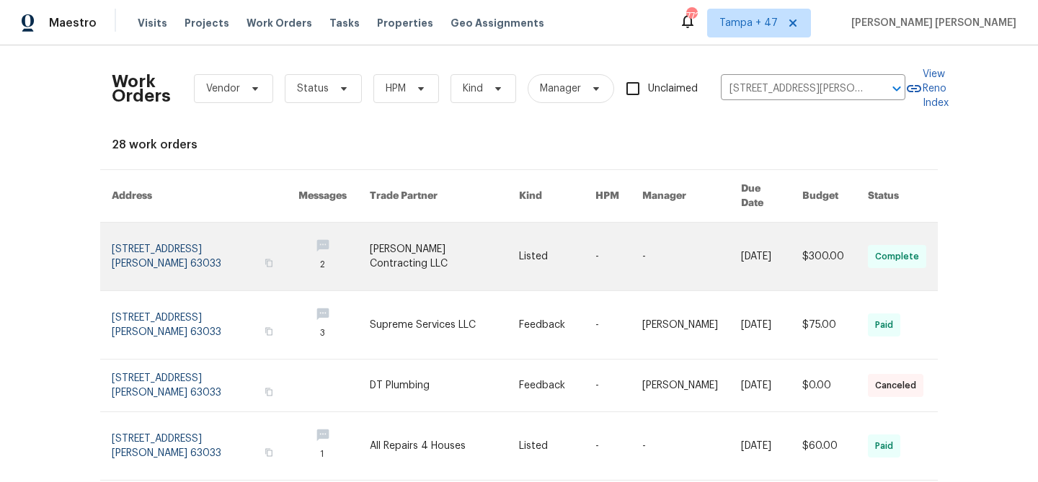
click at [750, 232] on link at bounding box center [771, 257] width 61 height 68
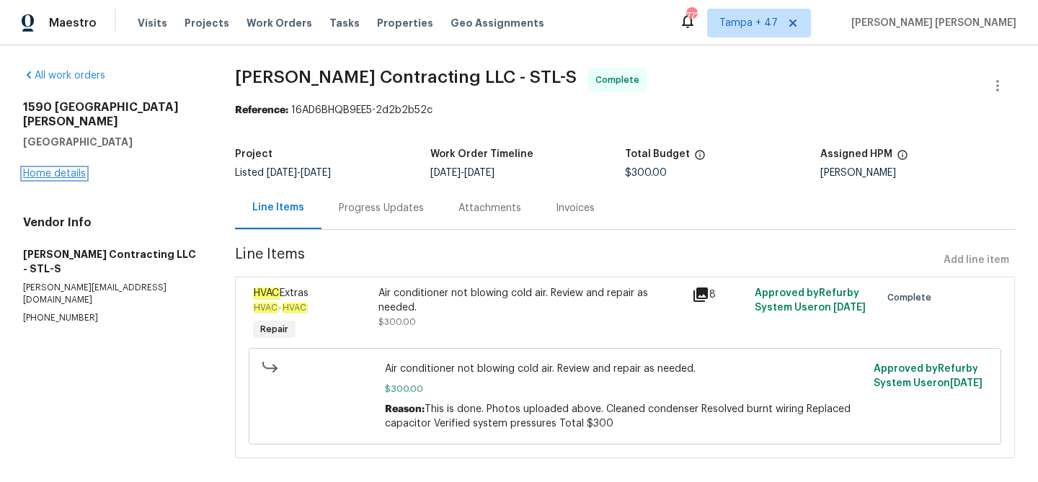
click at [67, 169] on link "Home details" at bounding box center [54, 174] width 63 height 10
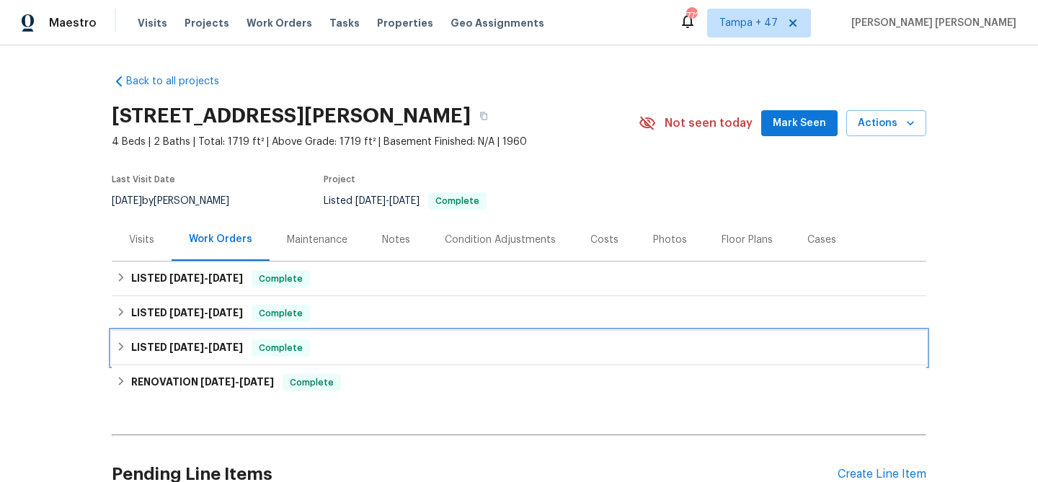
click at [310, 341] on div "Complete" at bounding box center [281, 348] width 58 height 17
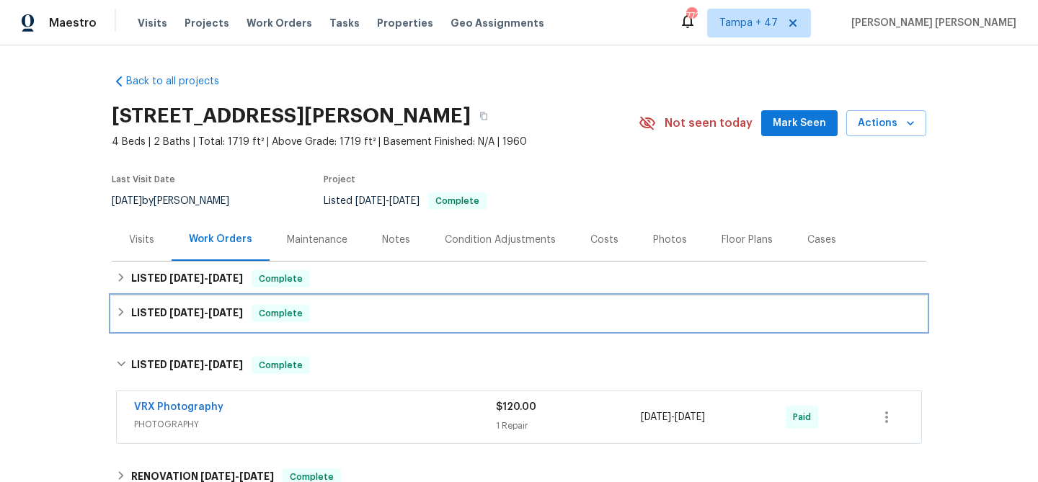
click at [356, 312] on div "LISTED [DATE] - [DATE] Complete" at bounding box center [519, 313] width 806 height 17
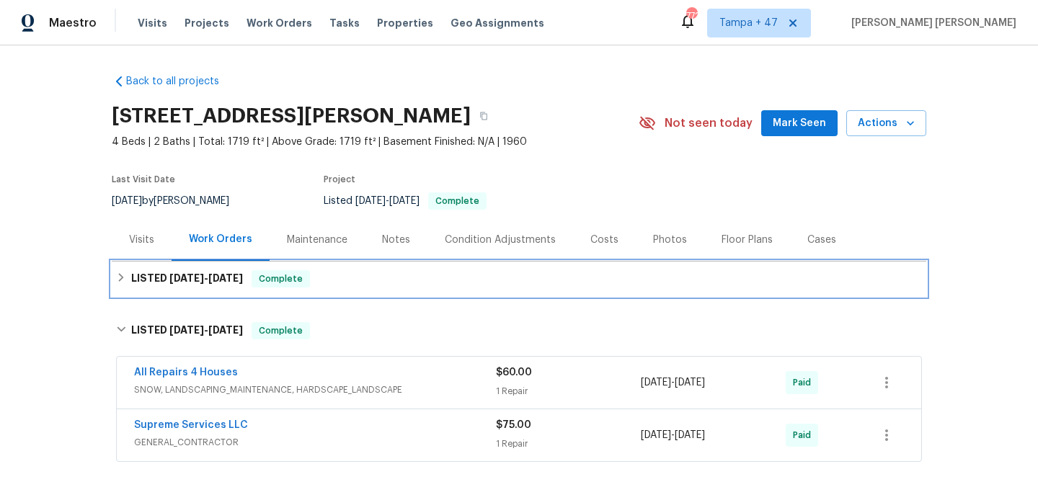
click at [398, 282] on div "LISTED [DATE] - [DATE] Complete" at bounding box center [519, 278] width 806 height 17
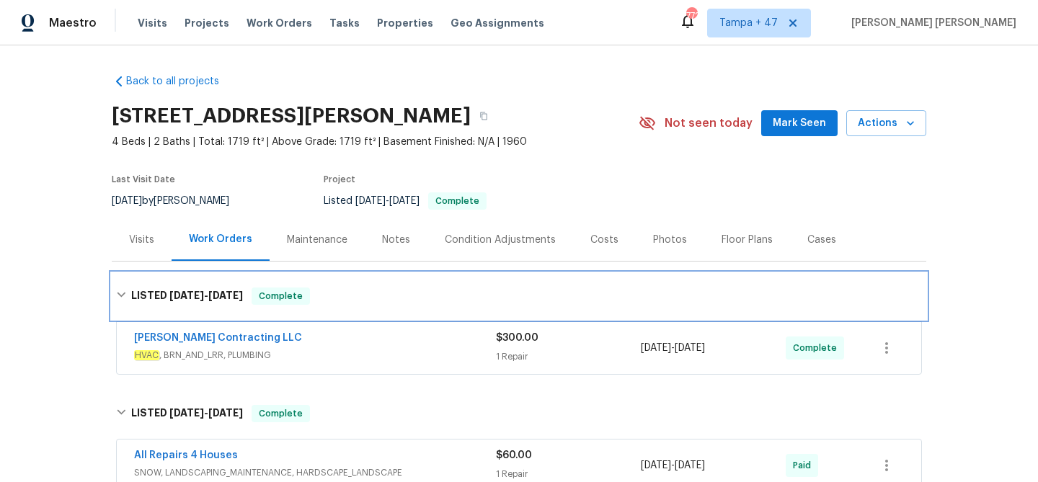
scroll to position [339, 0]
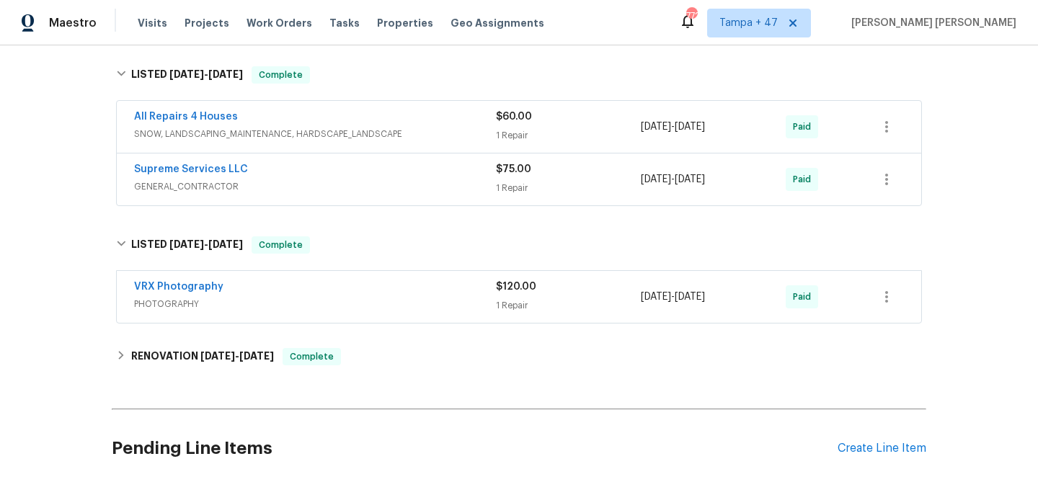
click at [430, 175] on div "Supreme Services LLC" at bounding box center [315, 170] width 362 height 17
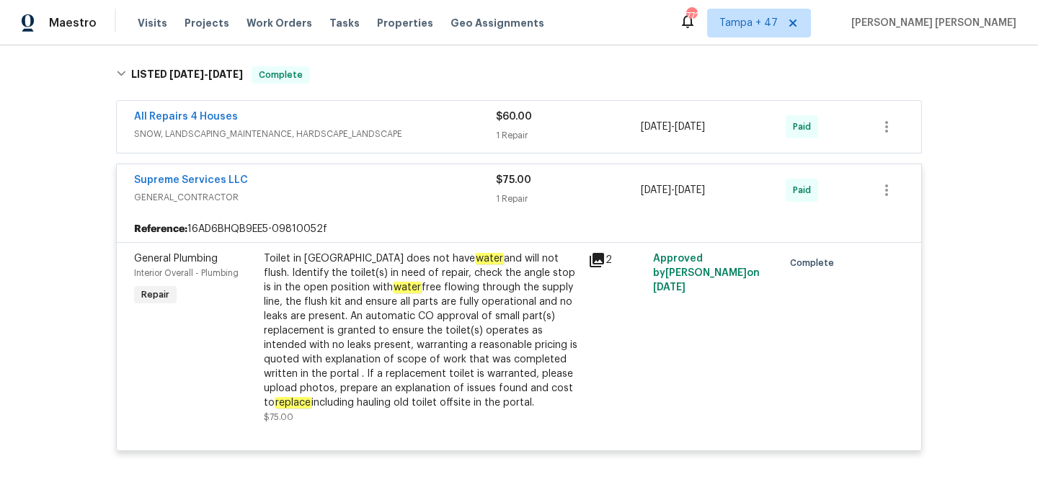
click at [469, 108] on div "All Repairs 4 Houses SNOW, LANDSCAPING_MAINTENANCE, HARDSCAPE_LANDSCAPE $60.00 …" at bounding box center [519, 127] width 804 height 52
click at [470, 123] on div "All Repairs 4 Houses" at bounding box center [315, 118] width 362 height 17
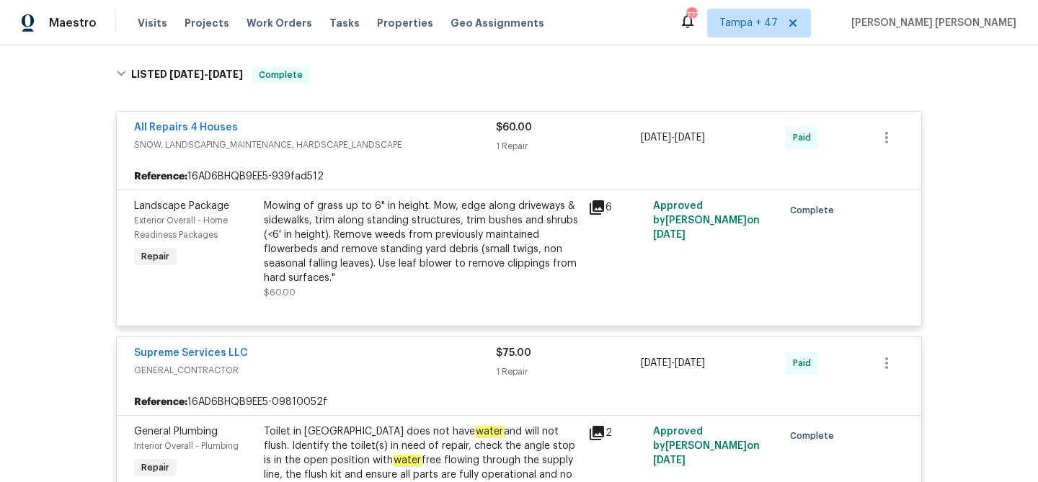
scroll to position [93, 0]
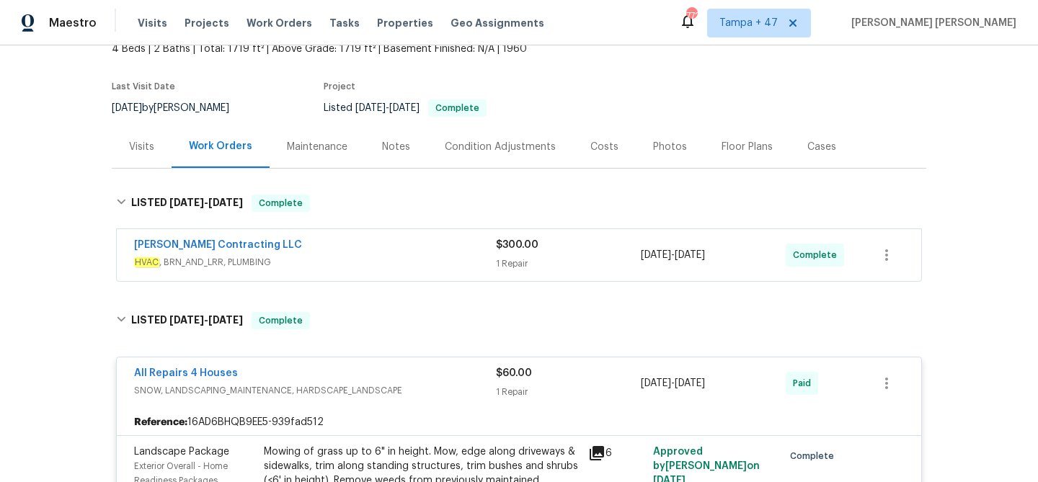
click at [469, 255] on span "HVAC , BRN_AND_LRR, PLUMBING" at bounding box center [315, 262] width 362 height 14
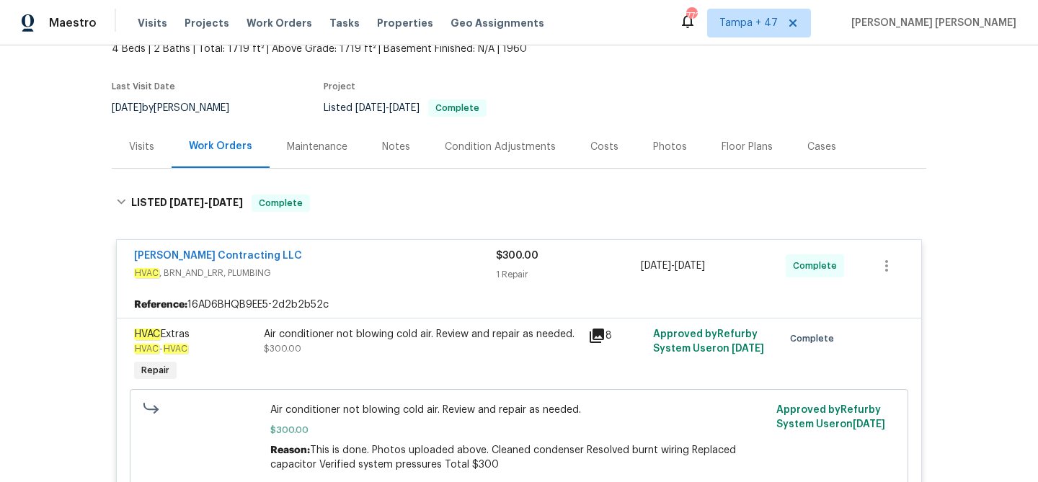
scroll to position [236, 0]
